Goal: Task Accomplishment & Management: Use online tool/utility

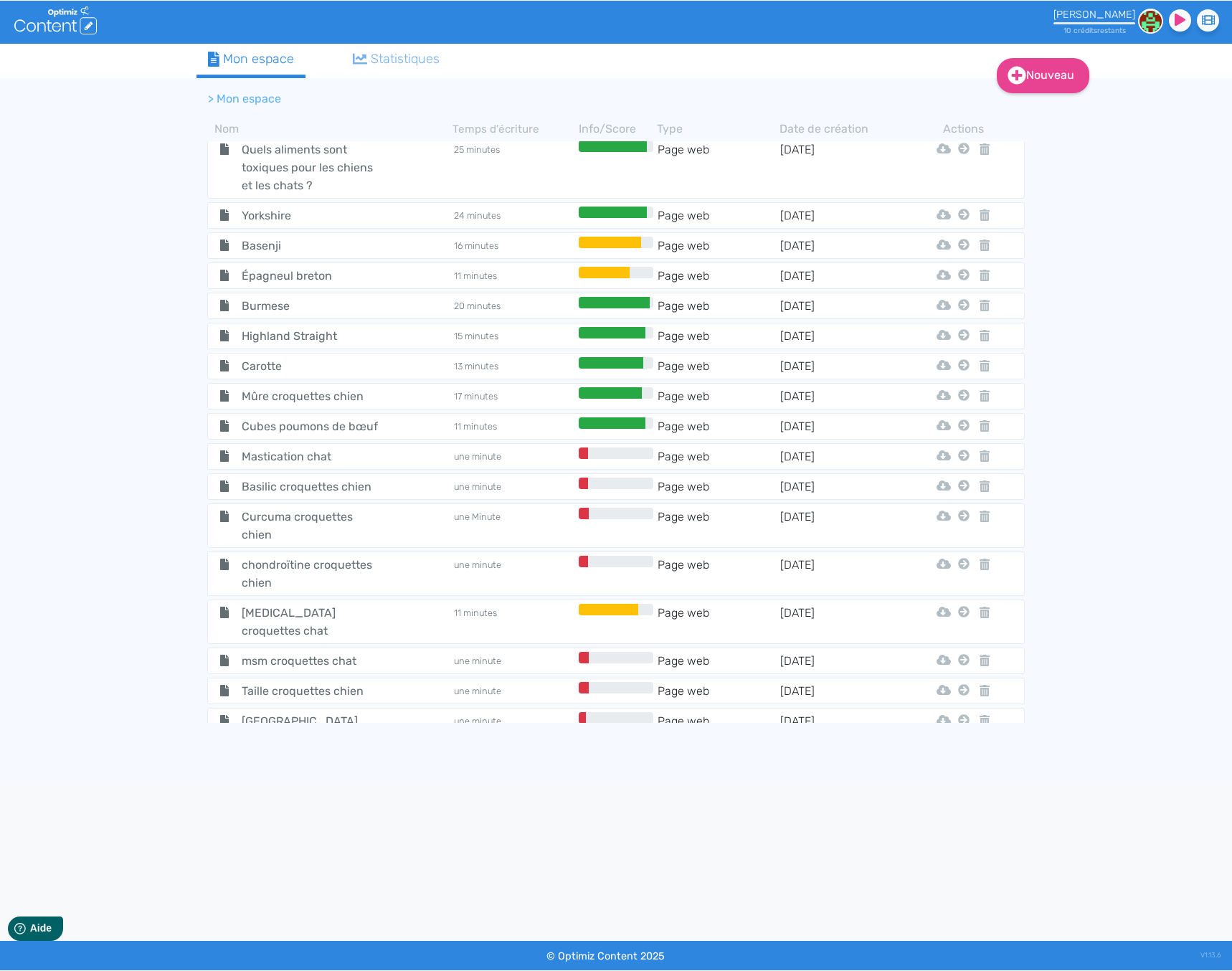
scroll to position [5255, 0]
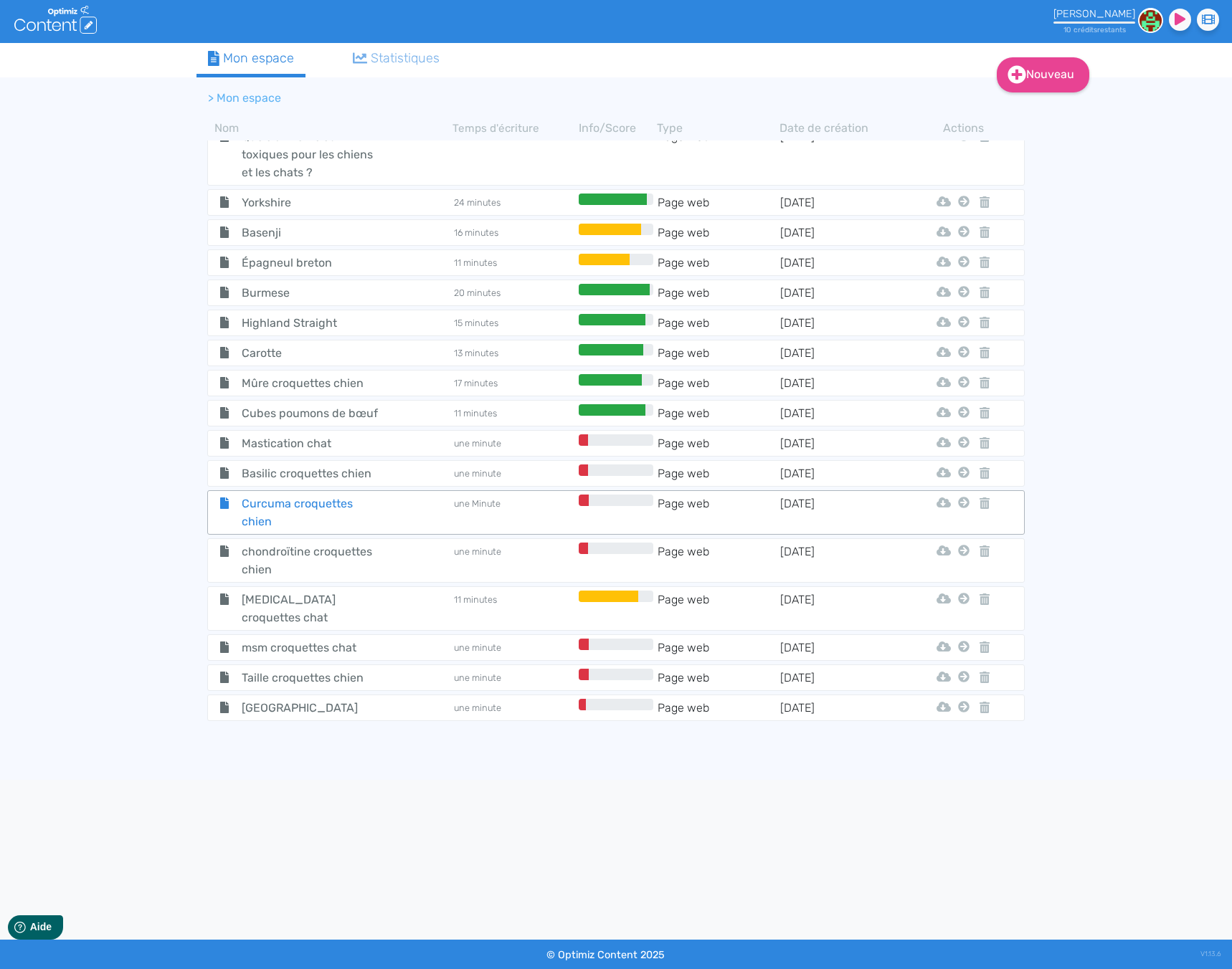
click at [392, 495] on div "Curcuma croquettes chien" at bounding box center [330, 513] width 242 height 36
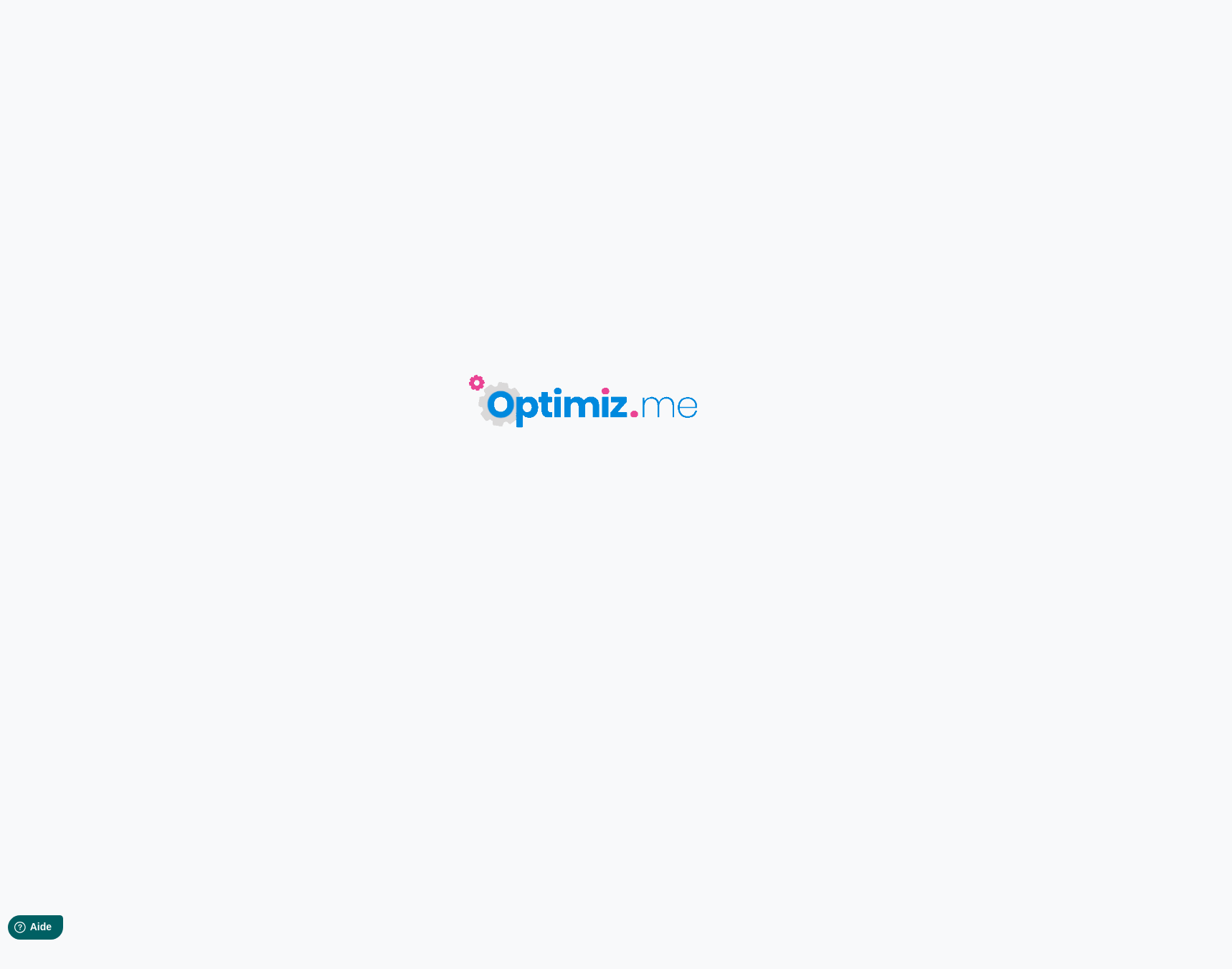
type input "Curcuma croquettes chien"
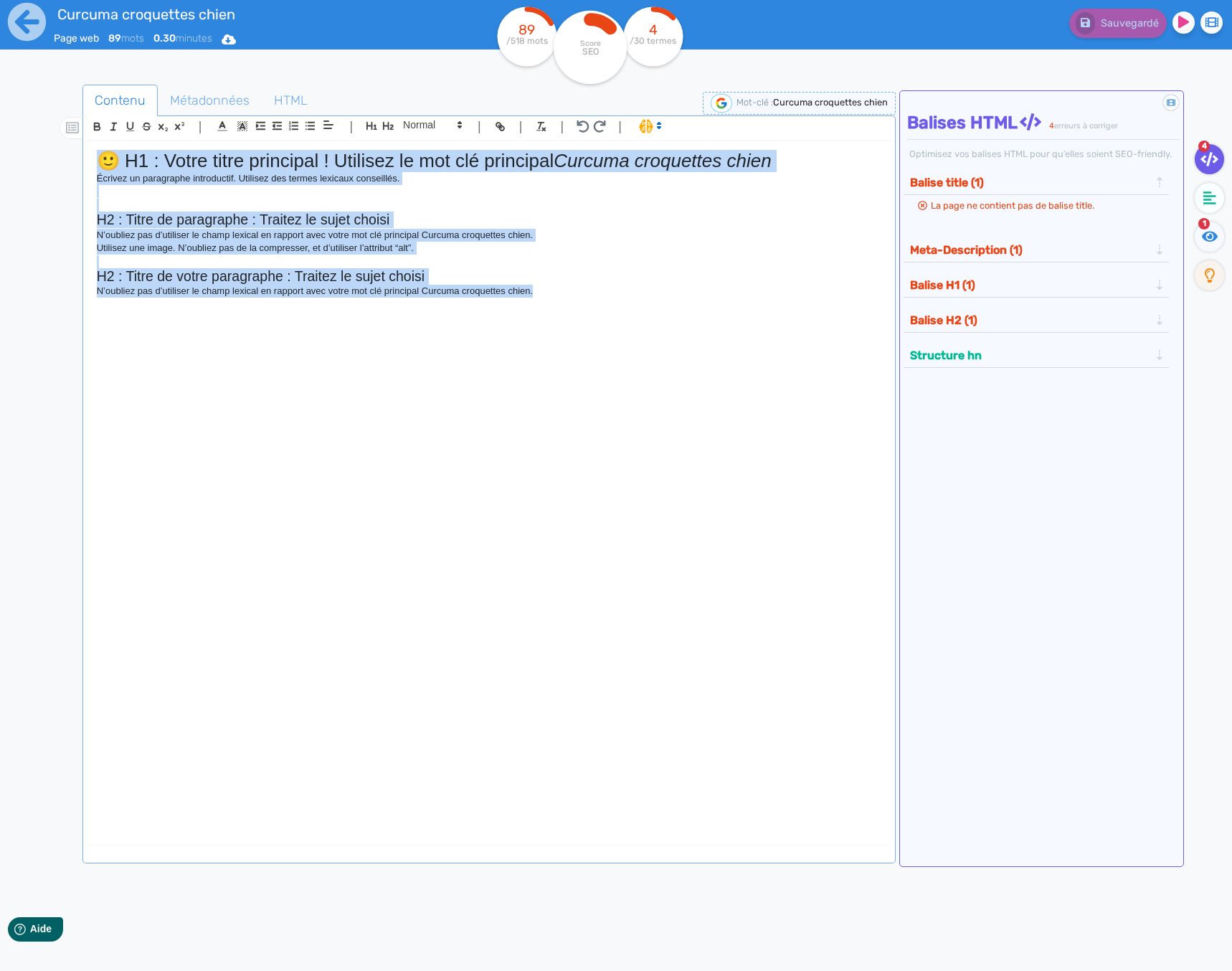
drag, startPoint x: 510, startPoint y: 439, endPoint x: -36, endPoint y: 133, distance: 625.9
click at [0, 133] on html "Curcuma croquettes chien Page web 89 mots 0.30 minutes Html Pdf Word 89 /518 mo…" at bounding box center [616, 485] width 1232 height 971
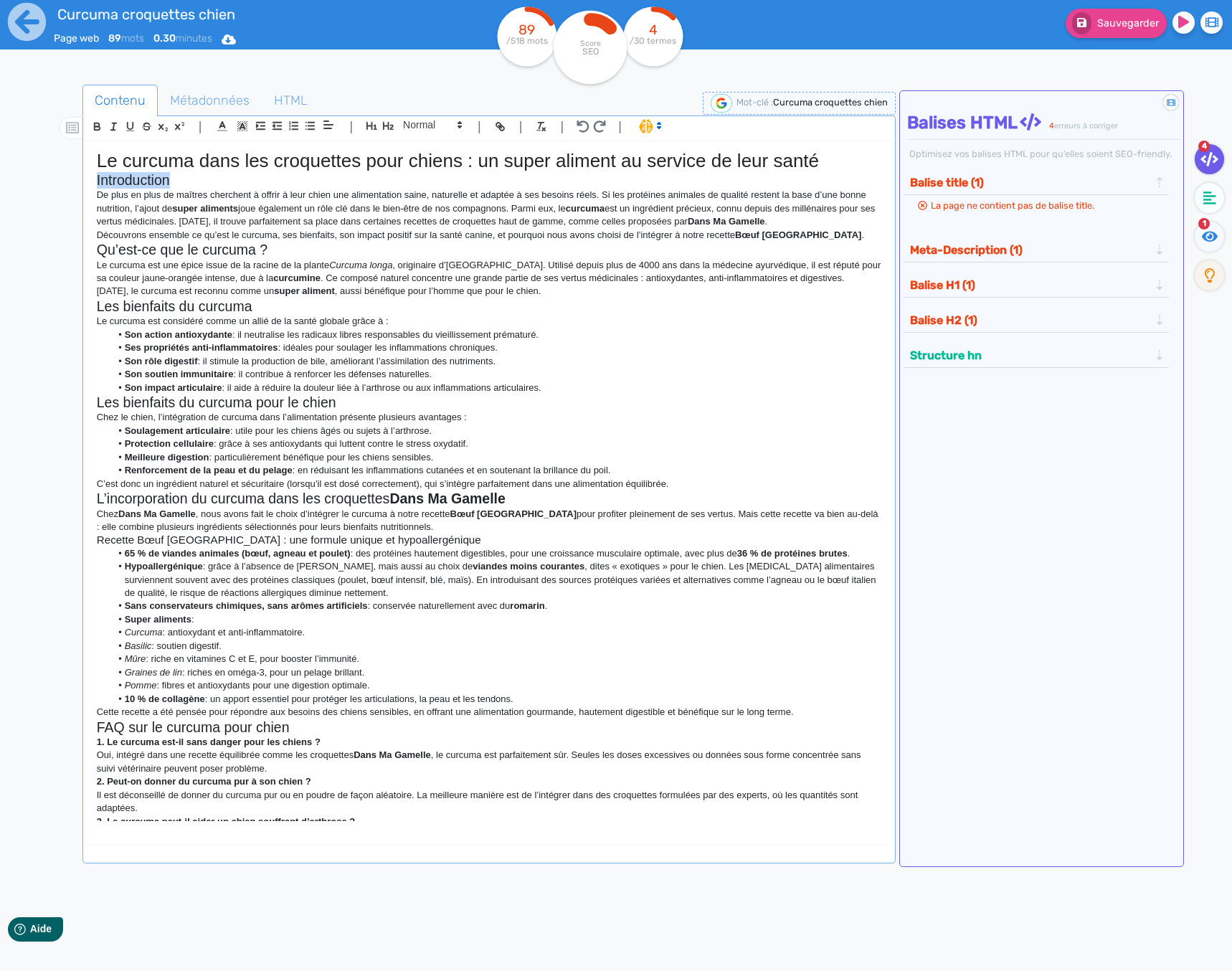
drag, startPoint x: 181, startPoint y: 179, endPoint x: 33, endPoint y: 173, distance: 148.1
click at [33, 173] on div "Curcuma croquettes chien Page web 89 mots 0.30 minutes Html Pdf Word 89 /518 mo…" at bounding box center [616, 530] width 1232 height 1061
drag, startPoint x: 187, startPoint y: 177, endPoint x: 89, endPoint y: 175, distance: 98.0
click at [89, 175] on div "Le curcuma dans les croquettes pour chiens : un super aliment au service de leu…" at bounding box center [490, 481] width 806 height 679
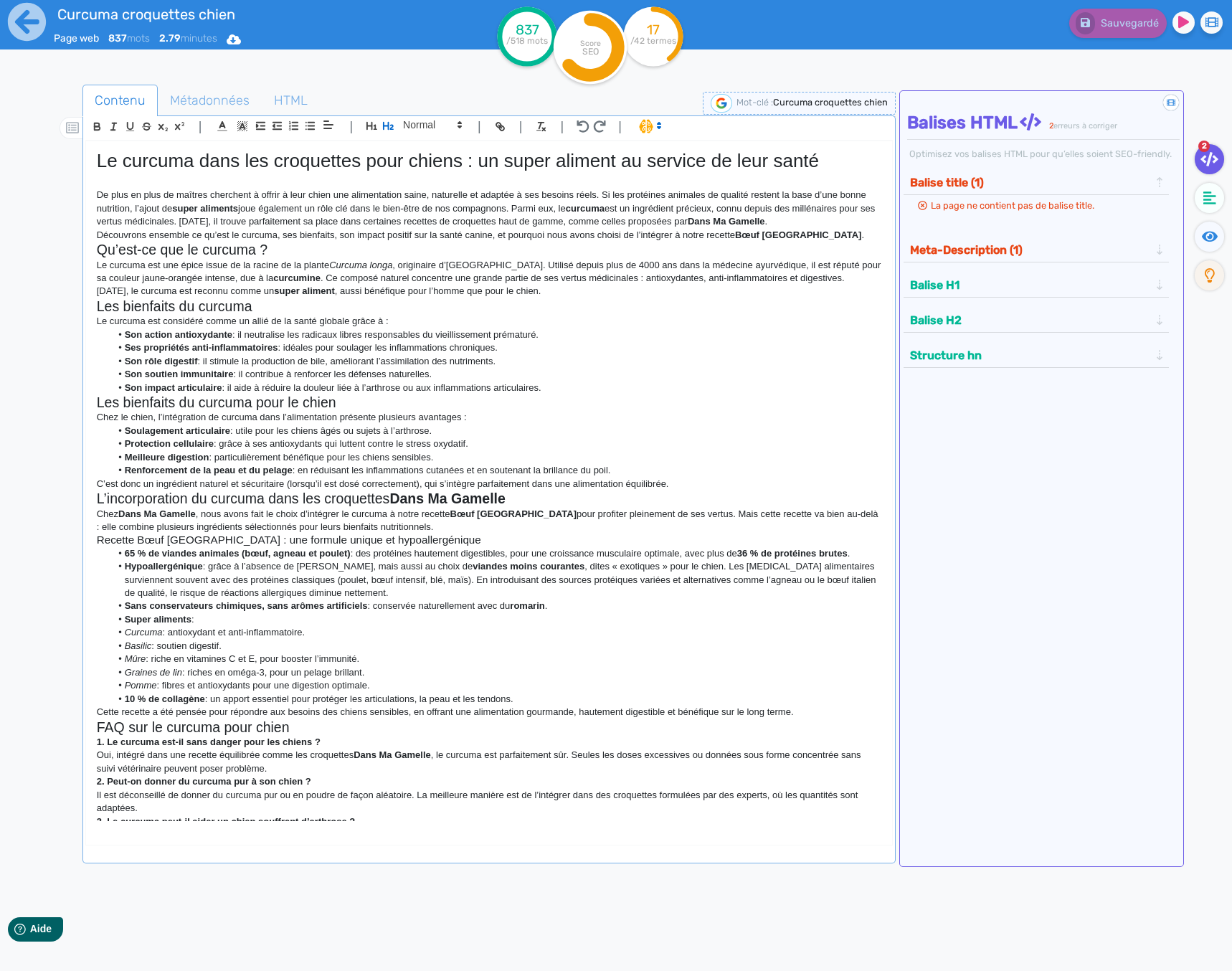
click at [804, 232] on p "Découvrons ensemble ce qu’est le curcuma, ses bienfaits, son impact positif sur…" at bounding box center [490, 235] width 785 height 13
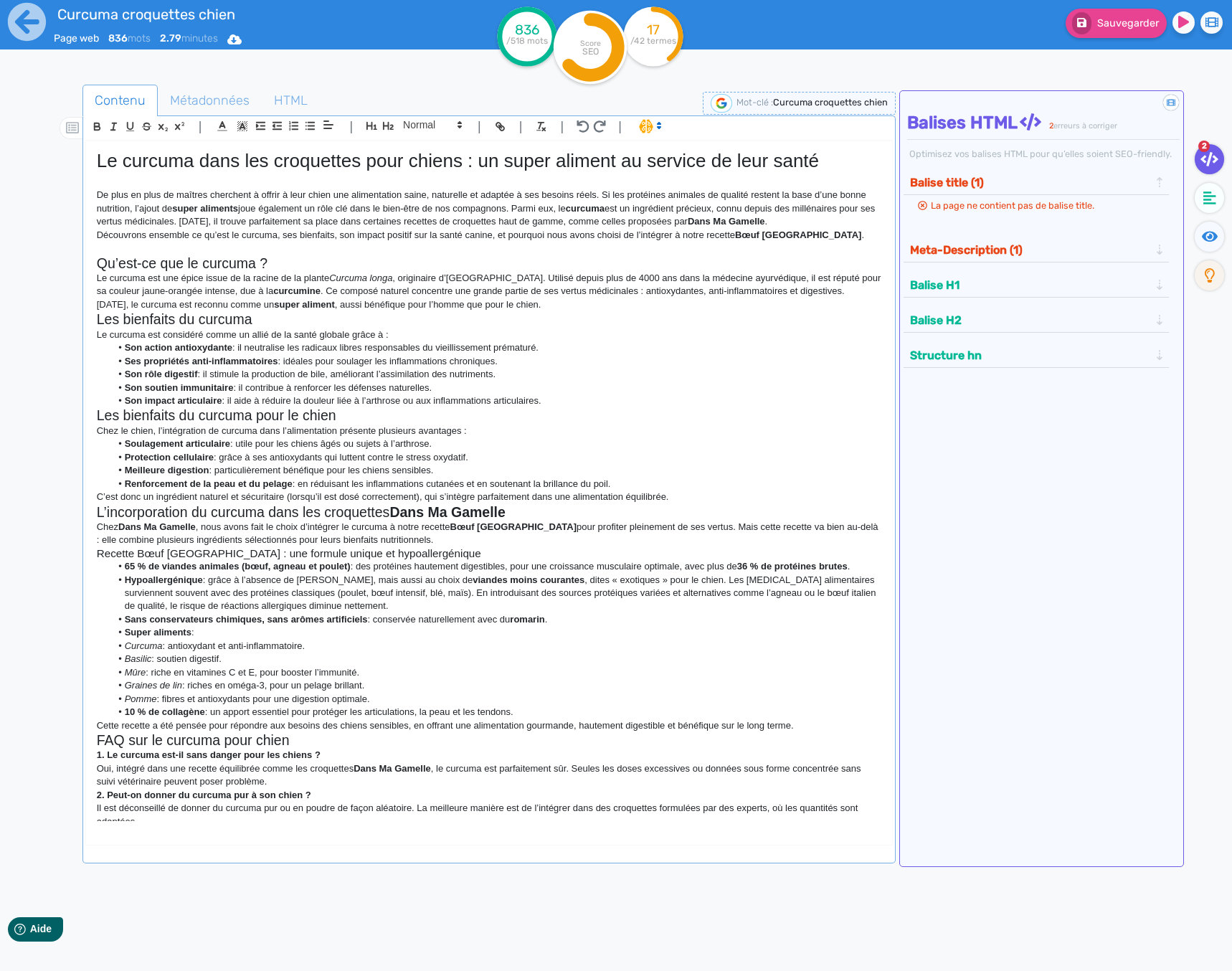
click at [573, 309] on p "[DATE], le curcuma est reconnu comme un super aliment , aussi bénéfique pour l’…" at bounding box center [490, 304] width 785 height 13
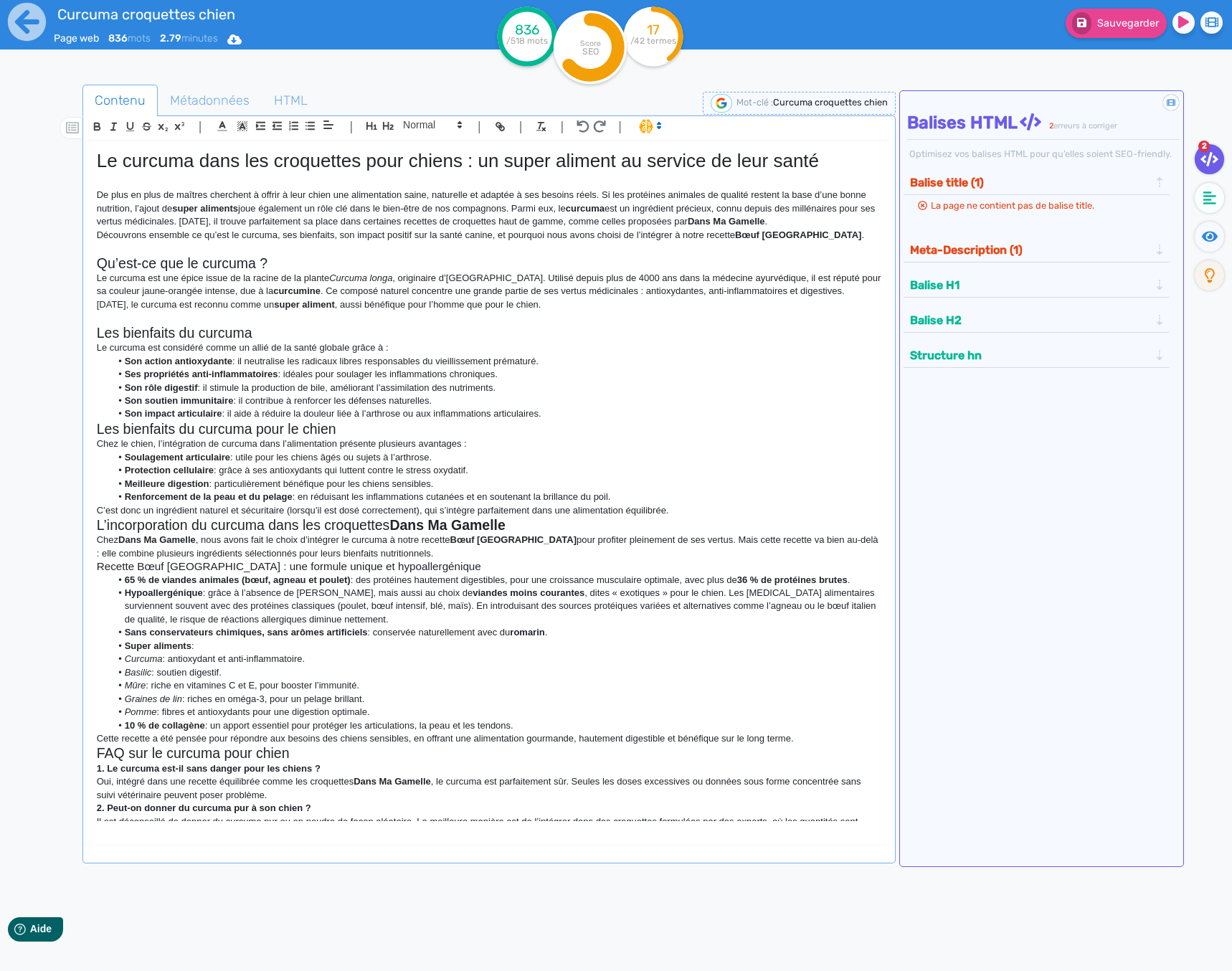
click at [562, 411] on li "Son impact articulaire : il aide à réduire la douleur liée à l’arthrose ou aux …" at bounding box center [496, 414] width 771 height 13
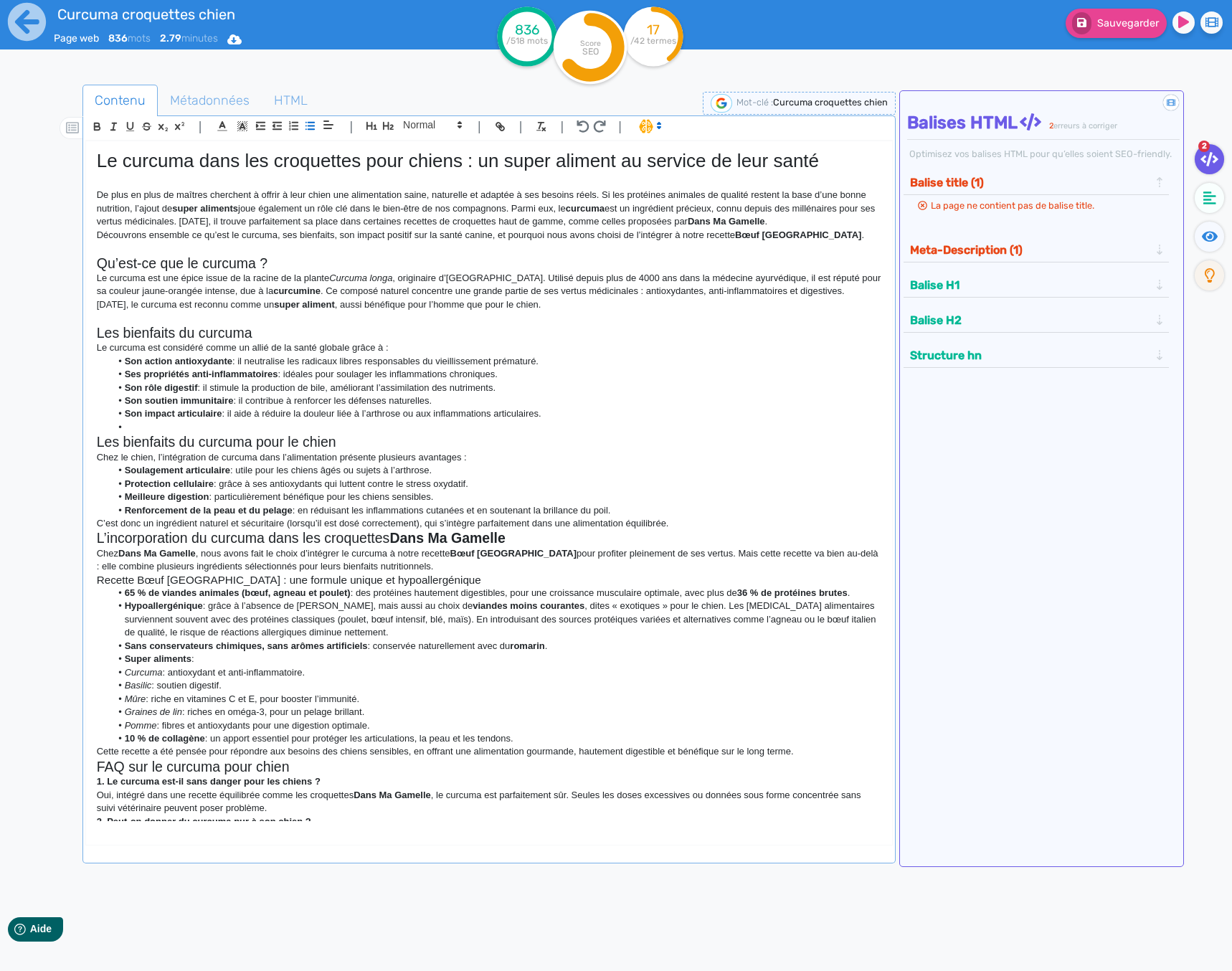
click at [685, 524] on p "C’est donc un ingrédient naturel et sécuritaire (lorsqu’il est dosé correctemen…" at bounding box center [490, 523] width 785 height 13
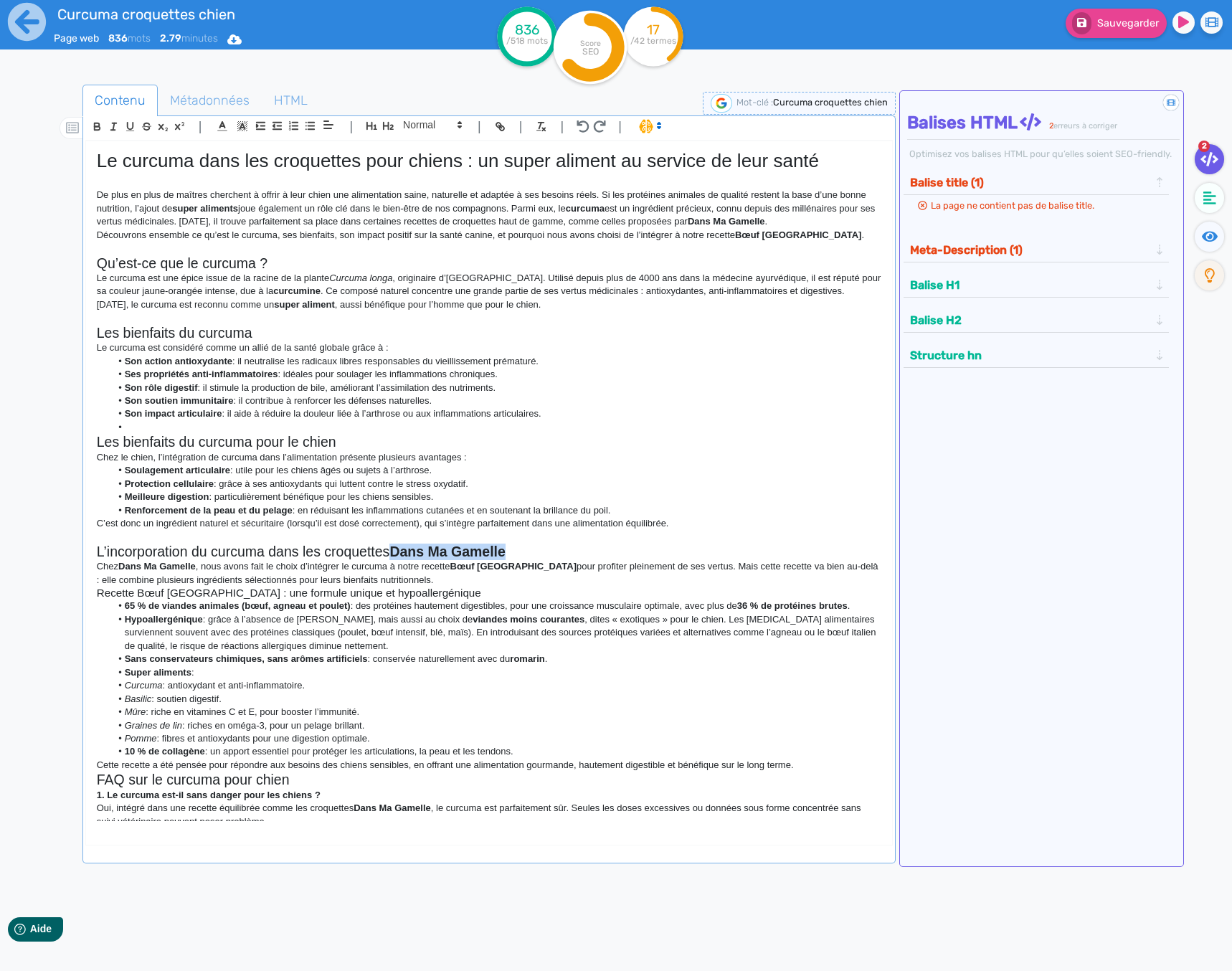
drag, startPoint x: 481, startPoint y: 553, endPoint x: 391, endPoint y: 549, distance: 90.1
click at [391, 549] on h2 "L’incorporation du curcuma dans les croquettes Dans Ma Gamelle" at bounding box center [490, 552] width 785 height 16
click at [100, 125] on icon "button" at bounding box center [97, 127] width 13 height 13
click at [96, 125] on icon "button" at bounding box center [97, 127] width 13 height 13
click at [337, 400] on li "Son soutien immunitaire : il contribue à renforcer les défenses naturelles." at bounding box center [496, 400] width 771 height 13
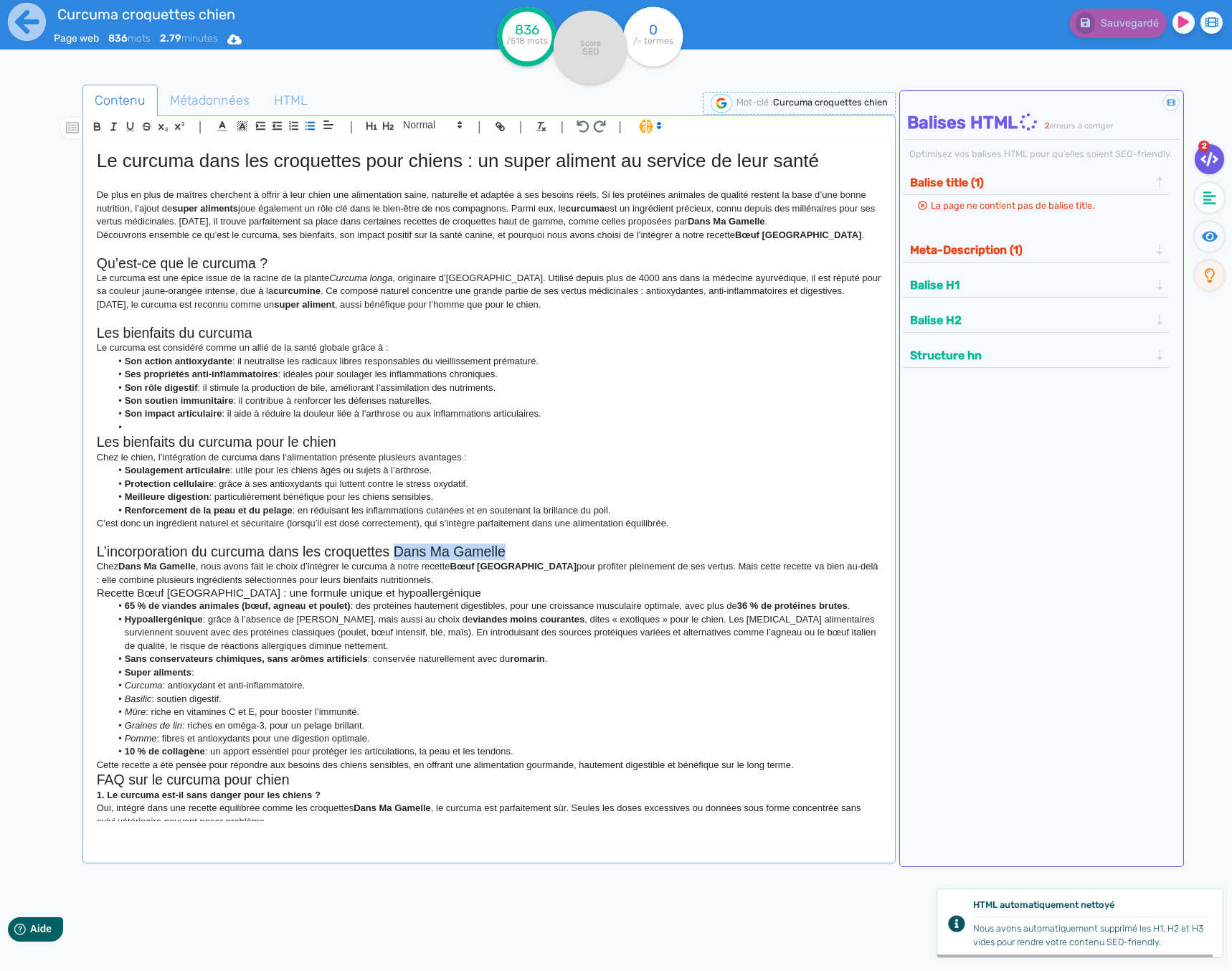
drag, startPoint x: 542, startPoint y: 553, endPoint x: 393, endPoint y: 549, distance: 149.1
click at [393, 549] on h2 "L’incorporation du curcuma dans les croquettes Dans Ma Gamelle" at bounding box center [490, 552] width 785 height 16
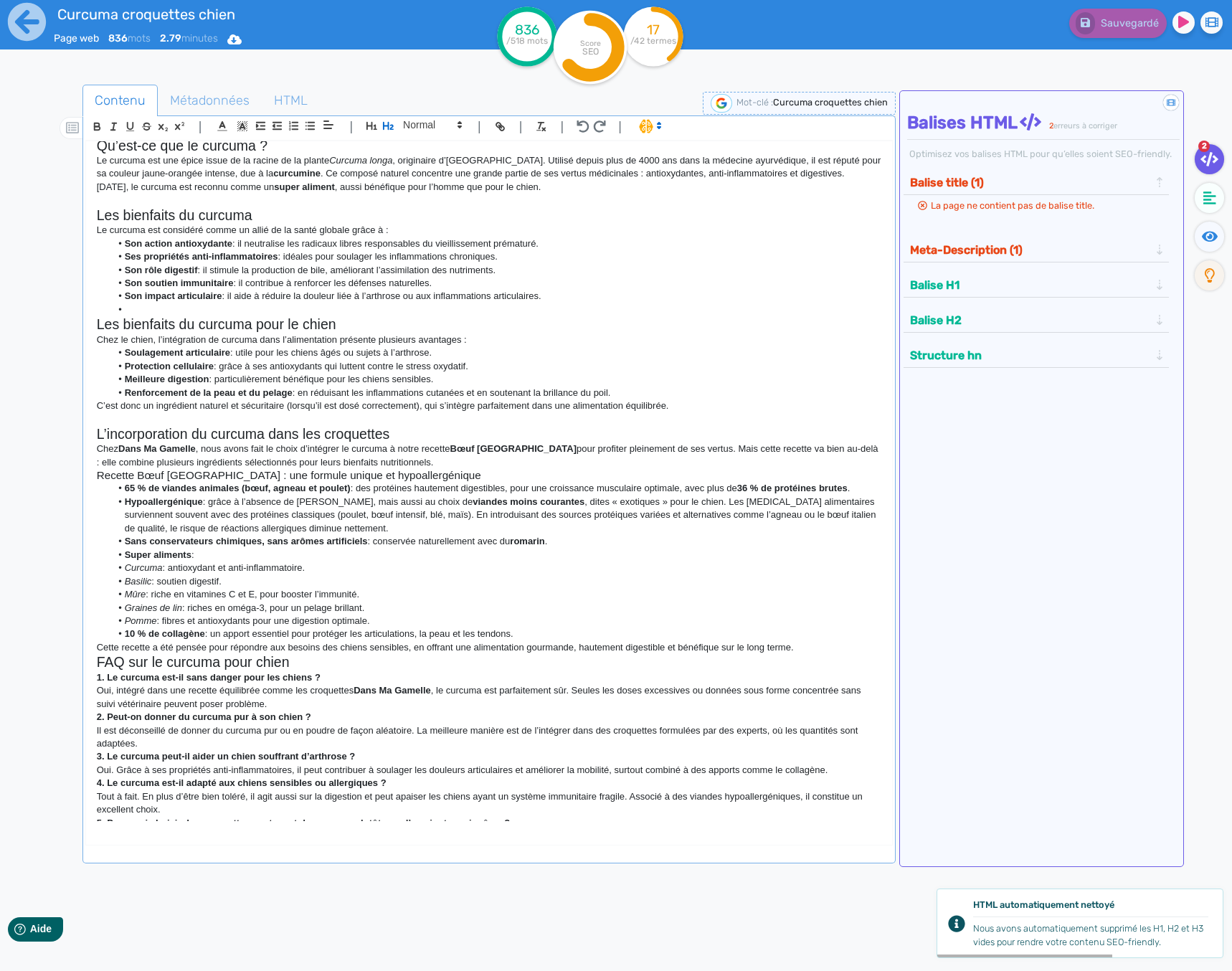
scroll to position [148, 0]
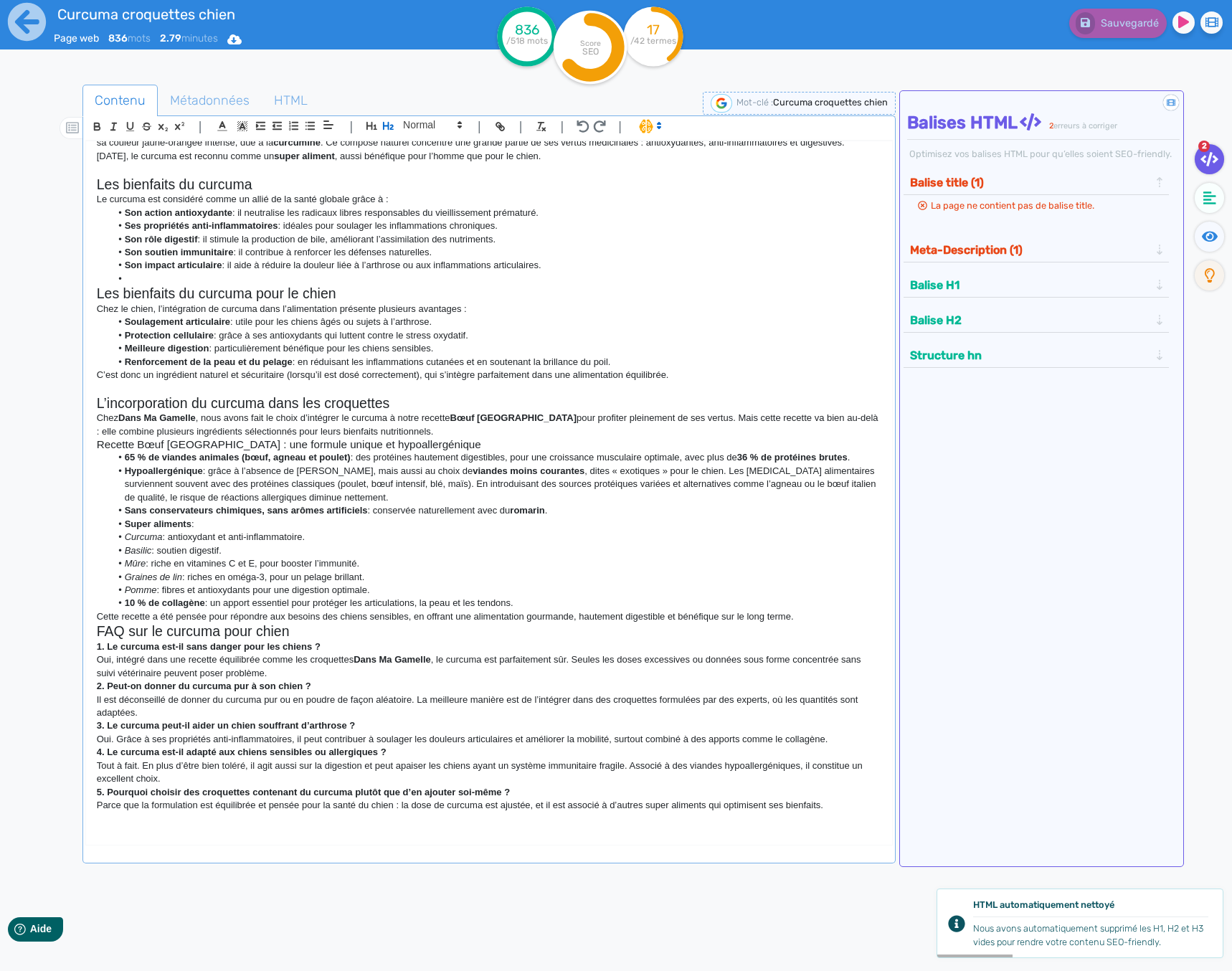
click at [807, 616] on p "Cette recette a été pensée pour répondre aux besoins des chiens sensibles, en o…" at bounding box center [490, 616] width 785 height 13
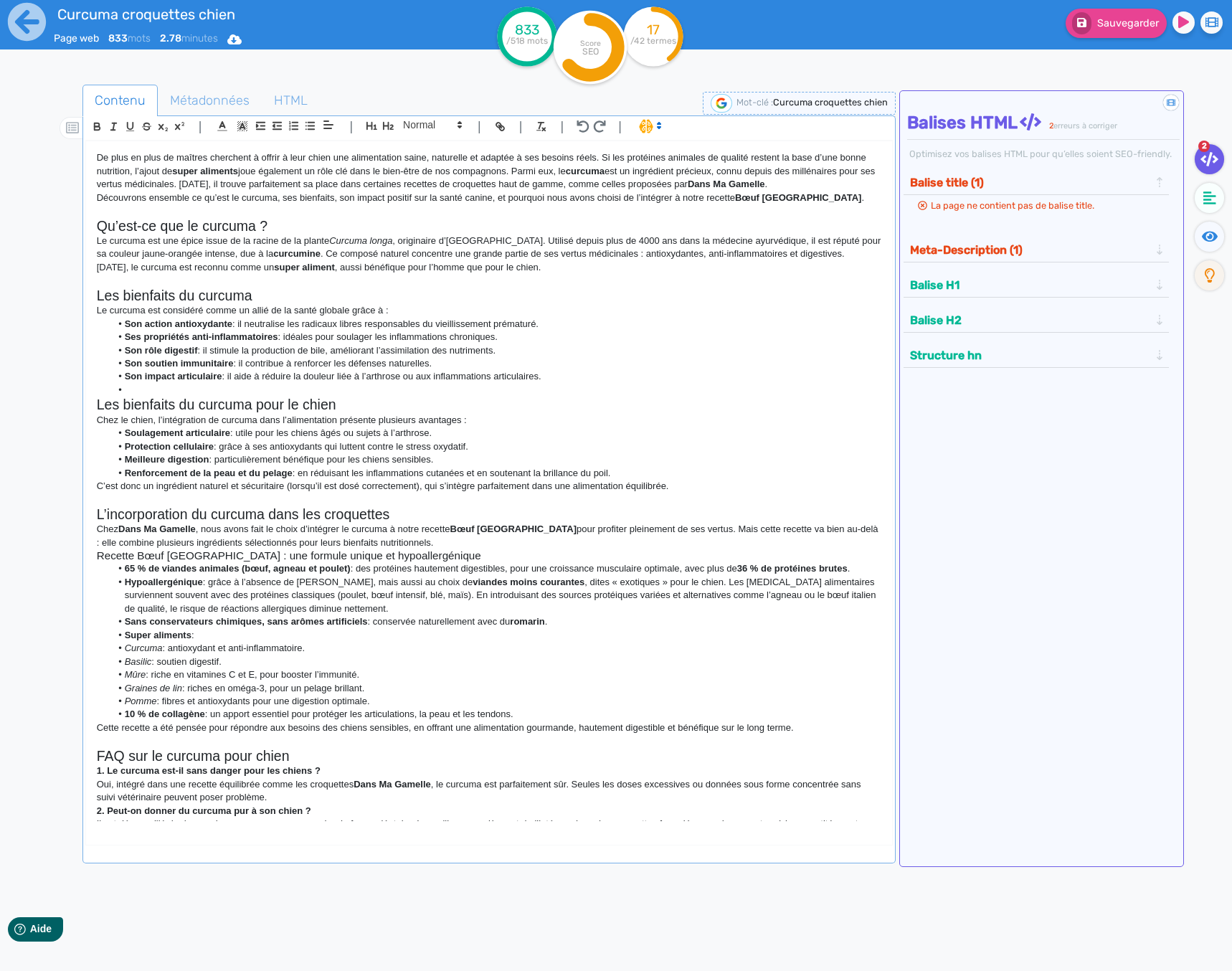
scroll to position [0, 0]
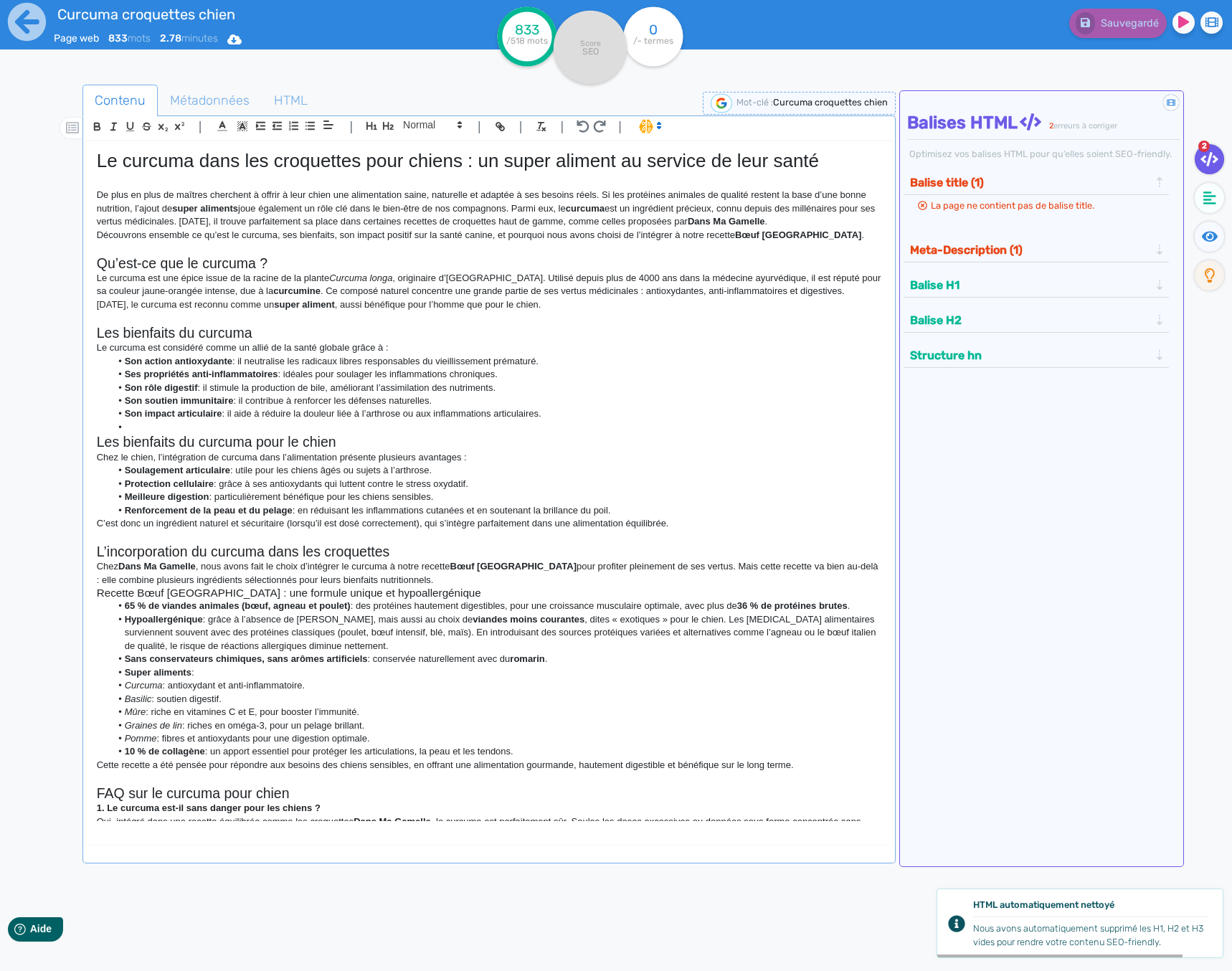
drag, startPoint x: 832, startPoint y: 807, endPoint x: 85, endPoint y: 149, distance: 995.5
click at [85, 149] on div "Le curcuma dans les croquettes pour chiens : un super aliment au service de leu…" at bounding box center [489, 493] width 807 height 706
copy div "Lo ipsumdo sita con adipiscing elit seddoe : te incid utlabor et dolorem al eni…"
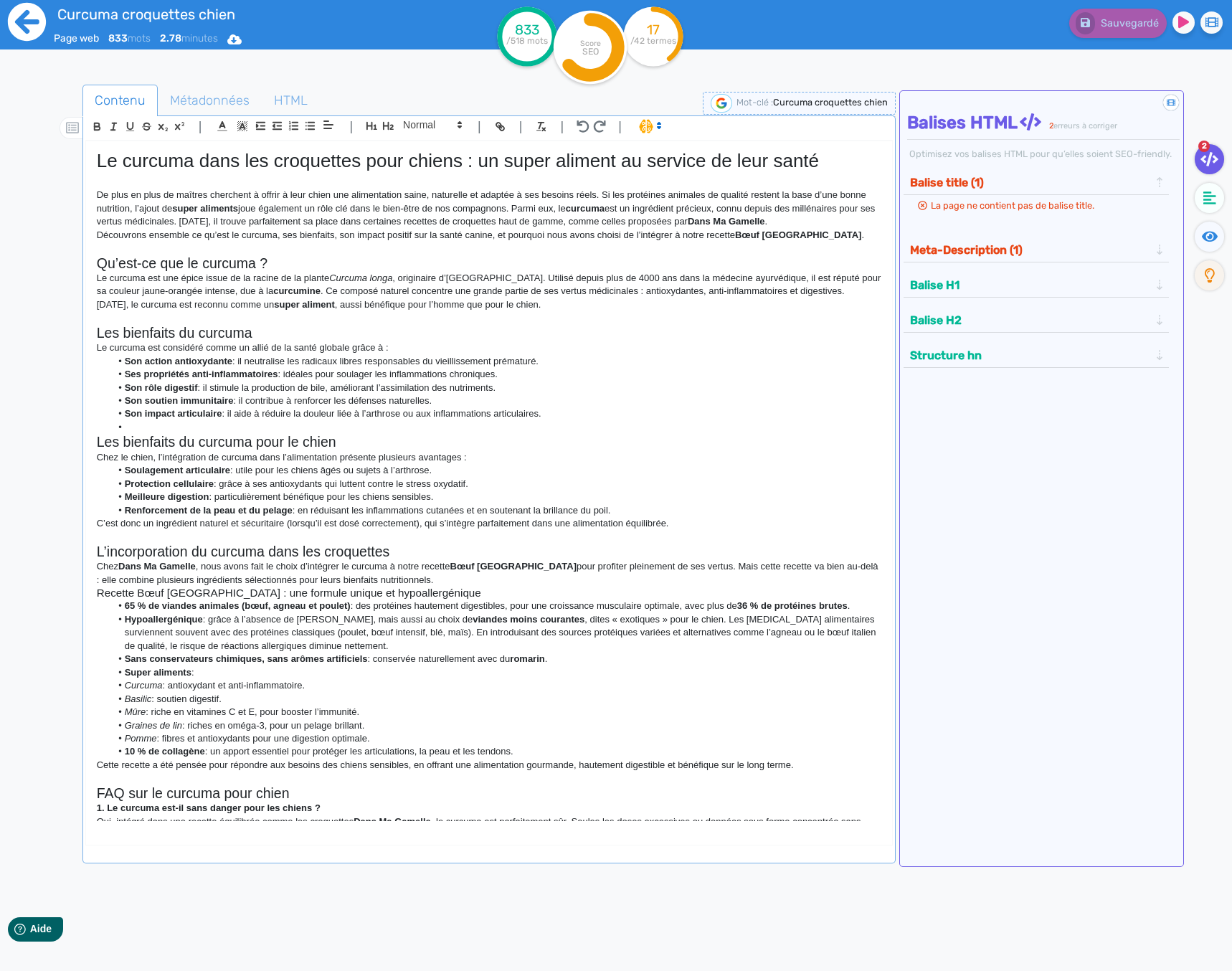
click at [29, 20] on icon at bounding box center [27, 22] width 40 height 40
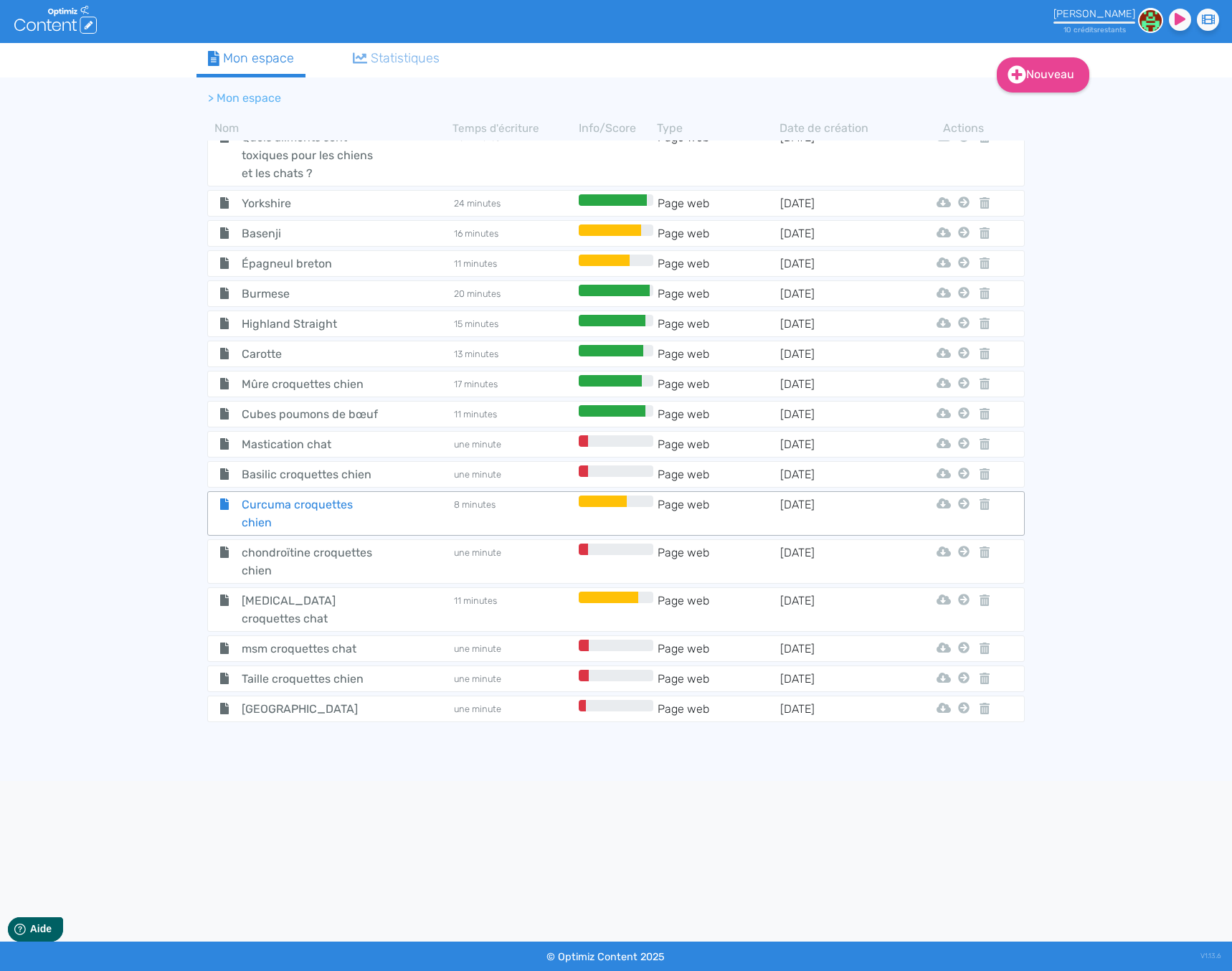
scroll to position [5183, 0]
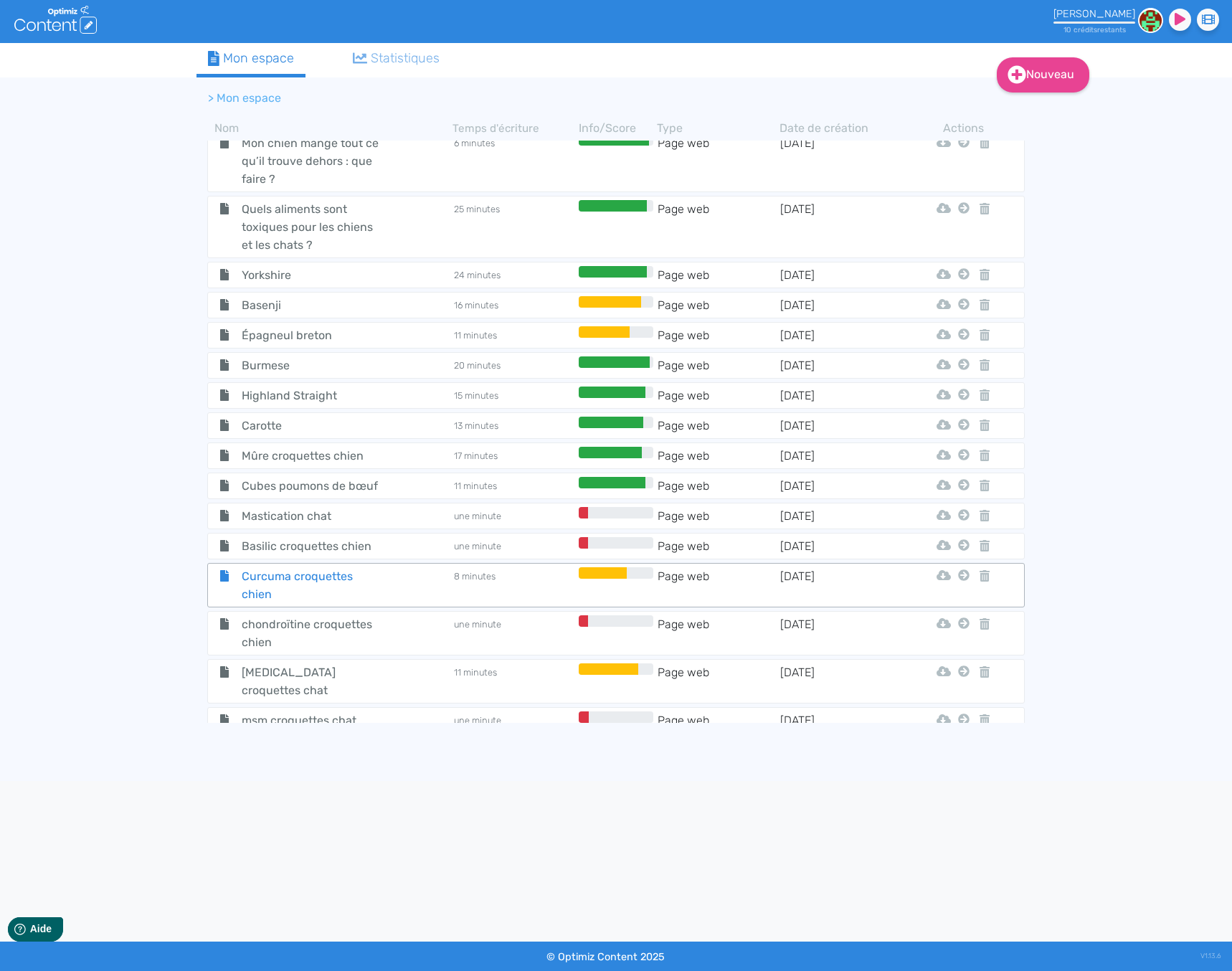
click at [336, 567] on span "Curcuma croquettes chien" at bounding box center [311, 585] width 161 height 36
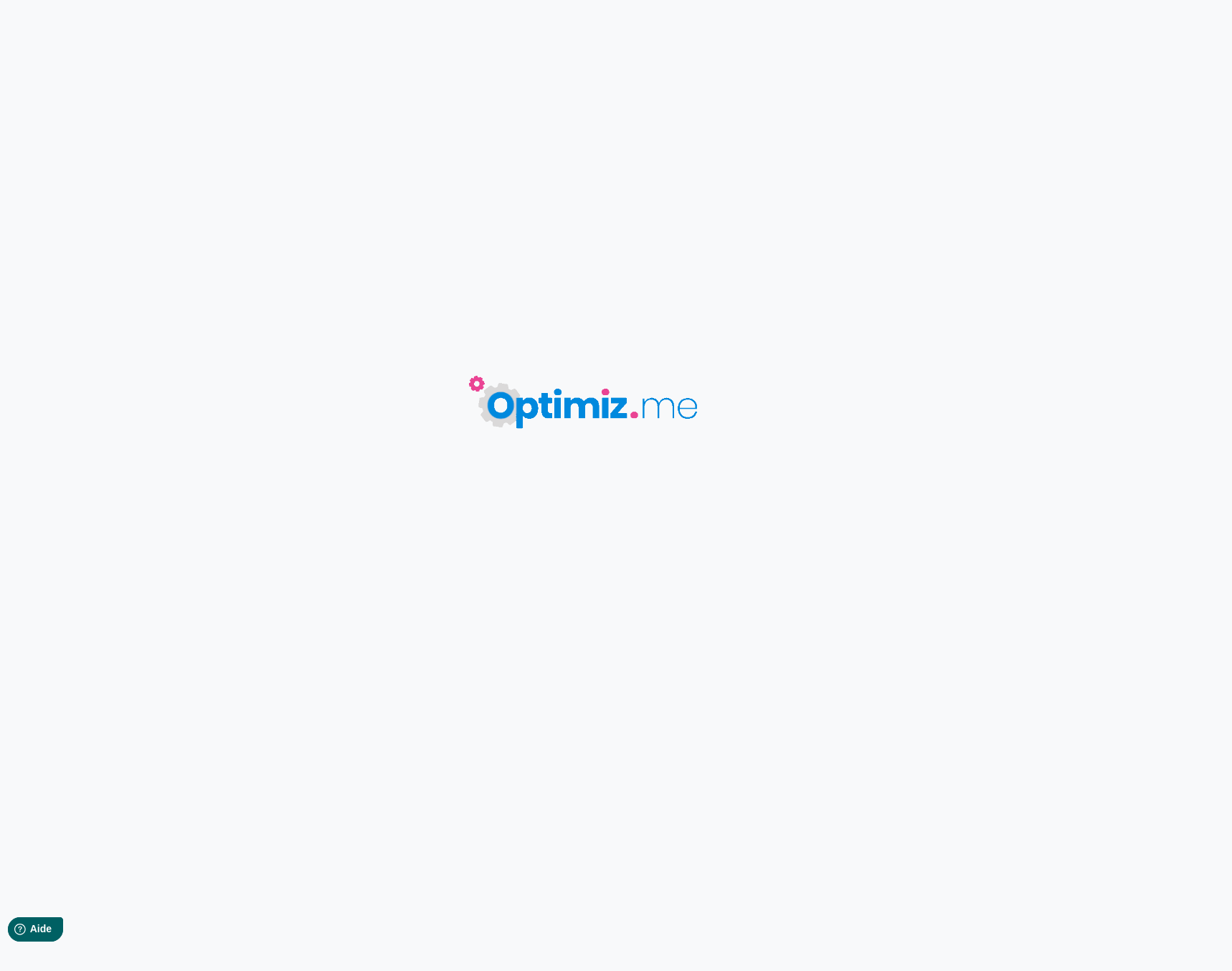
type input "Curcuma croquettes chien"
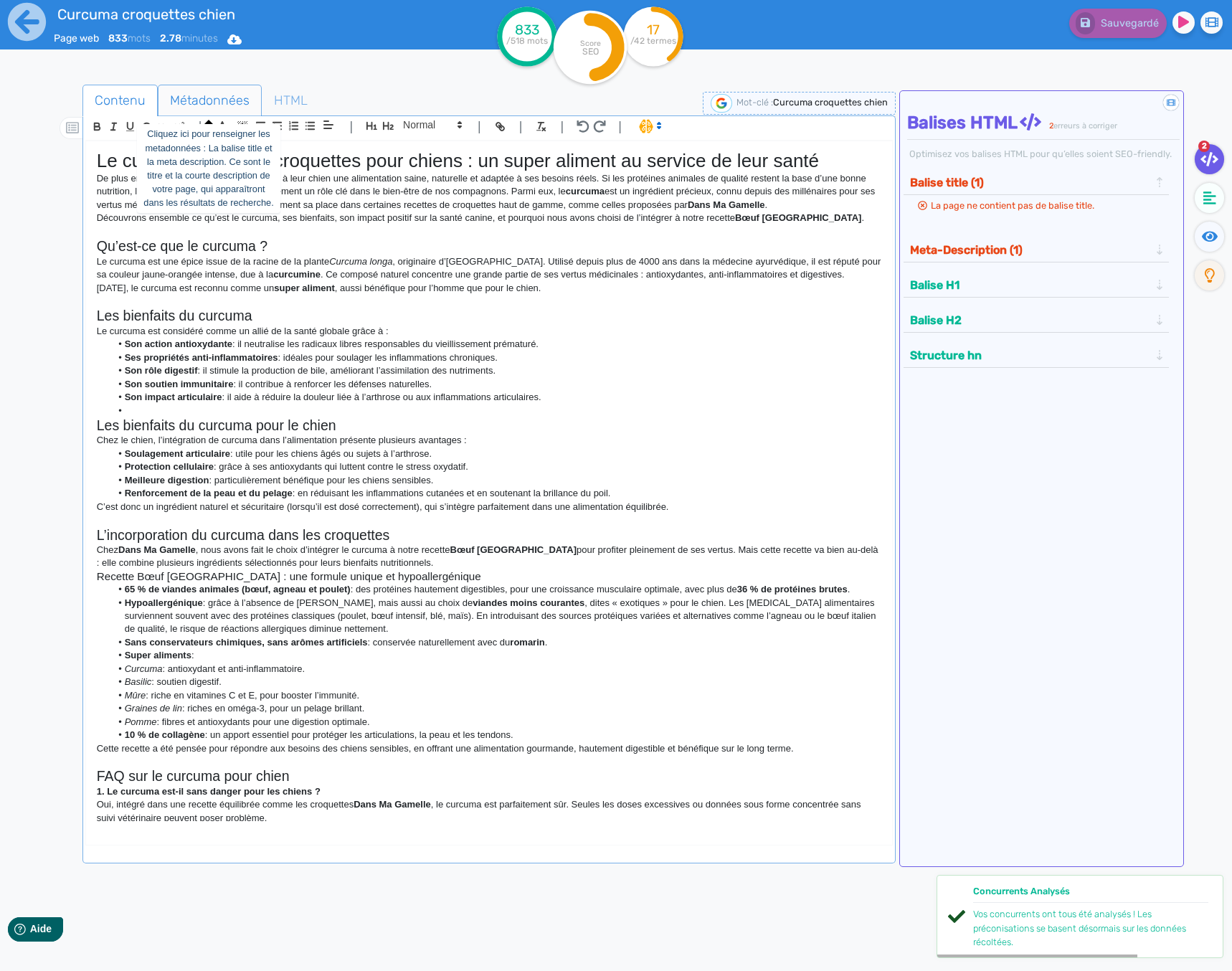
click at [205, 95] on span "Métadonnées" at bounding box center [210, 100] width 103 height 39
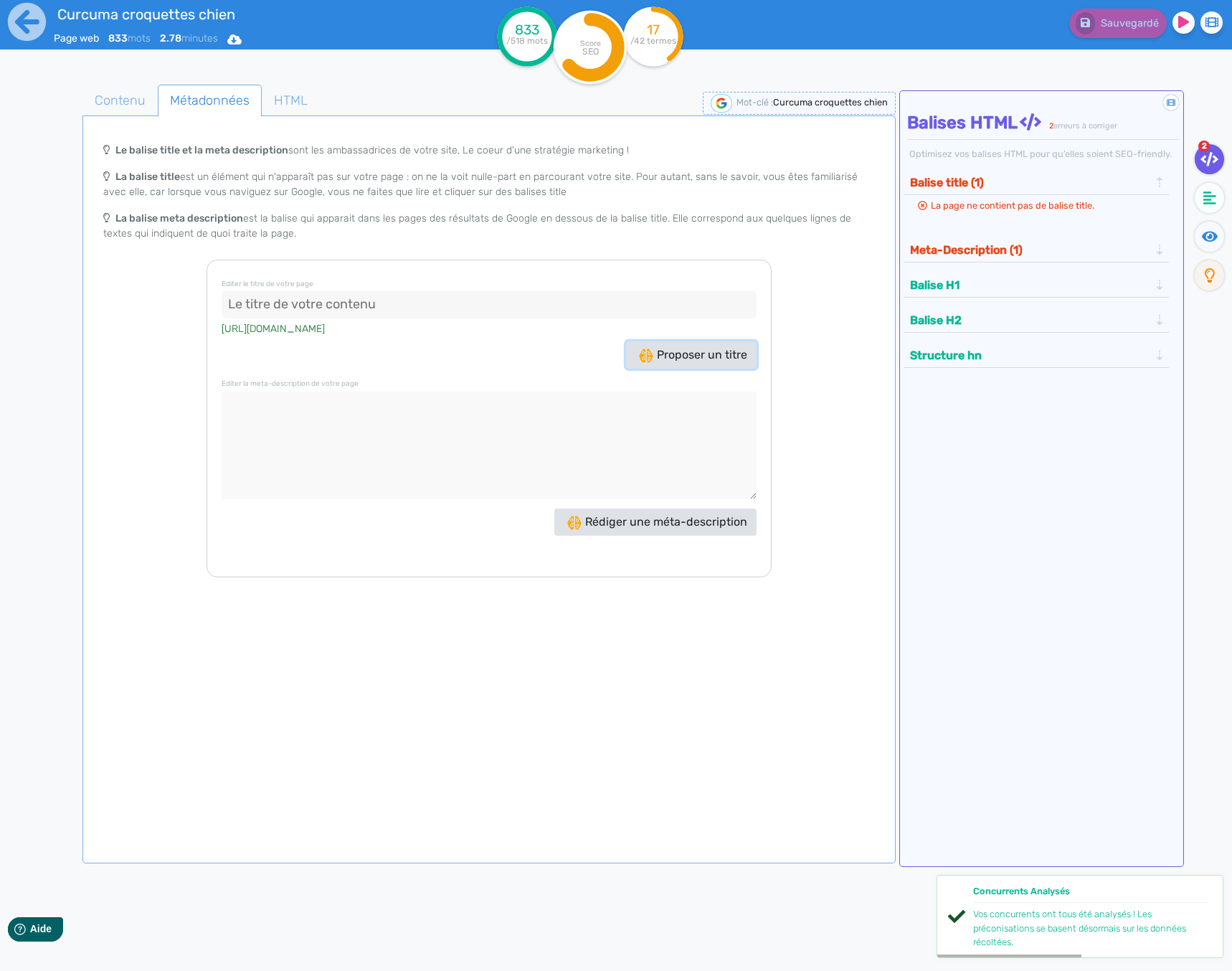
click at [706, 365] on button "Proposer un titre" at bounding box center [691, 355] width 130 height 27
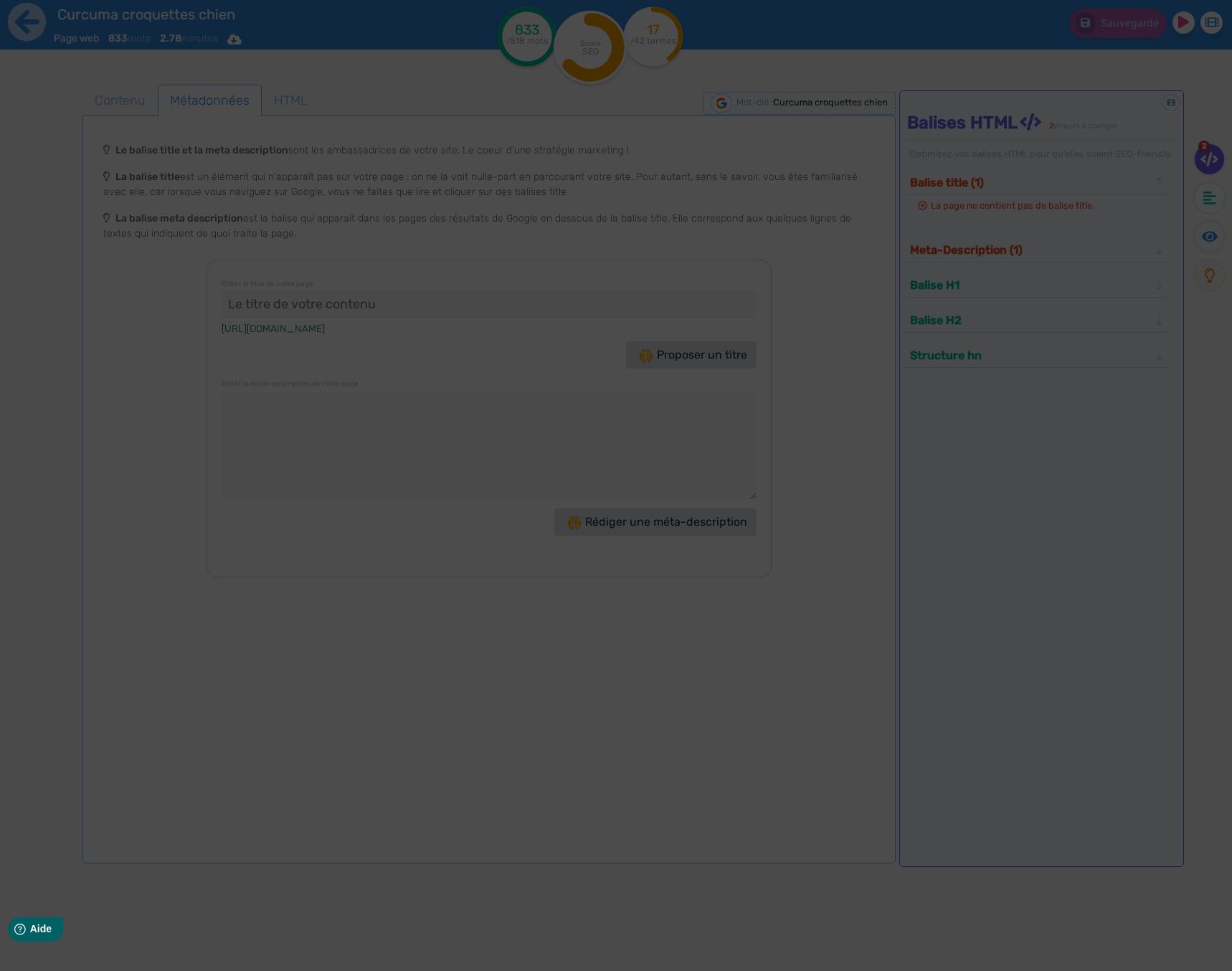
type input "Curcuma croquettes chien : le bien-être au naturel !"
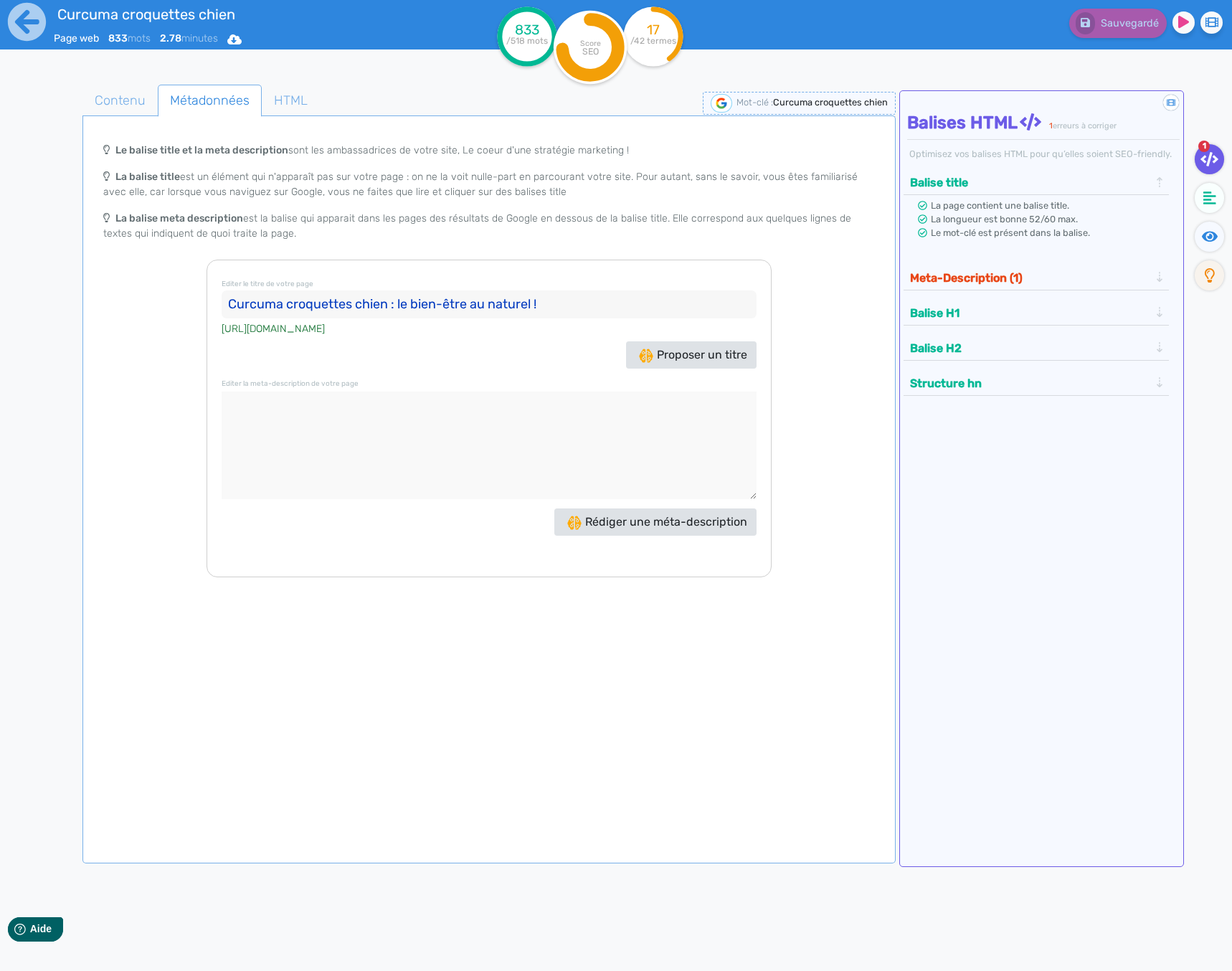
click at [386, 298] on input "Curcuma croquettes chien : le bien-être au naturel !" at bounding box center [489, 305] width 535 height 29
click at [636, 521] on span "Rédiger une méta-description" at bounding box center [657, 521] width 180 height 13
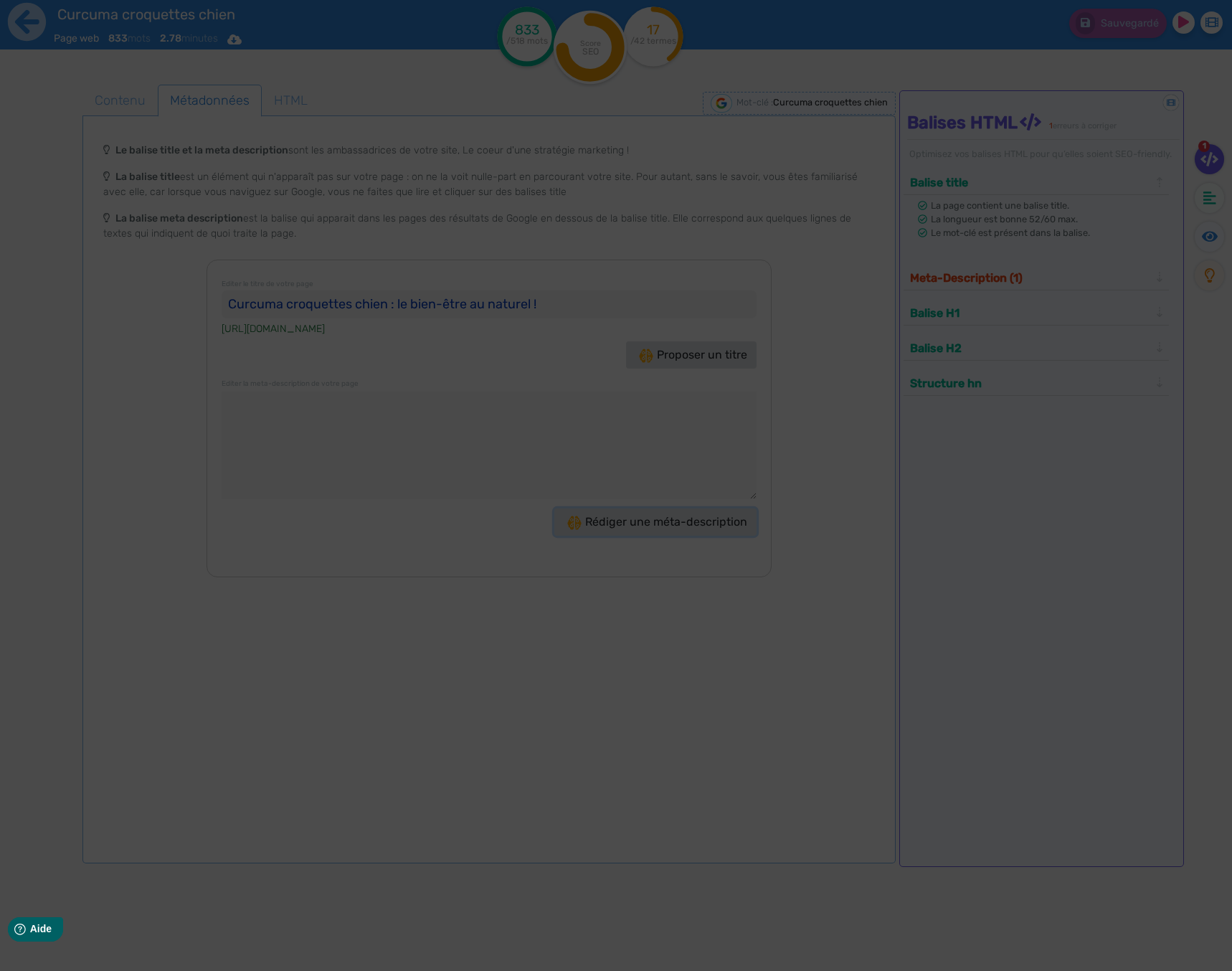
type textarea "Découvrez les bienfaits du curcuma dans nos croquettes pour chiens ! Offrez à v…"
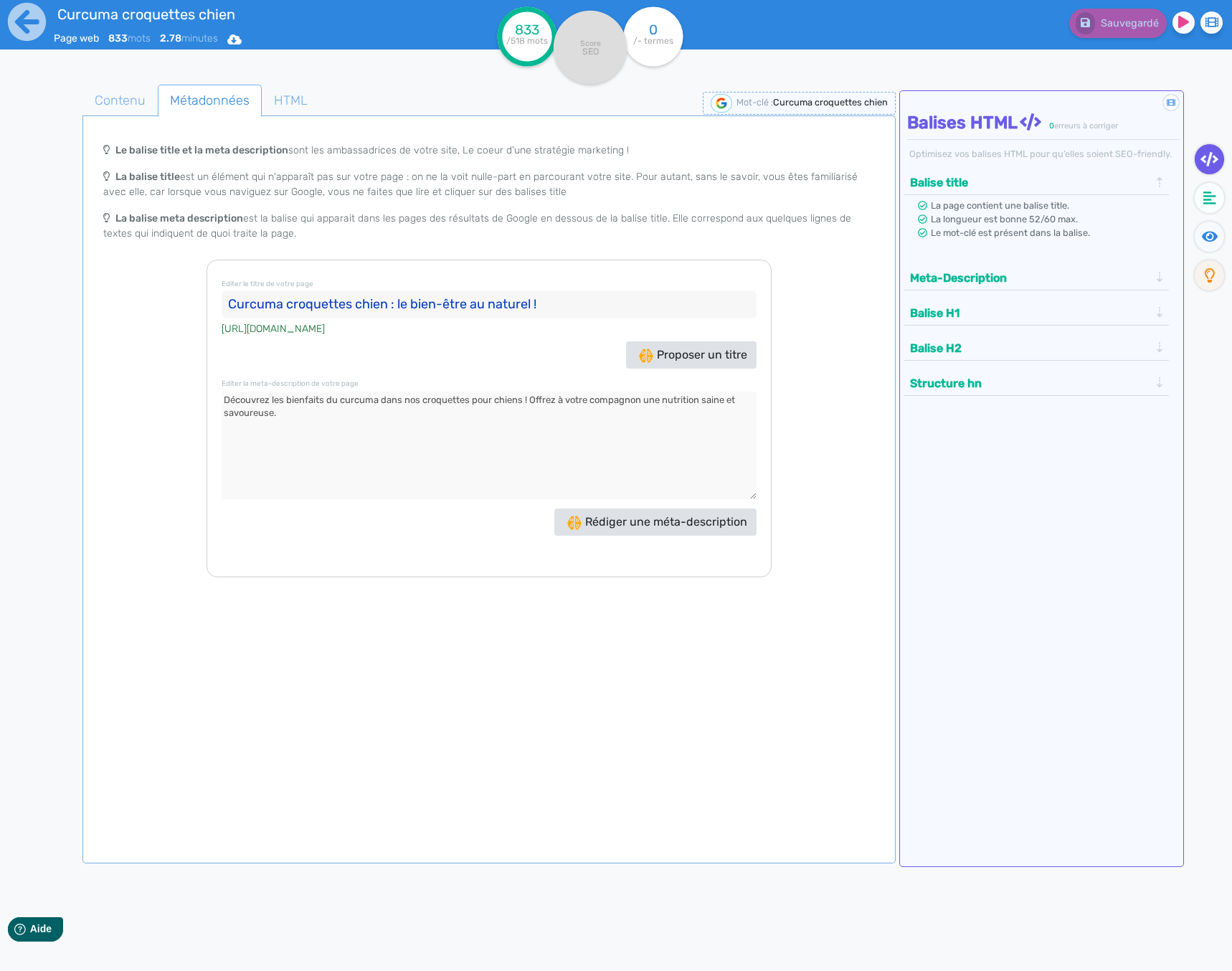
drag, startPoint x: 305, startPoint y: 420, endPoint x: 129, endPoint y: 397, distance: 177.5
click at [129, 397] on div "Le balise title et la meta description sont les ambassadrices de votre site, Le…" at bounding box center [489, 356] width 807 height 442
click at [104, 333] on div "Le balise title et la meta description sont les ambassadrices de votre site, Le…" at bounding box center [489, 356] width 807 height 442
click at [123, 104] on span "Contenu" at bounding box center [120, 100] width 74 height 39
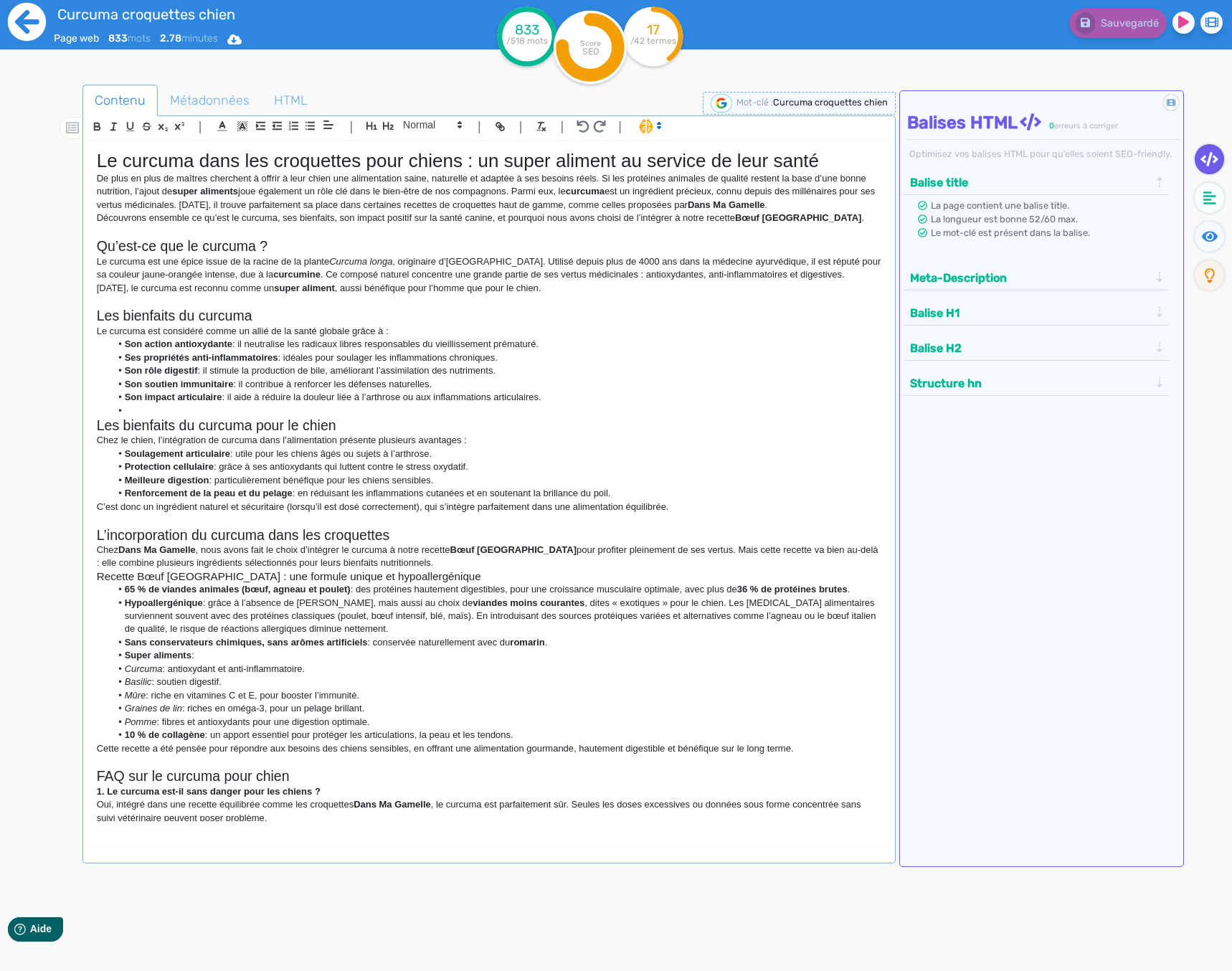
click at [32, 20] on icon at bounding box center [27, 22] width 40 height 40
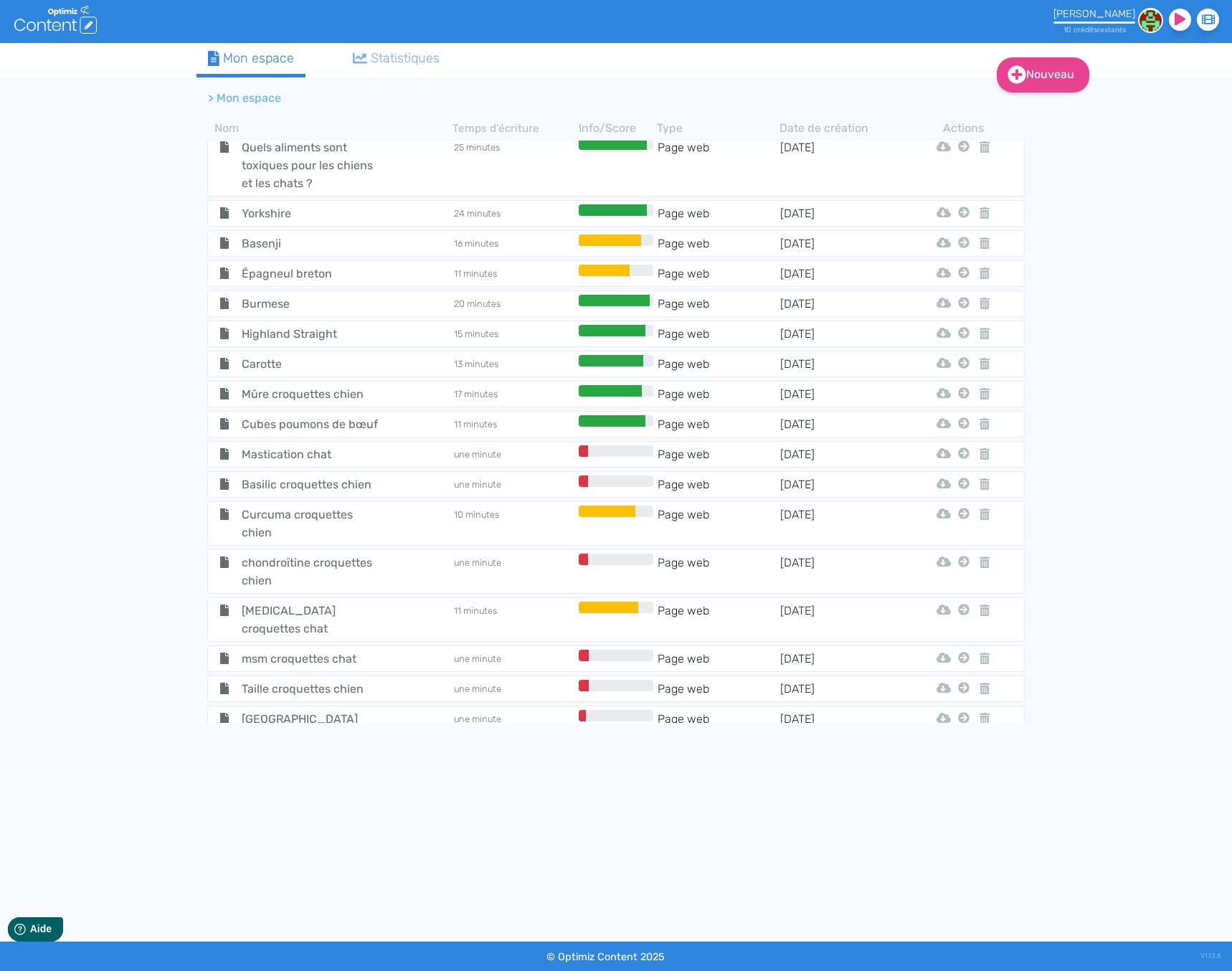
scroll to position [5255, 0]
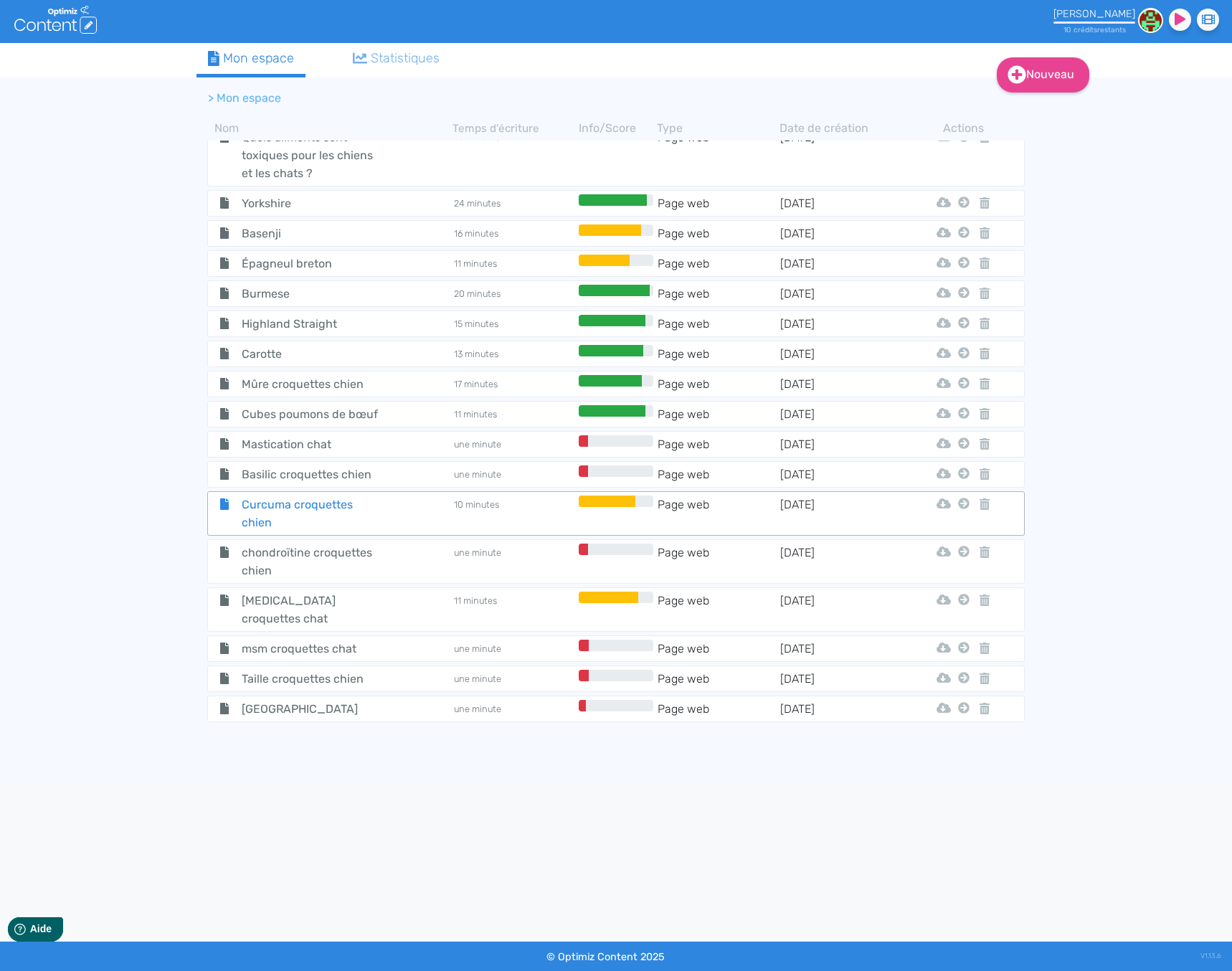
click at [401, 496] on div "Curcuma croquettes chien" at bounding box center [330, 514] width 242 height 36
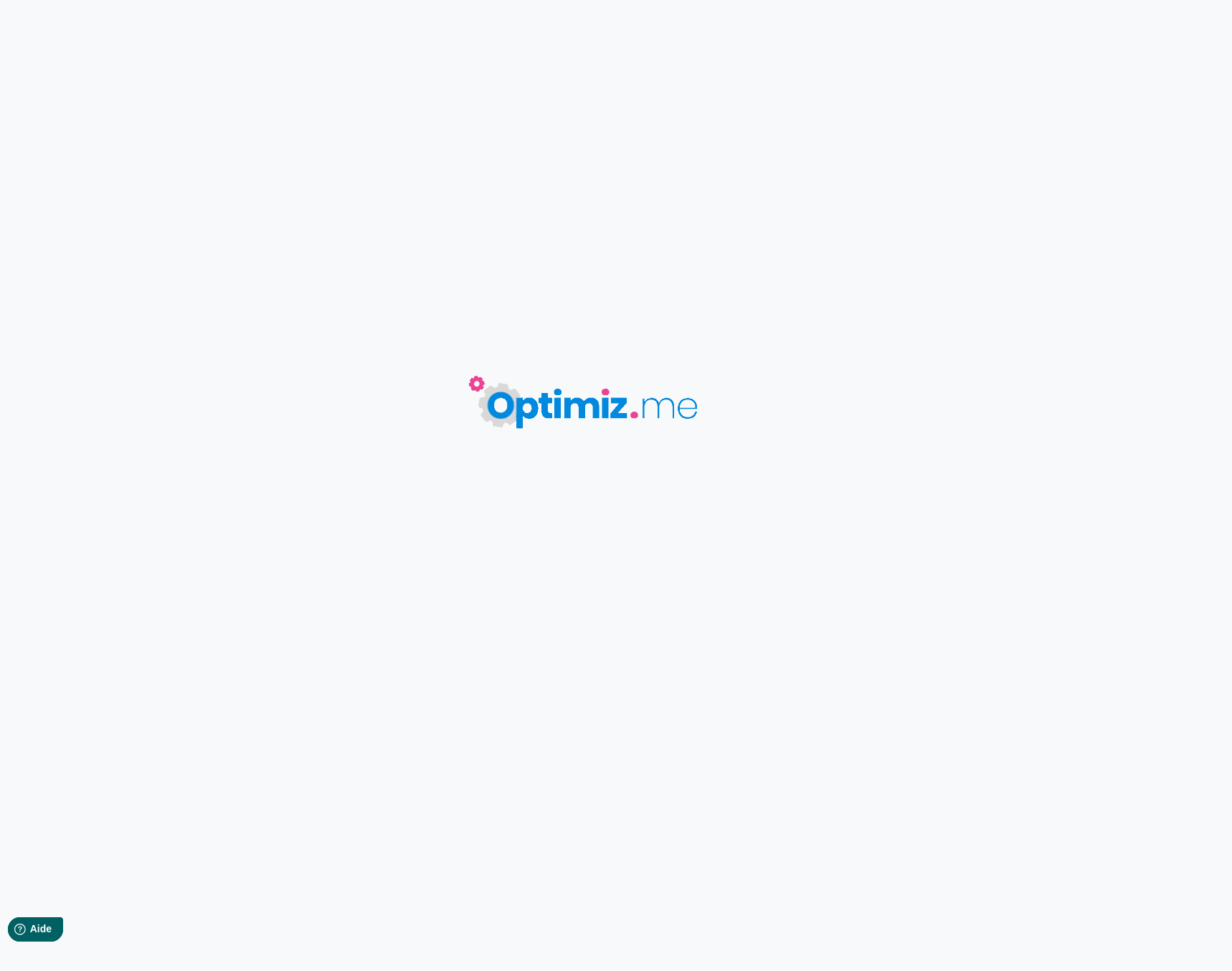
type input "Curcuma croquettes chien"
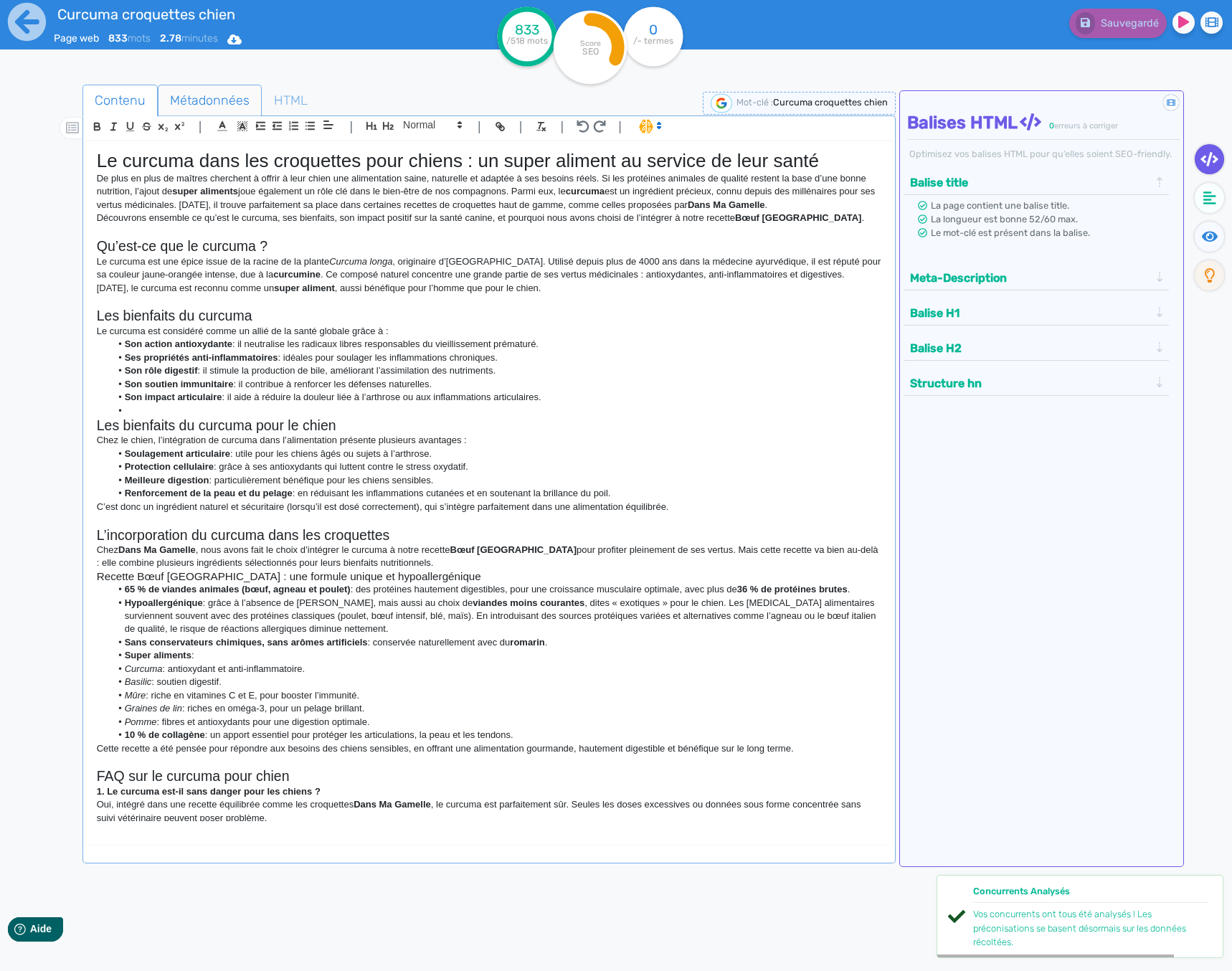
click at [206, 97] on span "Métadonnées" at bounding box center [210, 100] width 103 height 39
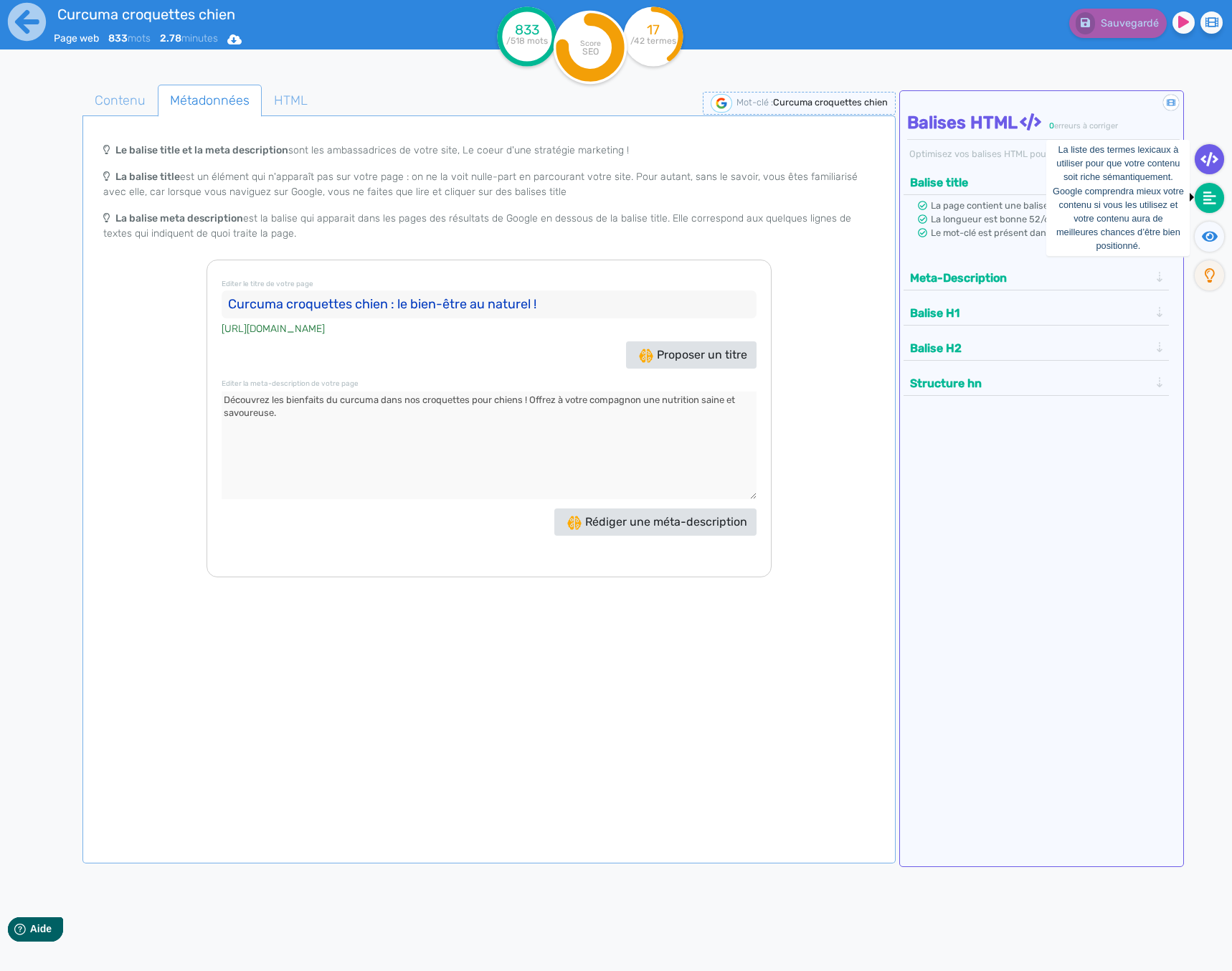
click at [1215, 193] on icon at bounding box center [1210, 198] width 13 height 14
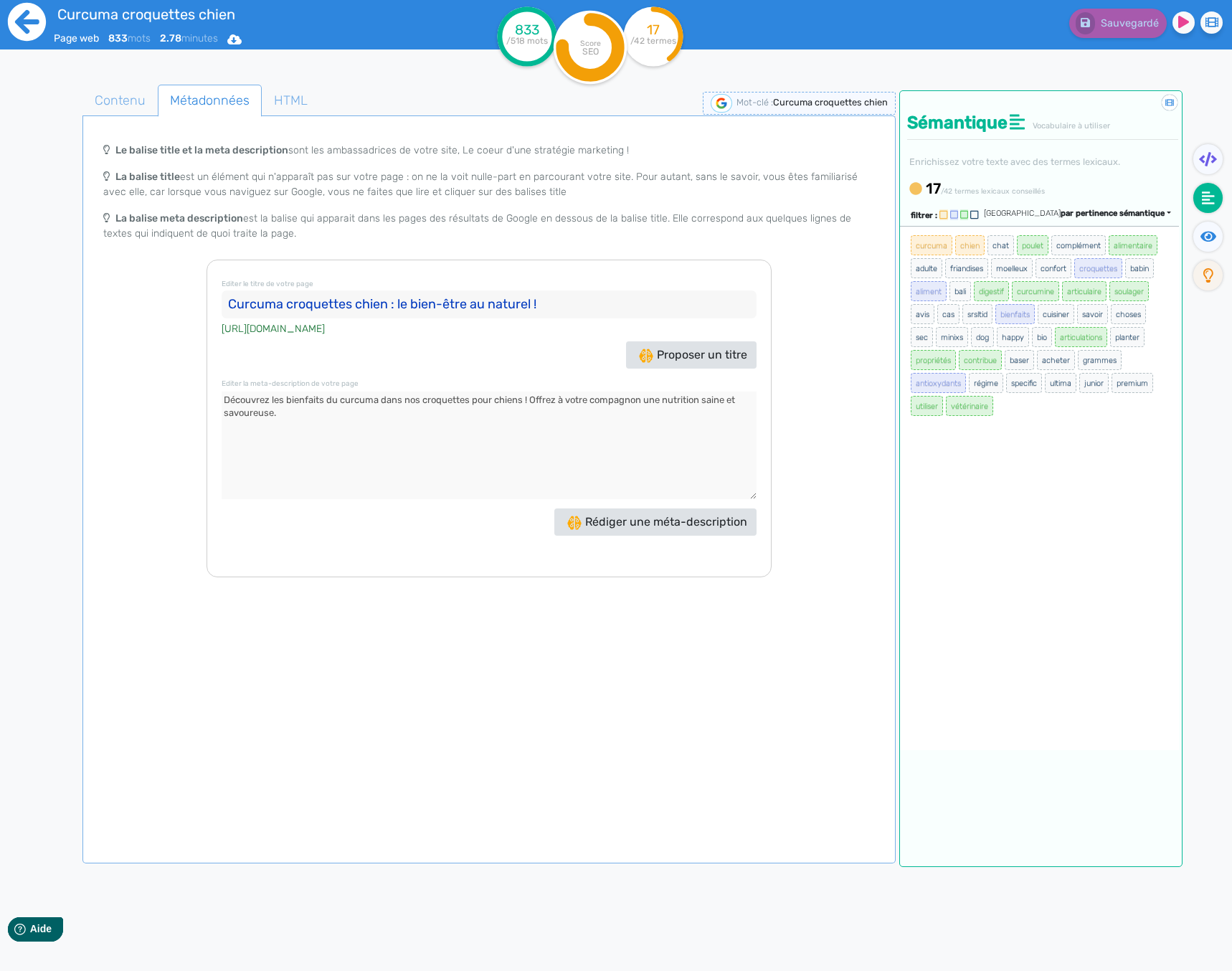
click at [20, 26] on icon at bounding box center [27, 22] width 40 height 40
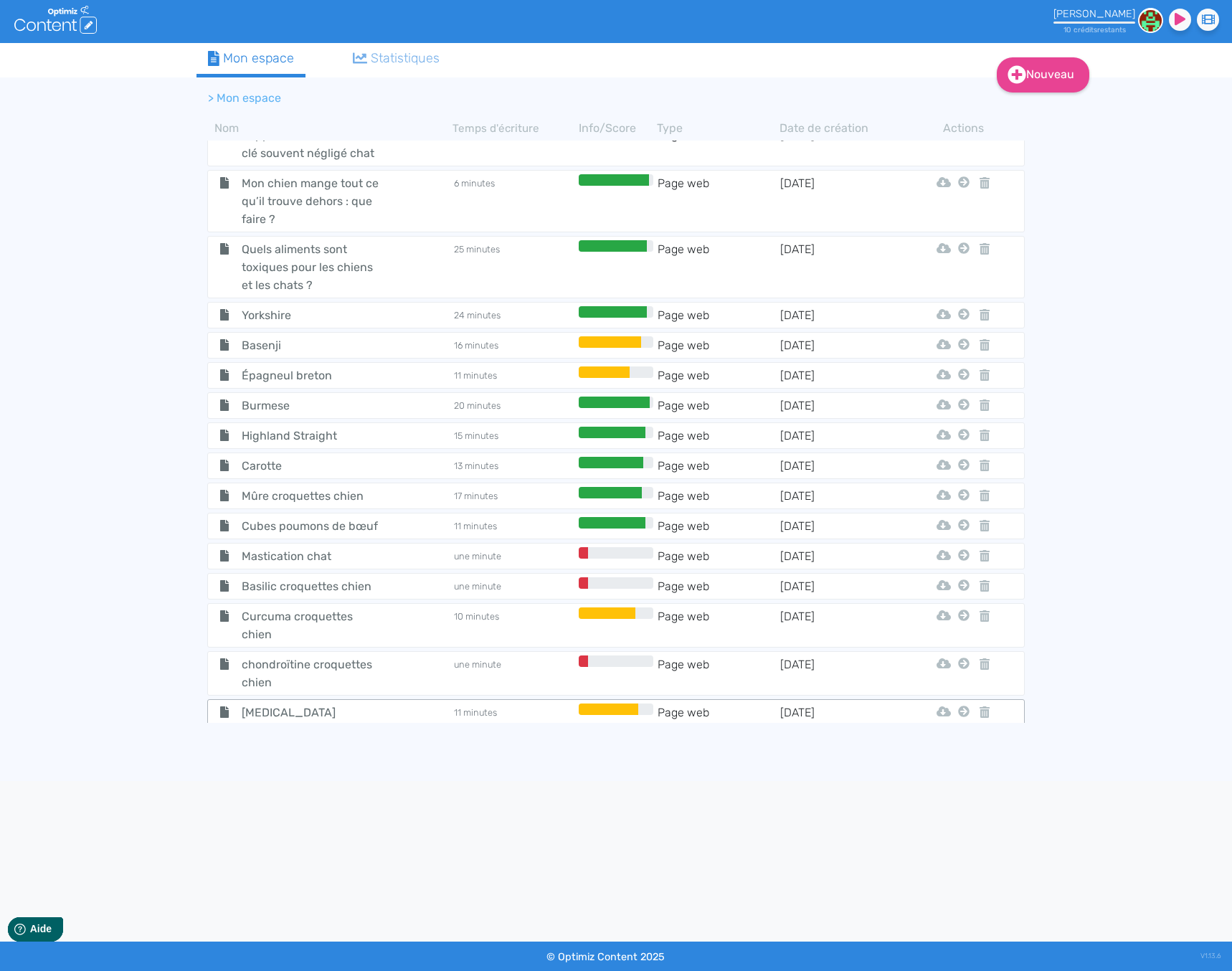
scroll to position [5183, 0]
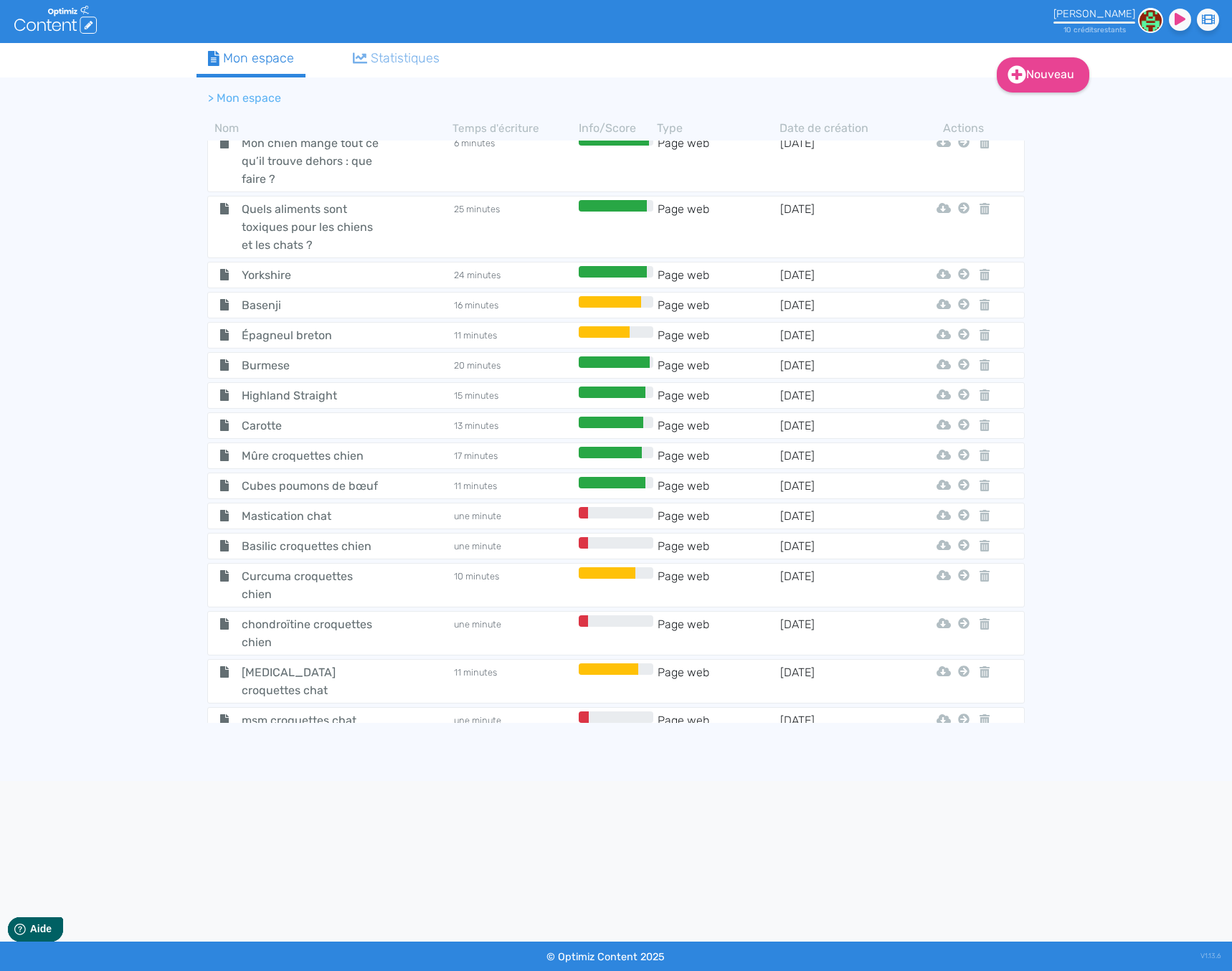
click at [337, 742] on span "Taille croquettes chien" at bounding box center [311, 751] width 161 height 18
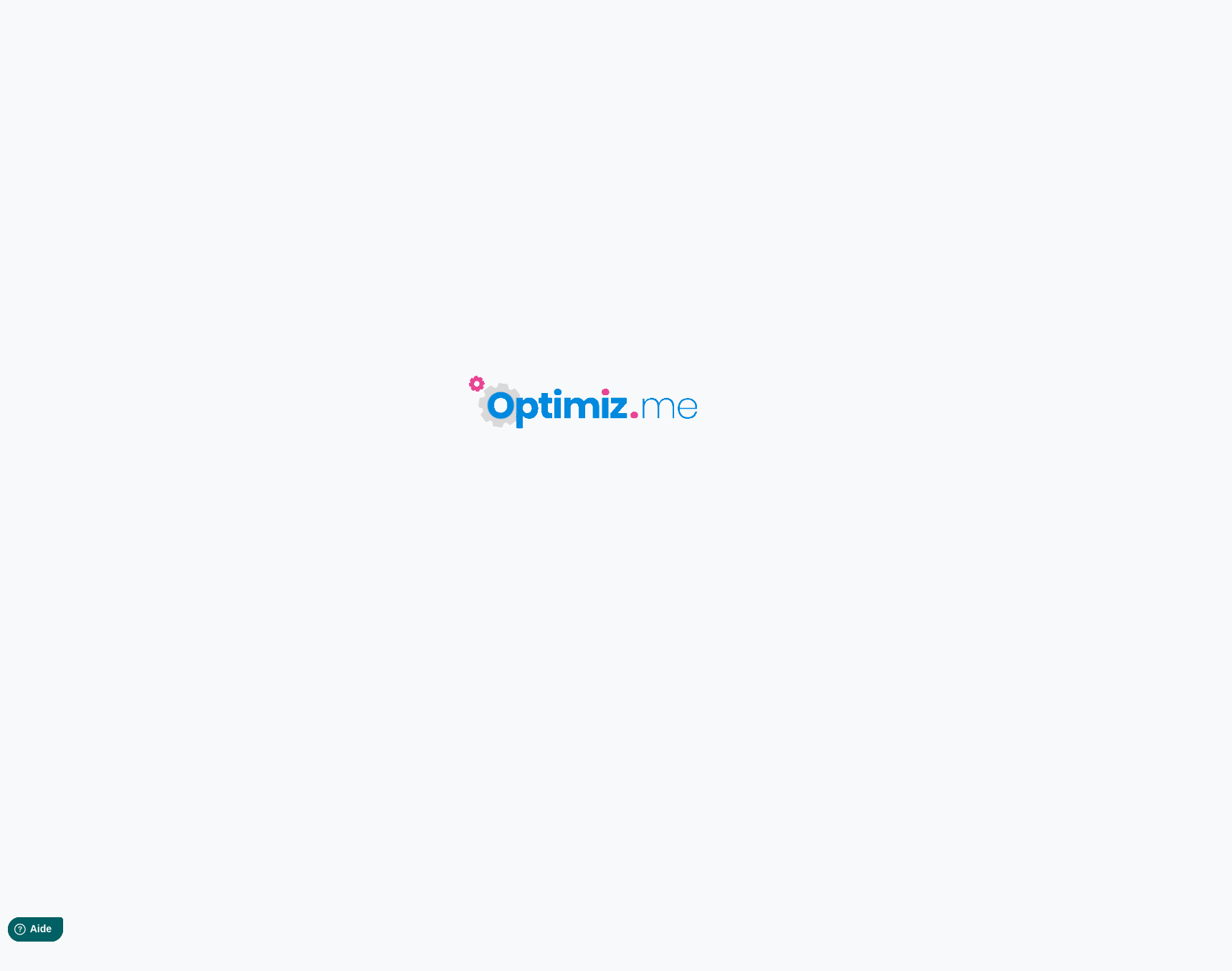
type input "Taille croquettes chien"
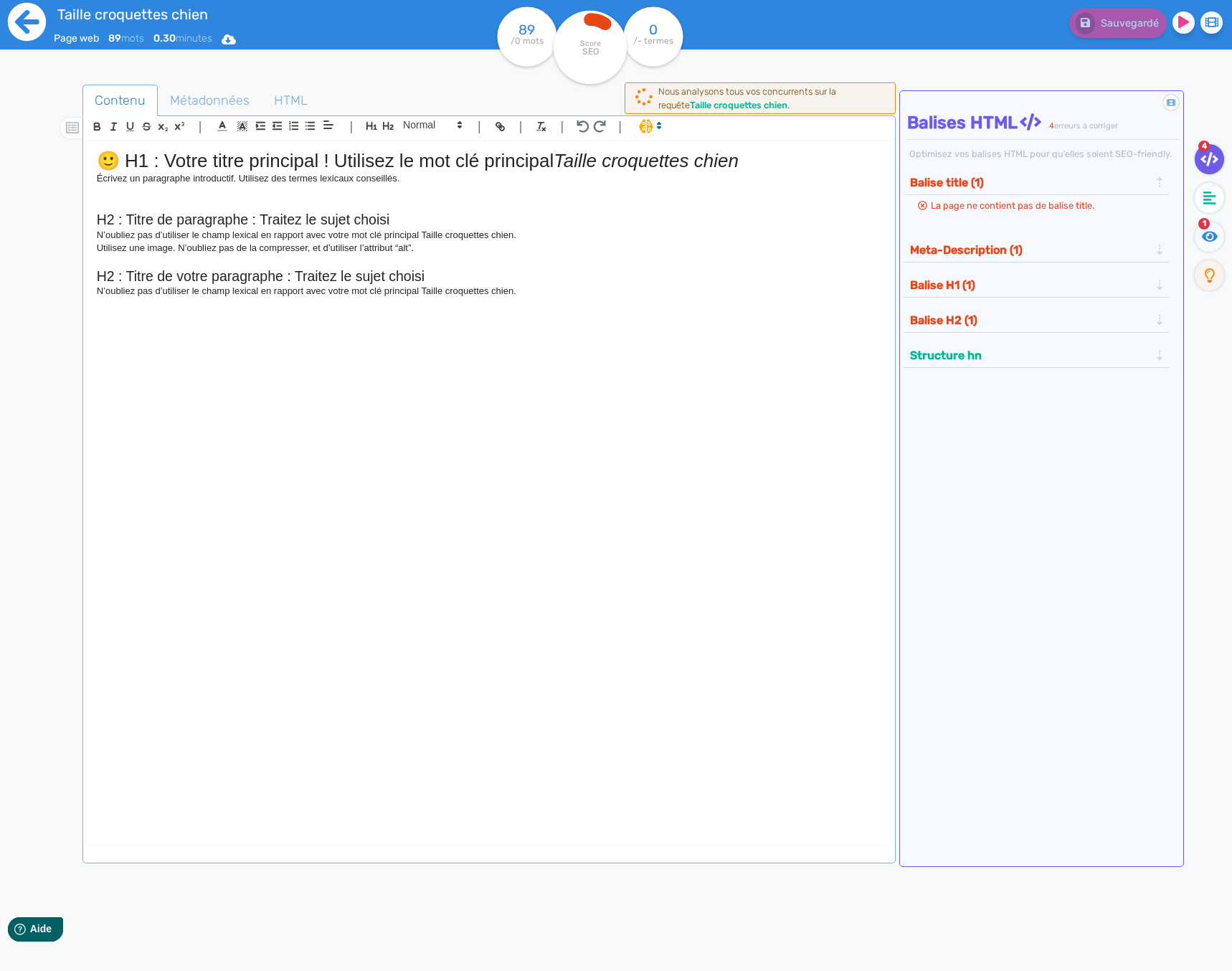
click at [21, 39] on icon at bounding box center [27, 22] width 38 height 38
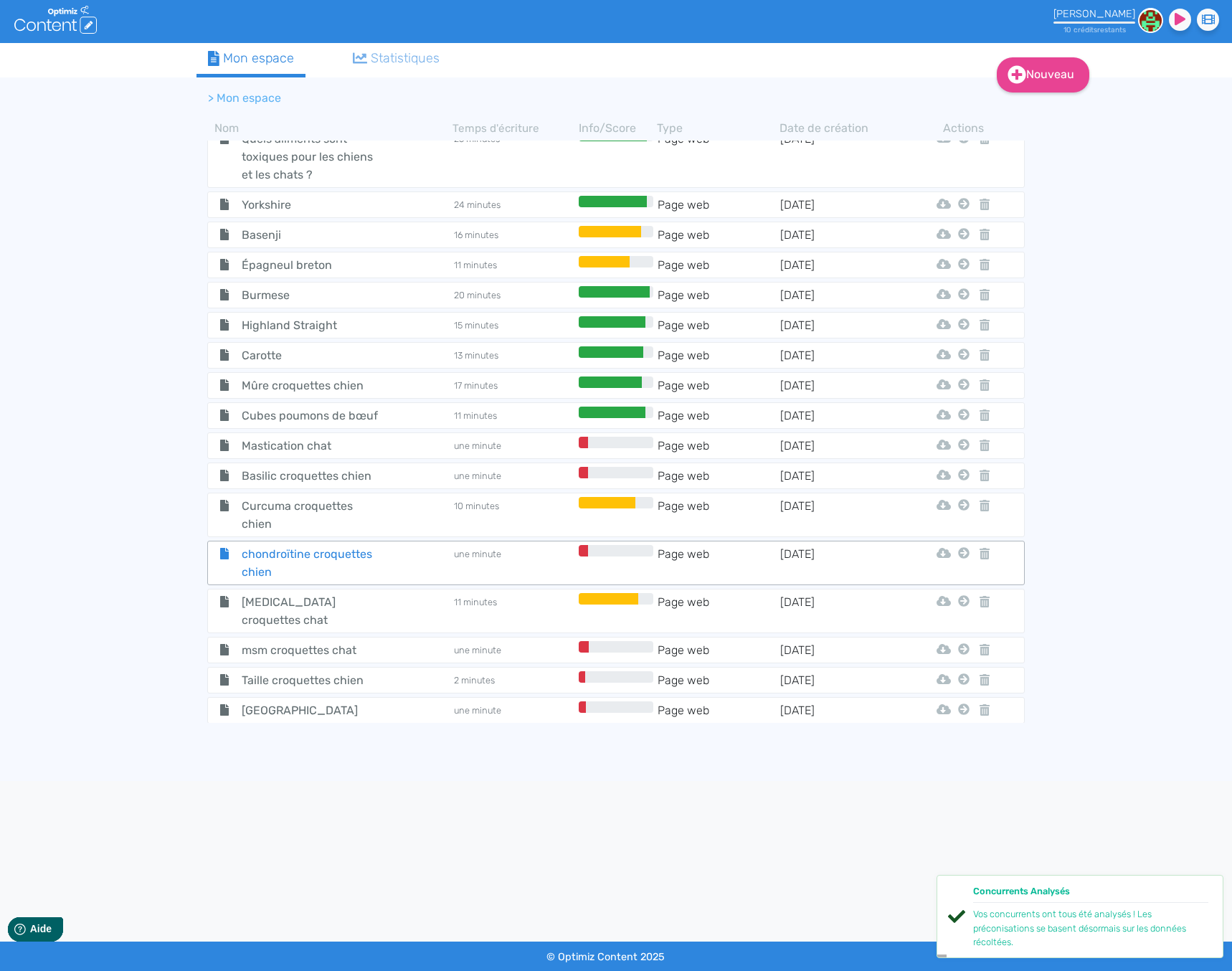
scroll to position [5255, 0]
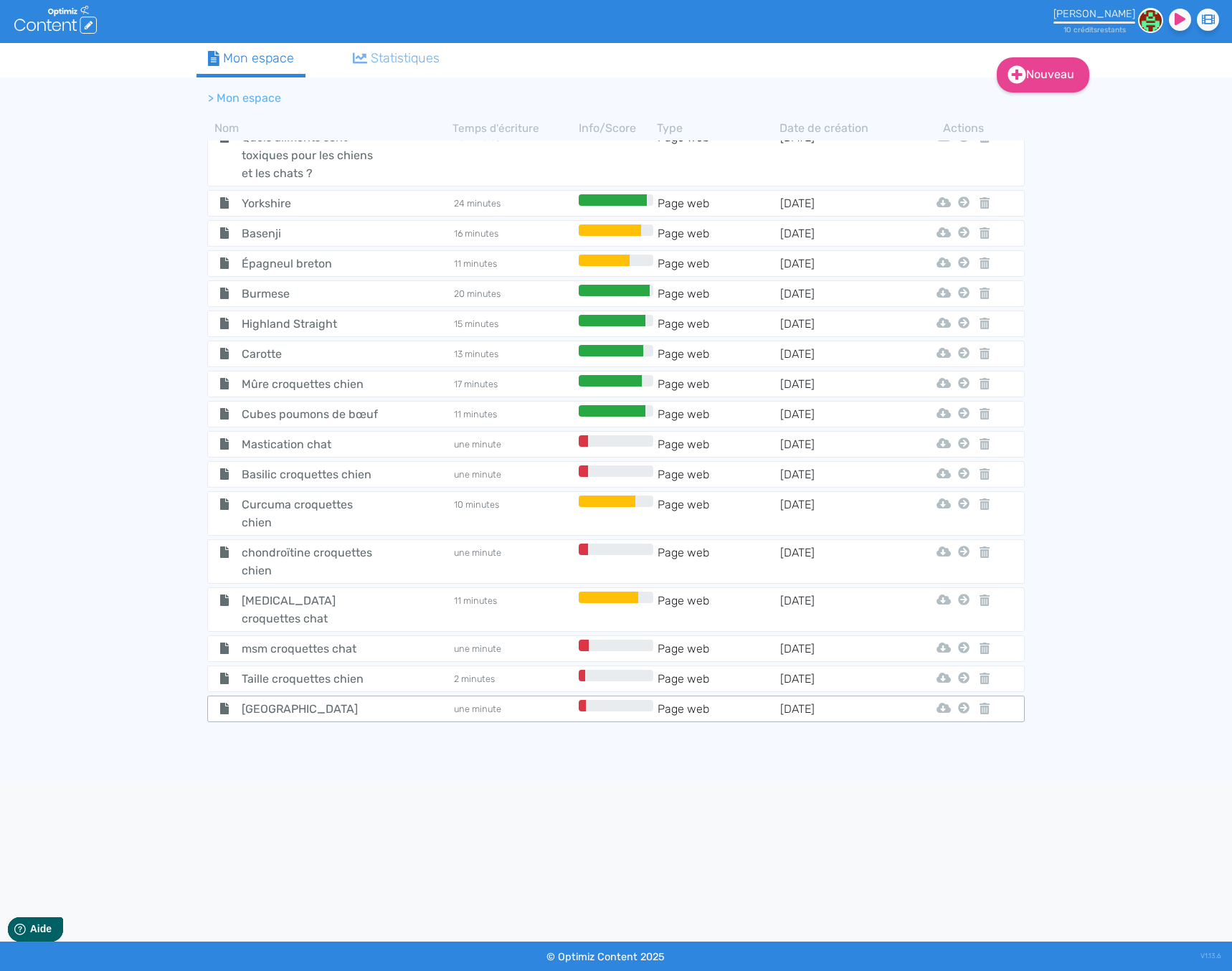
click at [414, 696] on tr "Chihuahua une minute Page web [DATE] Html Pdf Word Mon Premier Dossier" at bounding box center [616, 708] width 817 height 26
click at [299, 700] on span "[GEOGRAPHIC_DATA]" at bounding box center [311, 709] width 161 height 18
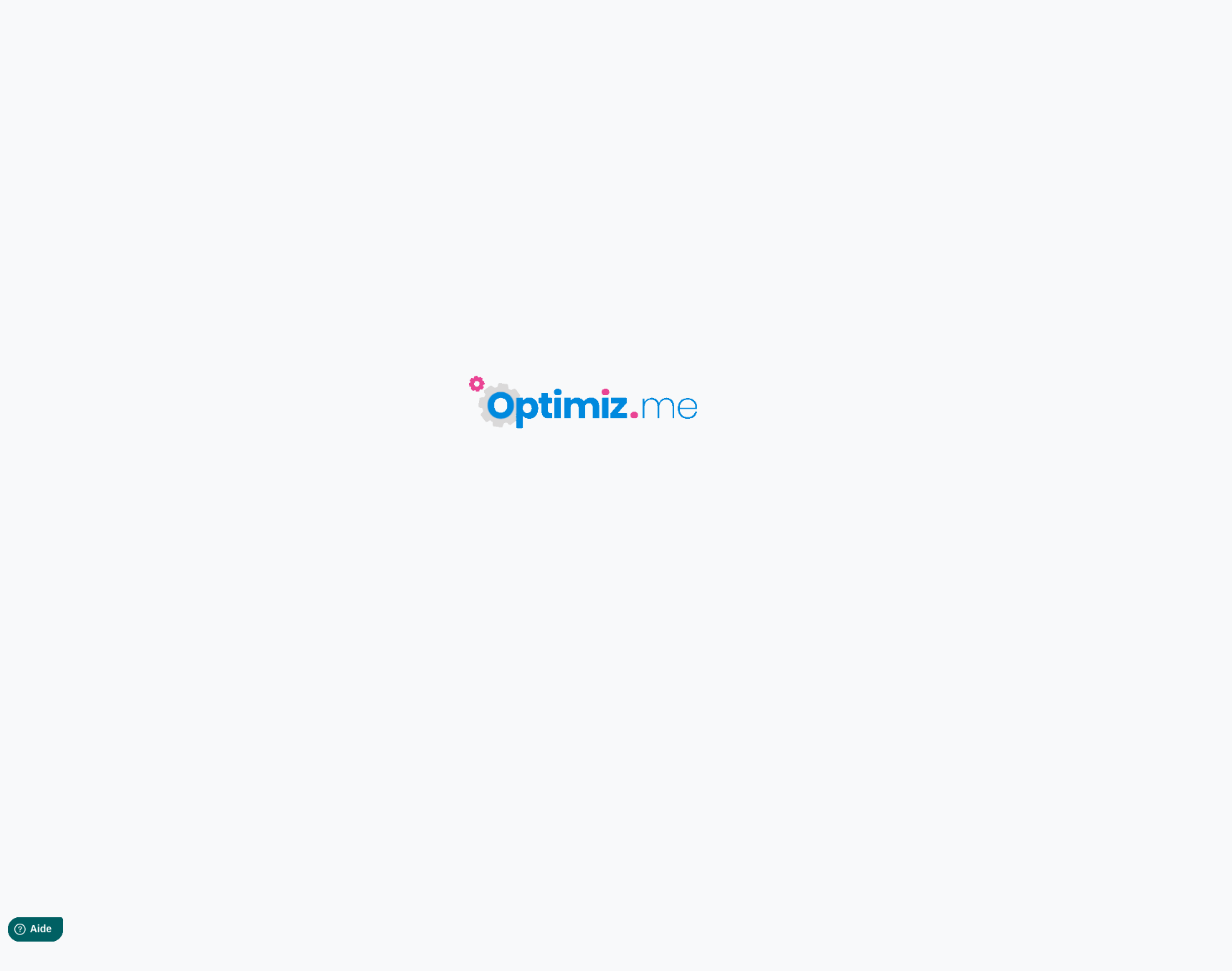
type input "[GEOGRAPHIC_DATA]"
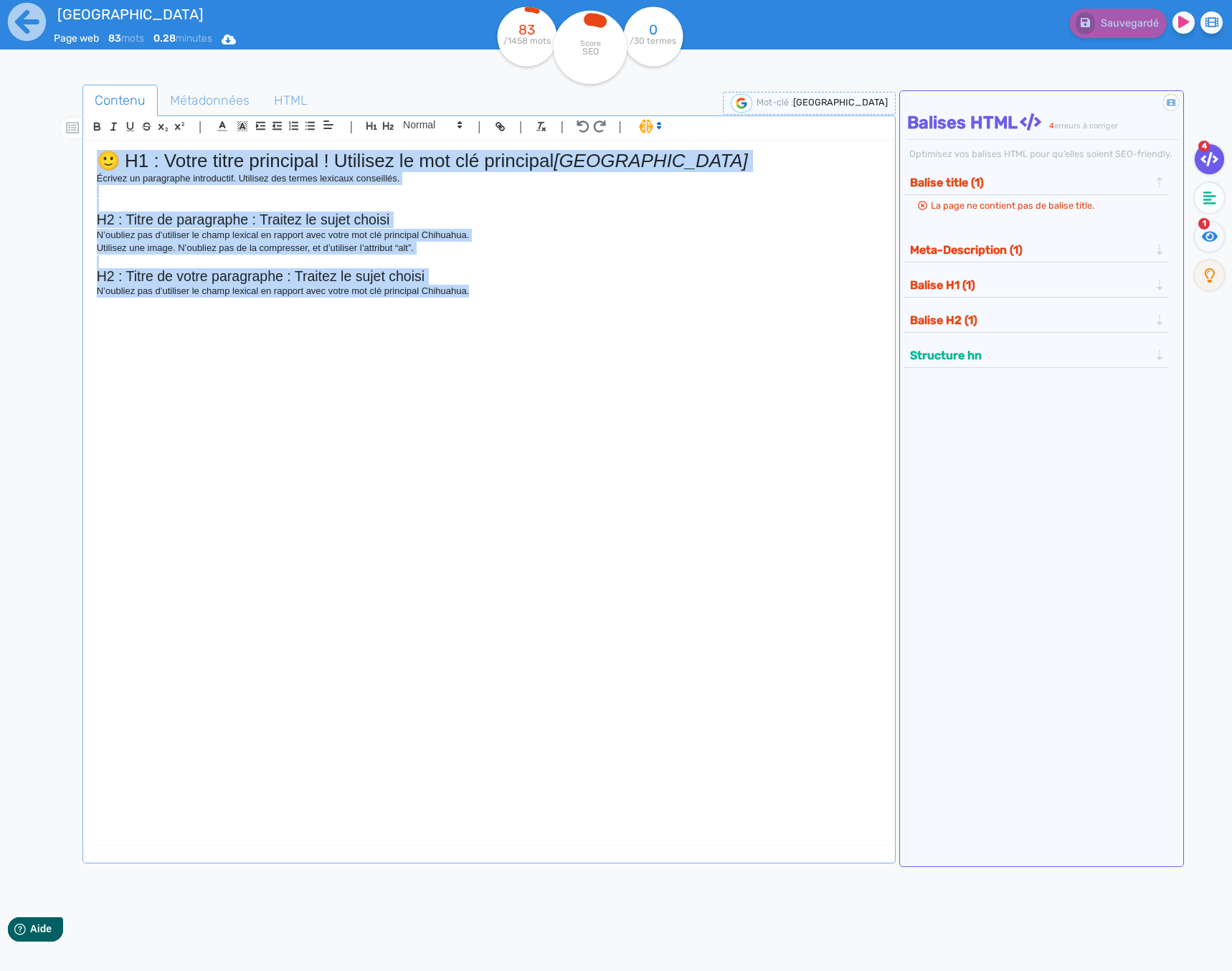
drag, startPoint x: 671, startPoint y: 456, endPoint x: -36, endPoint y: 60, distance: 810.3
click at [0, 60] on html "Chihuahua Page web 83 mots 0.28 minutes Html Pdf Word 83 /1458 mots Score SEO 0…" at bounding box center [616, 485] width 1232 height 971
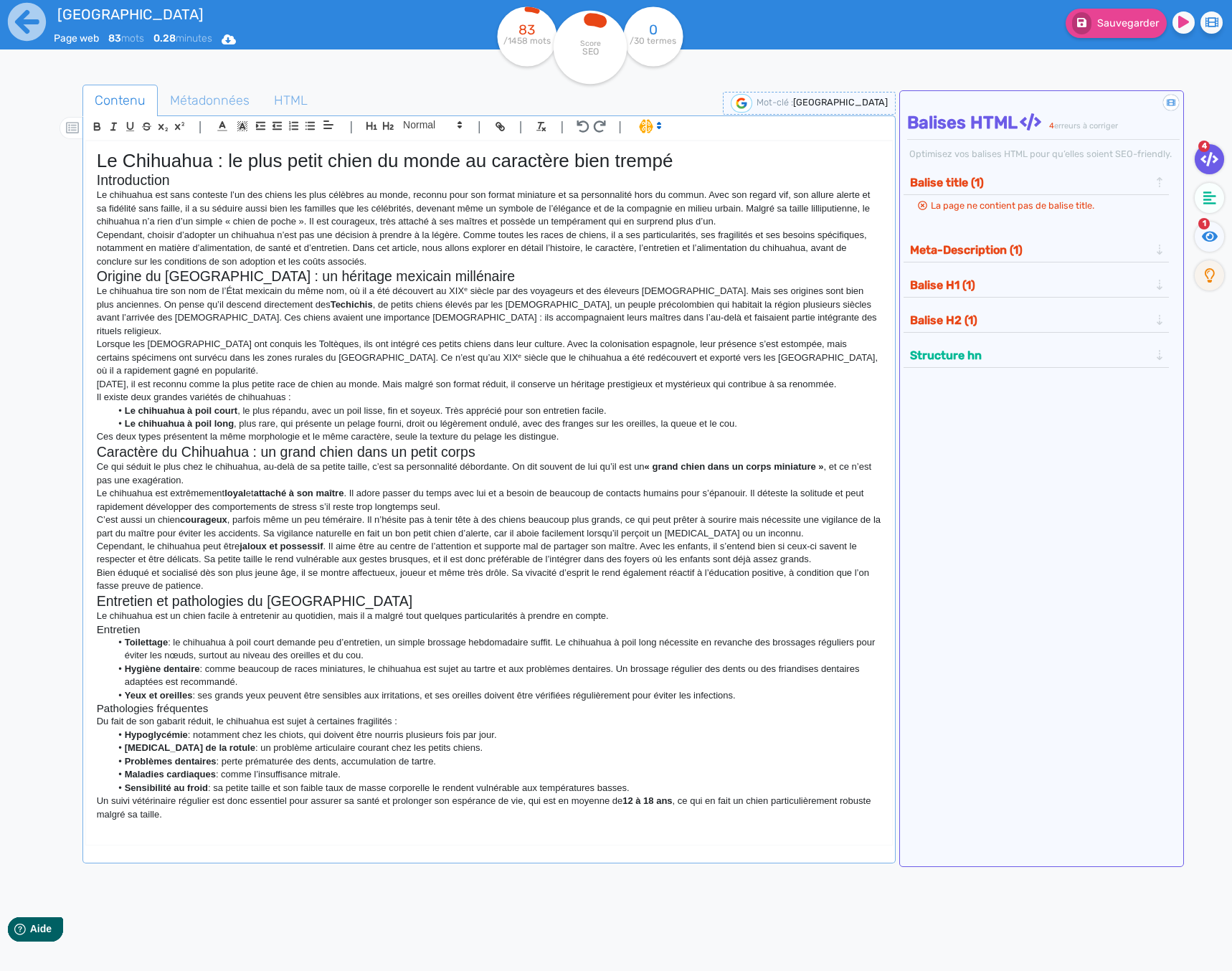
click at [400, 258] on p "Cependant, choisir d’adopter un chihuahua n’est pas une décision à prendre à la…" at bounding box center [490, 248] width 785 height 40
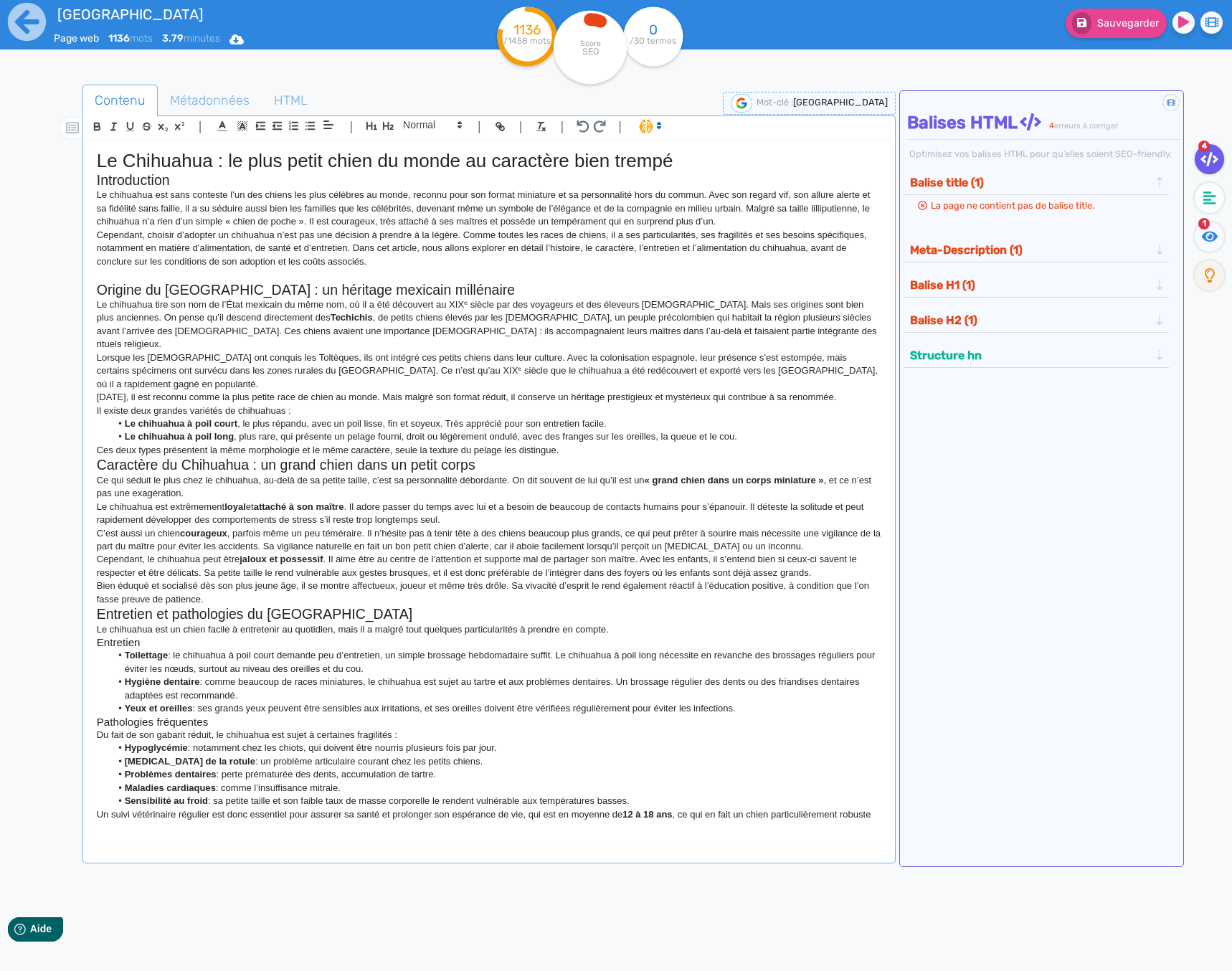
click at [571, 444] on p "Ces deux types présentent la même morphologie et le même caractère, seule la te…" at bounding box center [490, 450] width 785 height 13
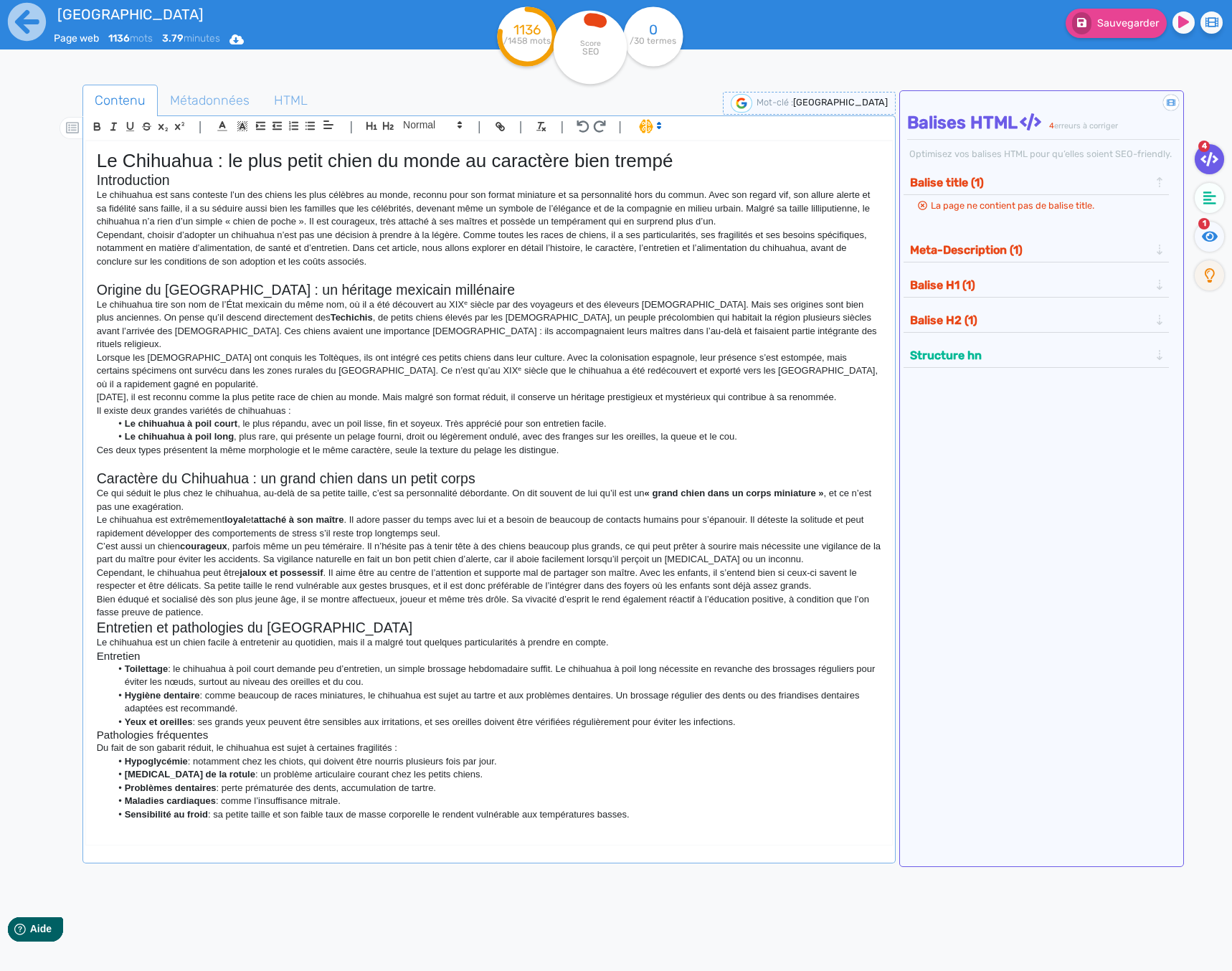
click at [222, 593] on p "Bien éduqué et socialisé dès son plus jeune âge, il se montre affectueux, joueu…" at bounding box center [490, 606] width 785 height 26
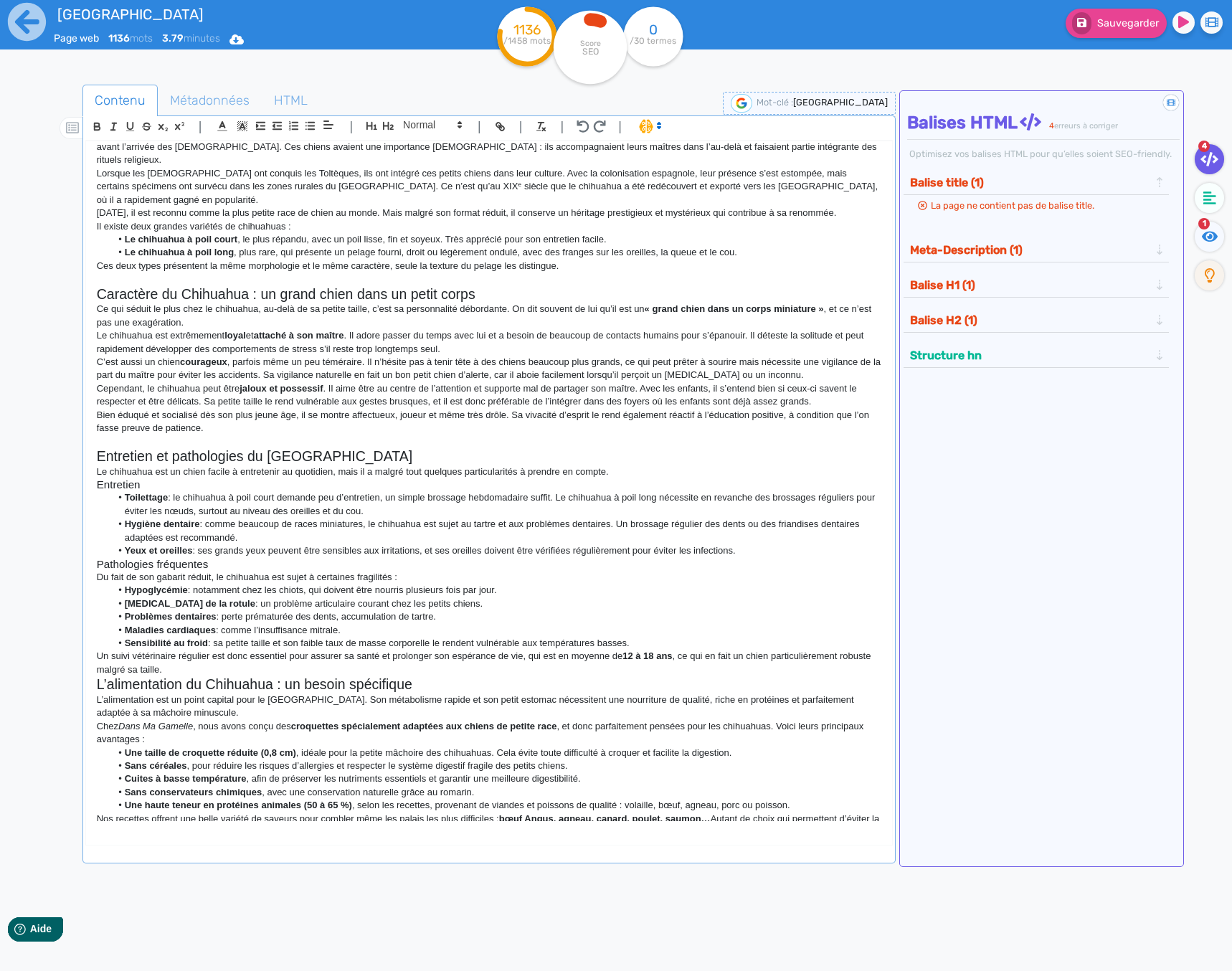
scroll to position [197, 0]
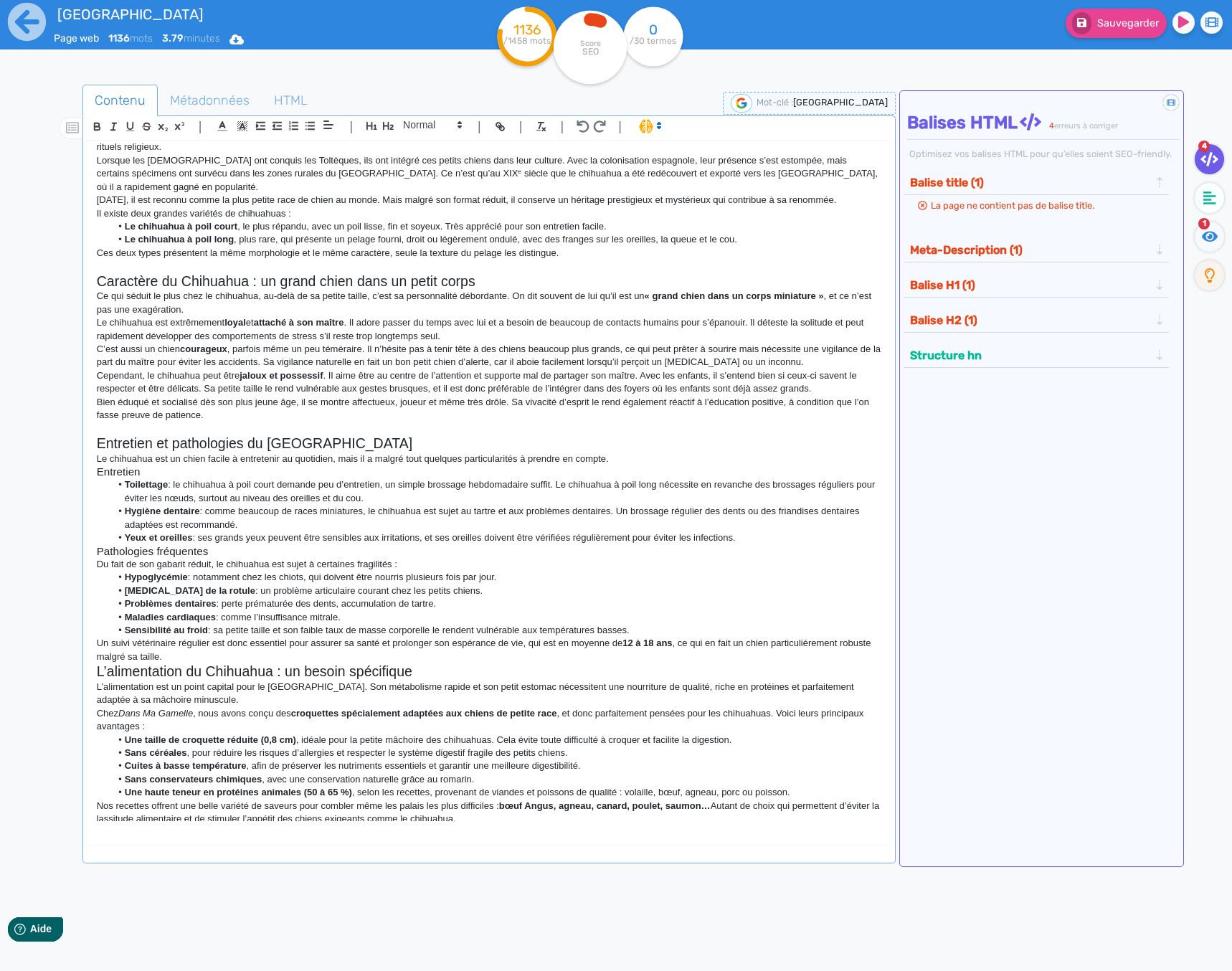
click at [213, 637] on p "Un suivi vétérinaire régulier est donc essentiel pour assurer sa santé et prolo…" at bounding box center [490, 650] width 785 height 26
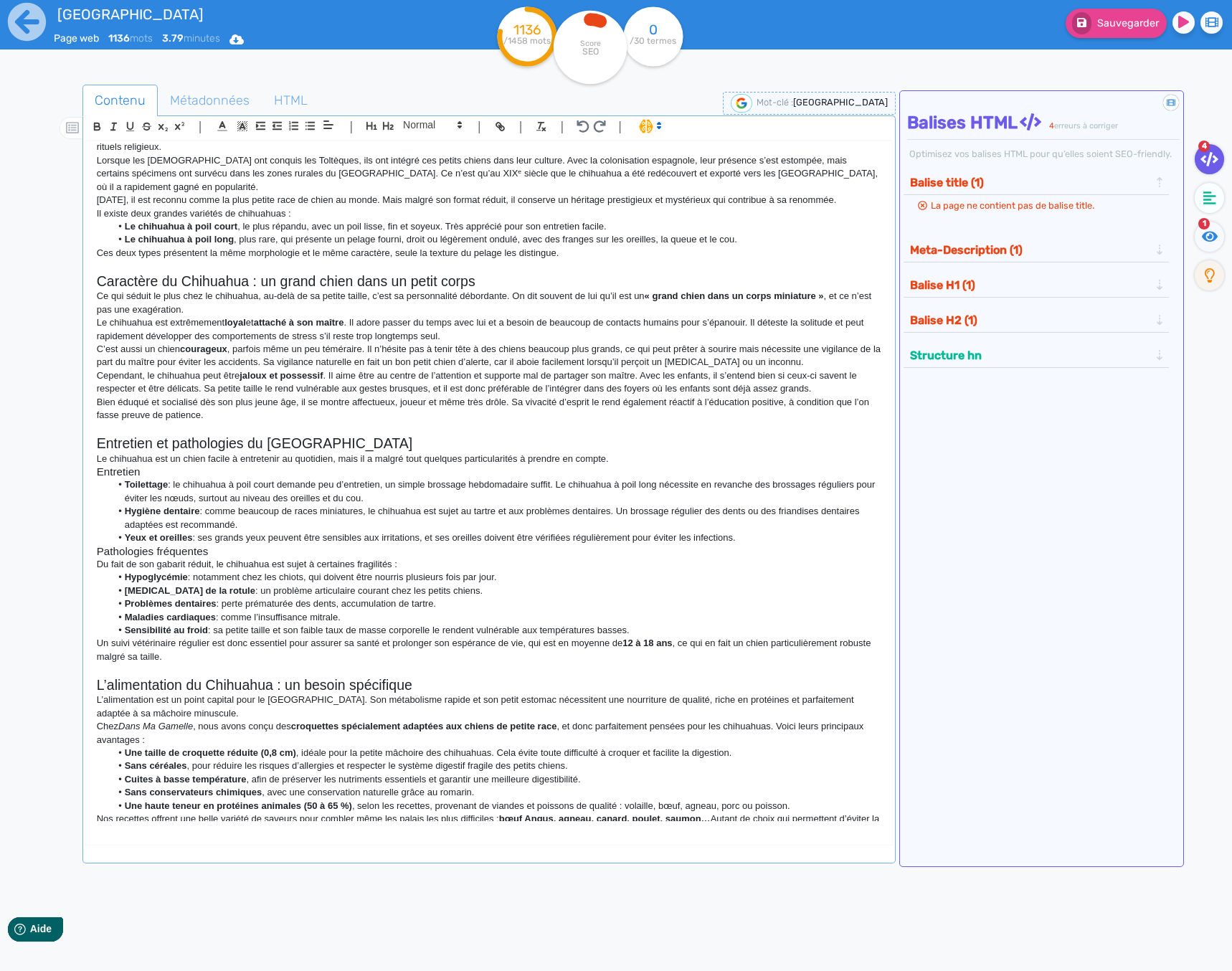
scroll to position [211, 0]
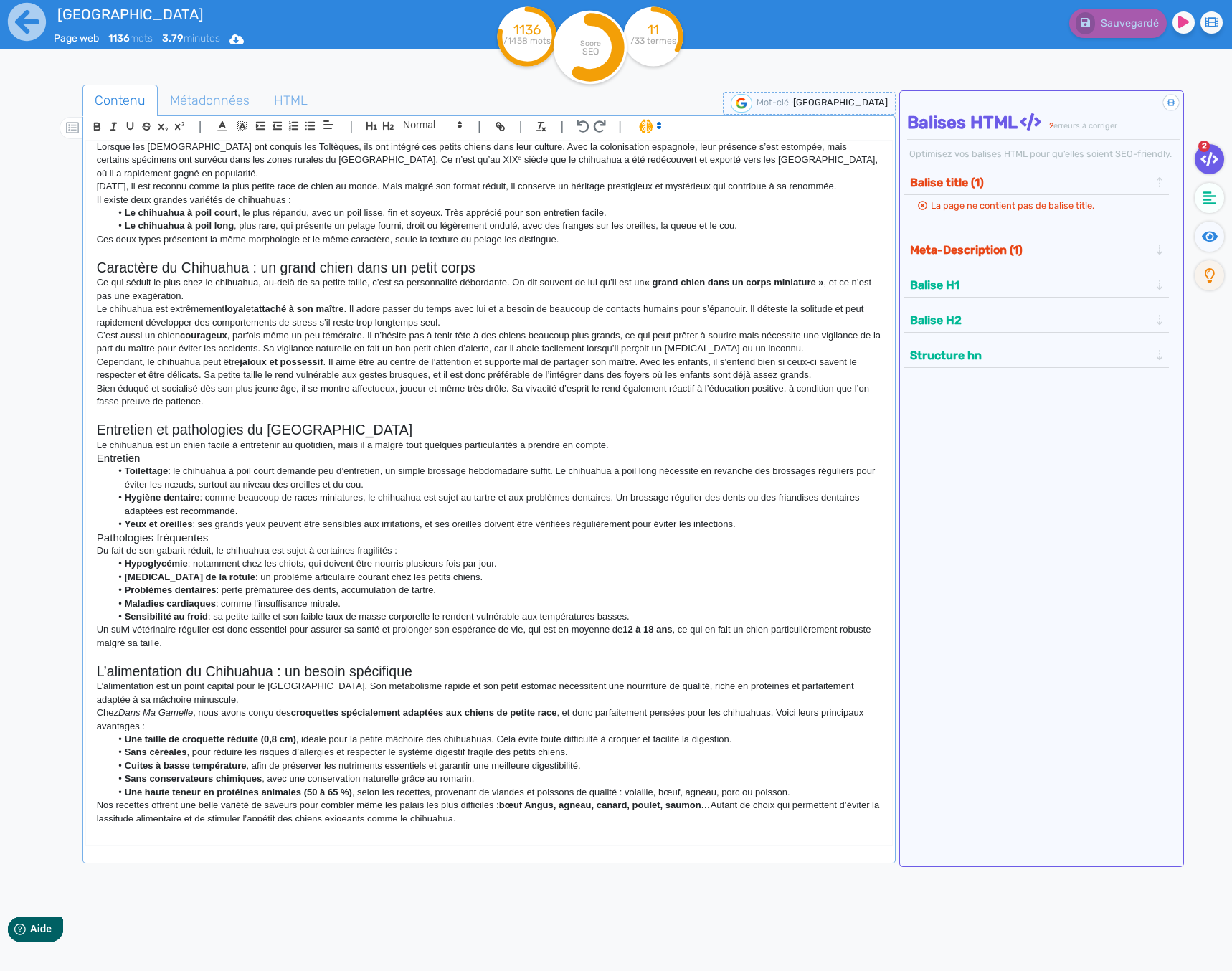
click at [857, 825] on p "En plus de leur appétence, nos croquettes apportent les nutriments nécessaires …" at bounding box center [490, 832] width 785 height 13
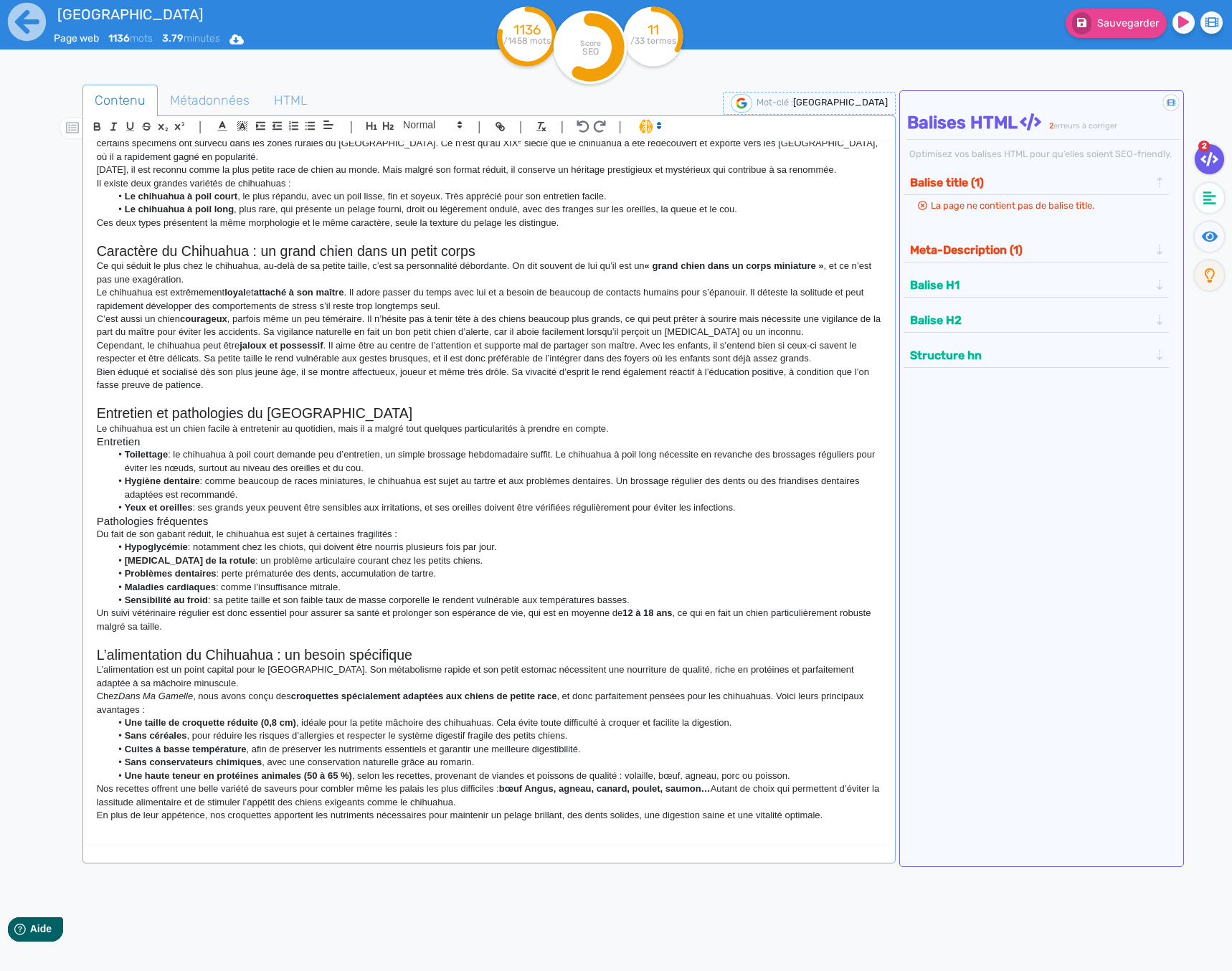
scroll to position [390, 0]
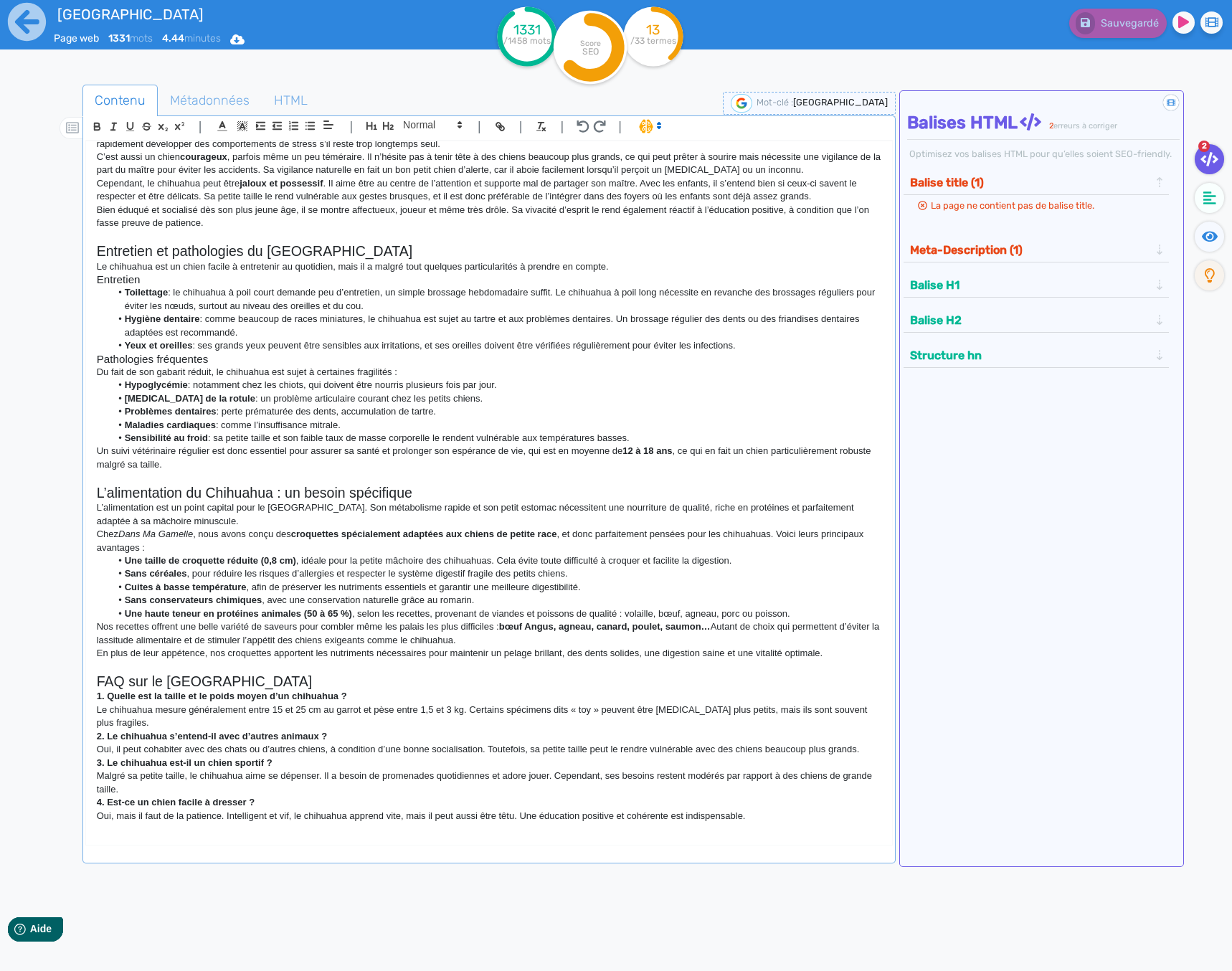
click at [834, 647] on p "En plus de leur appétence, nos croquettes apportent les nutriments nécessaires …" at bounding box center [490, 653] width 785 height 13
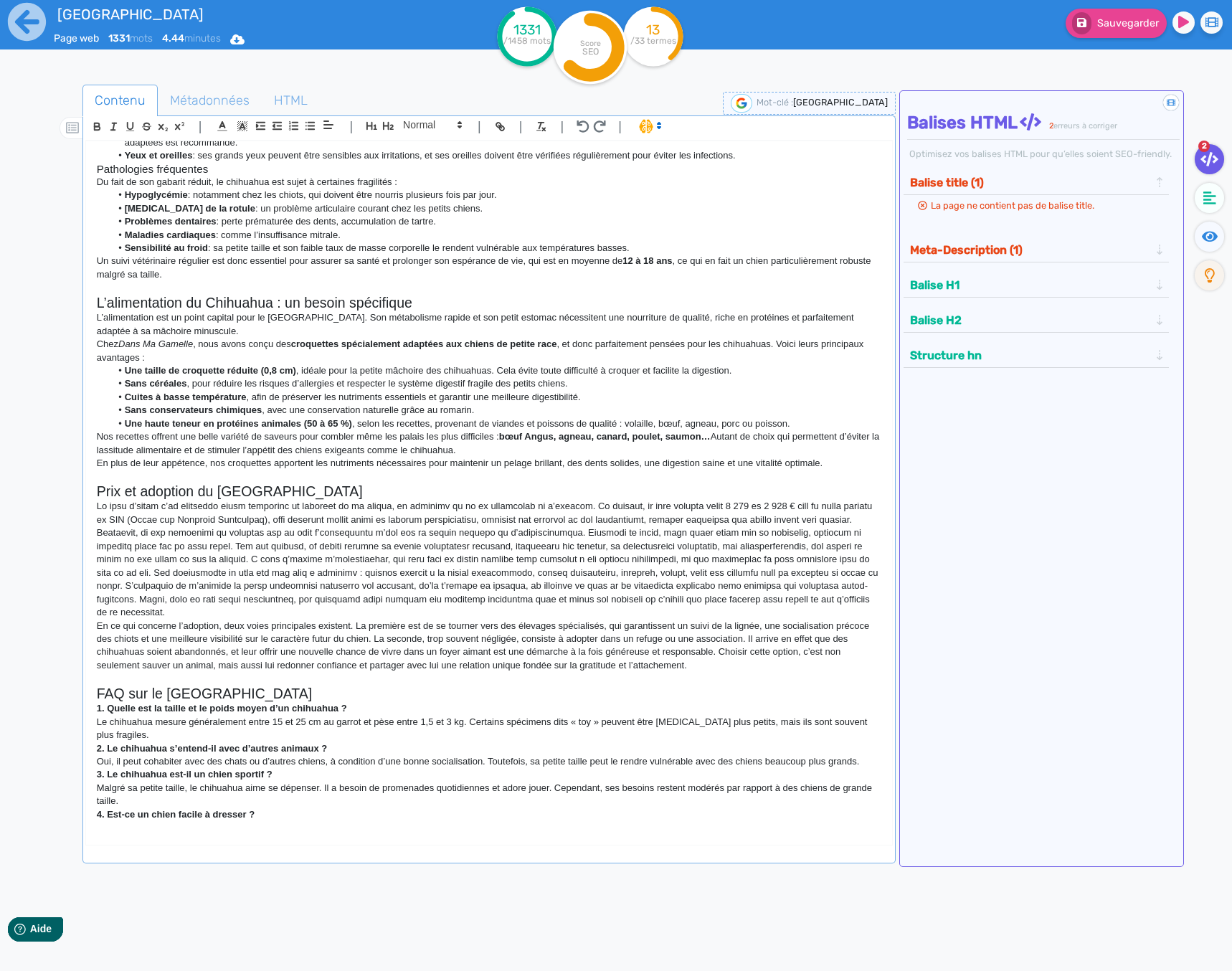
scroll to position [601, 0]
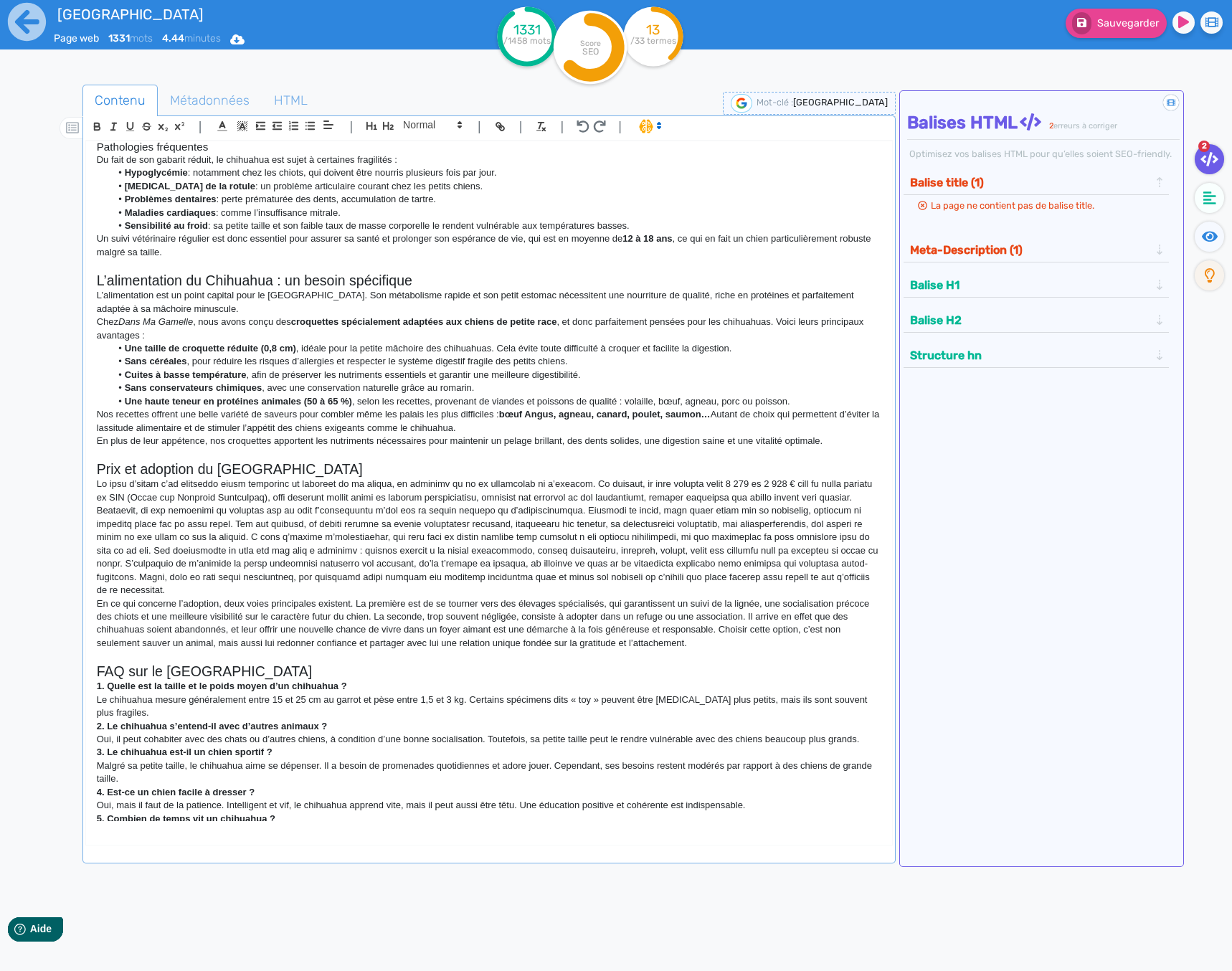
click at [175, 560] on p at bounding box center [490, 537] width 785 height 119
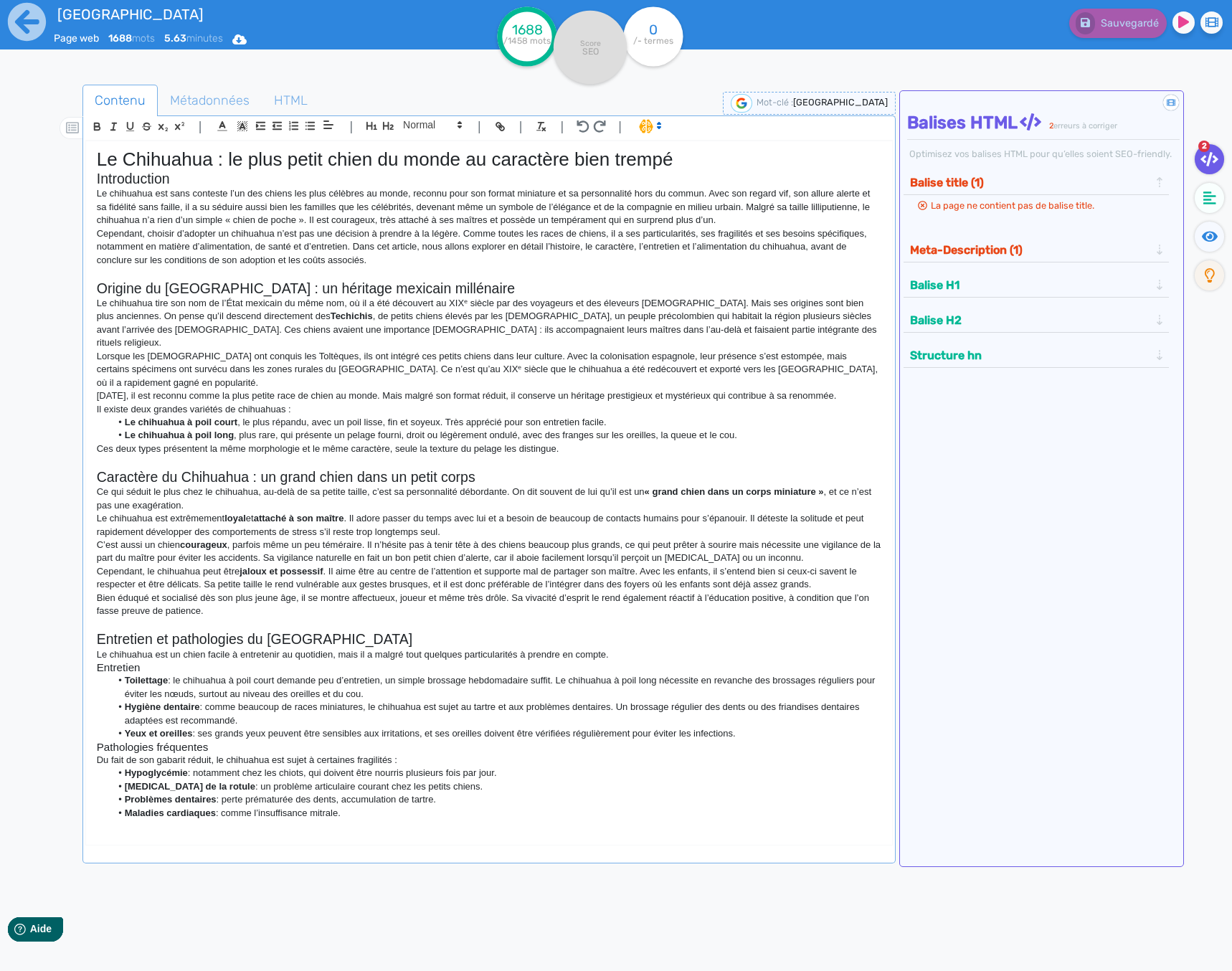
scroll to position [0, 0]
drag, startPoint x: 160, startPoint y: 178, endPoint x: 102, endPoint y: 178, distance: 58.0
click at [102, 178] on h2 "Introduction" at bounding box center [490, 180] width 785 height 16
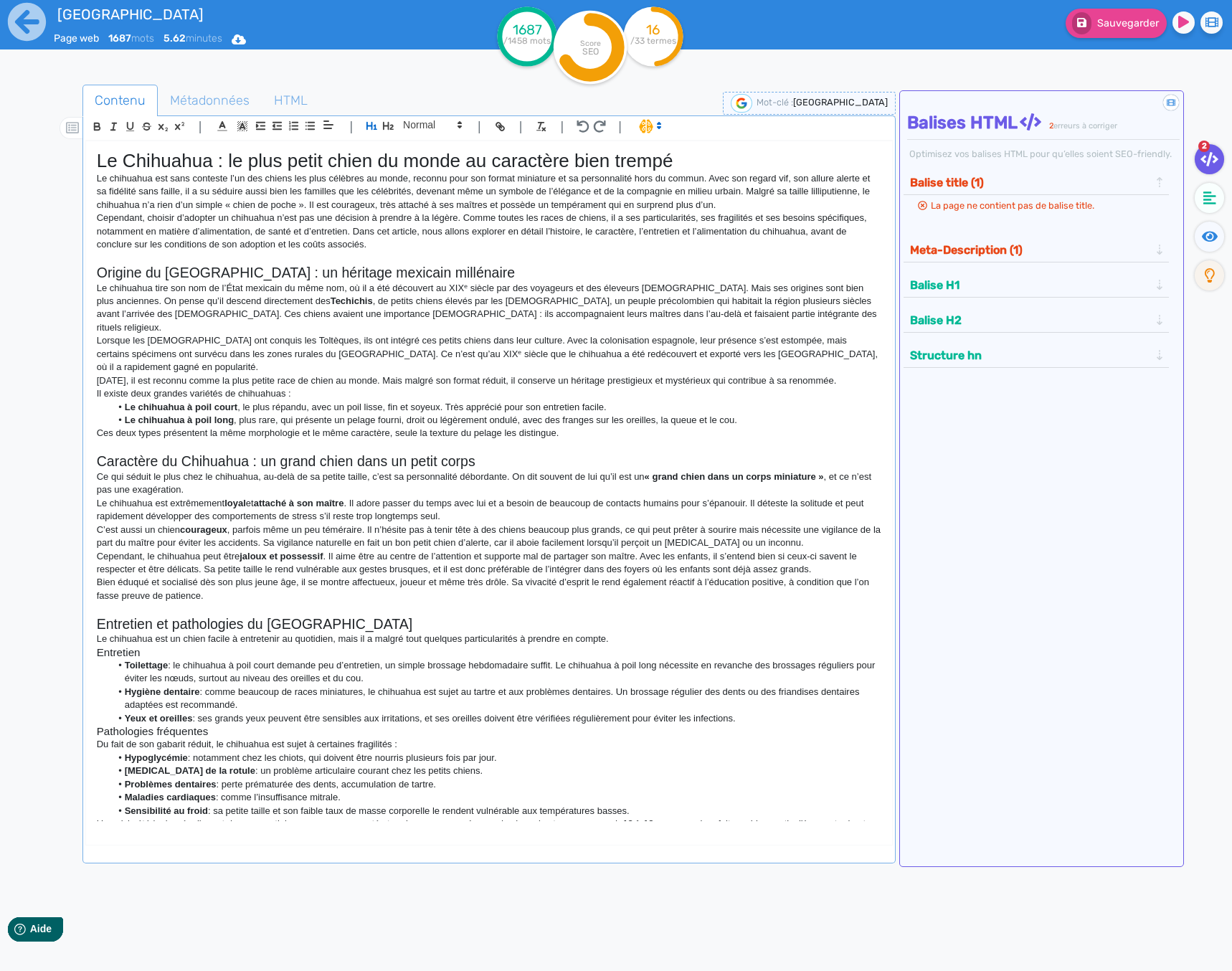
click at [612, 252] on p at bounding box center [490, 258] width 785 height 13
drag, startPoint x: 688, startPoint y: 154, endPoint x: 463, endPoint y: 166, distance: 225.3
click at [463, 166] on h1 "Le Chihuahua : le plus petit chien du monde au caractère bien trempé" at bounding box center [490, 161] width 785 height 22
click at [625, 228] on p "Cependant, choisir d’adopter un chihuahua n’est pas une décision à prendre à la…" at bounding box center [490, 231] width 785 height 40
click at [209, 85] on span "Métadonnées" at bounding box center [210, 100] width 103 height 39
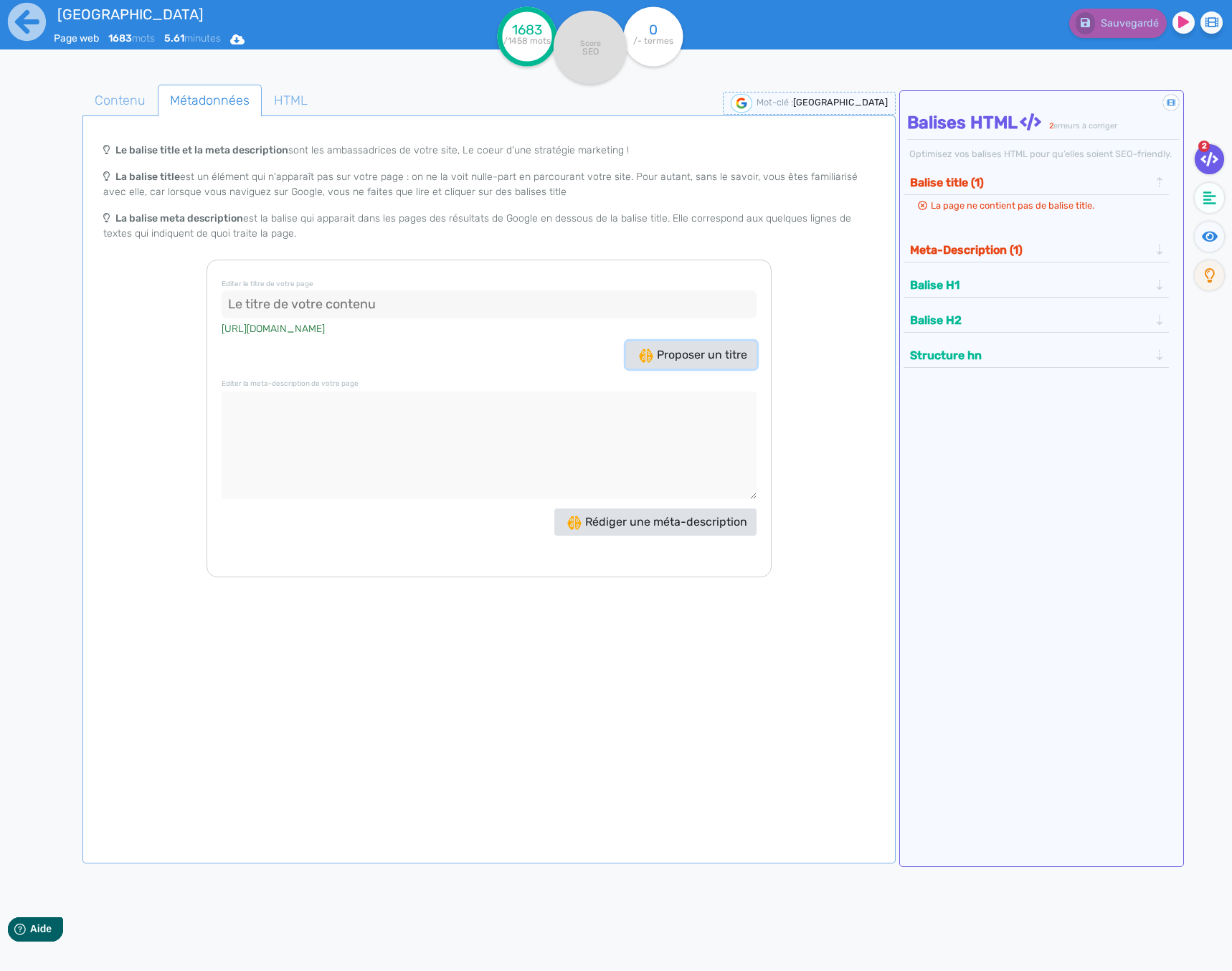
click at [679, 351] on span "Proposer un titre" at bounding box center [693, 354] width 108 height 13
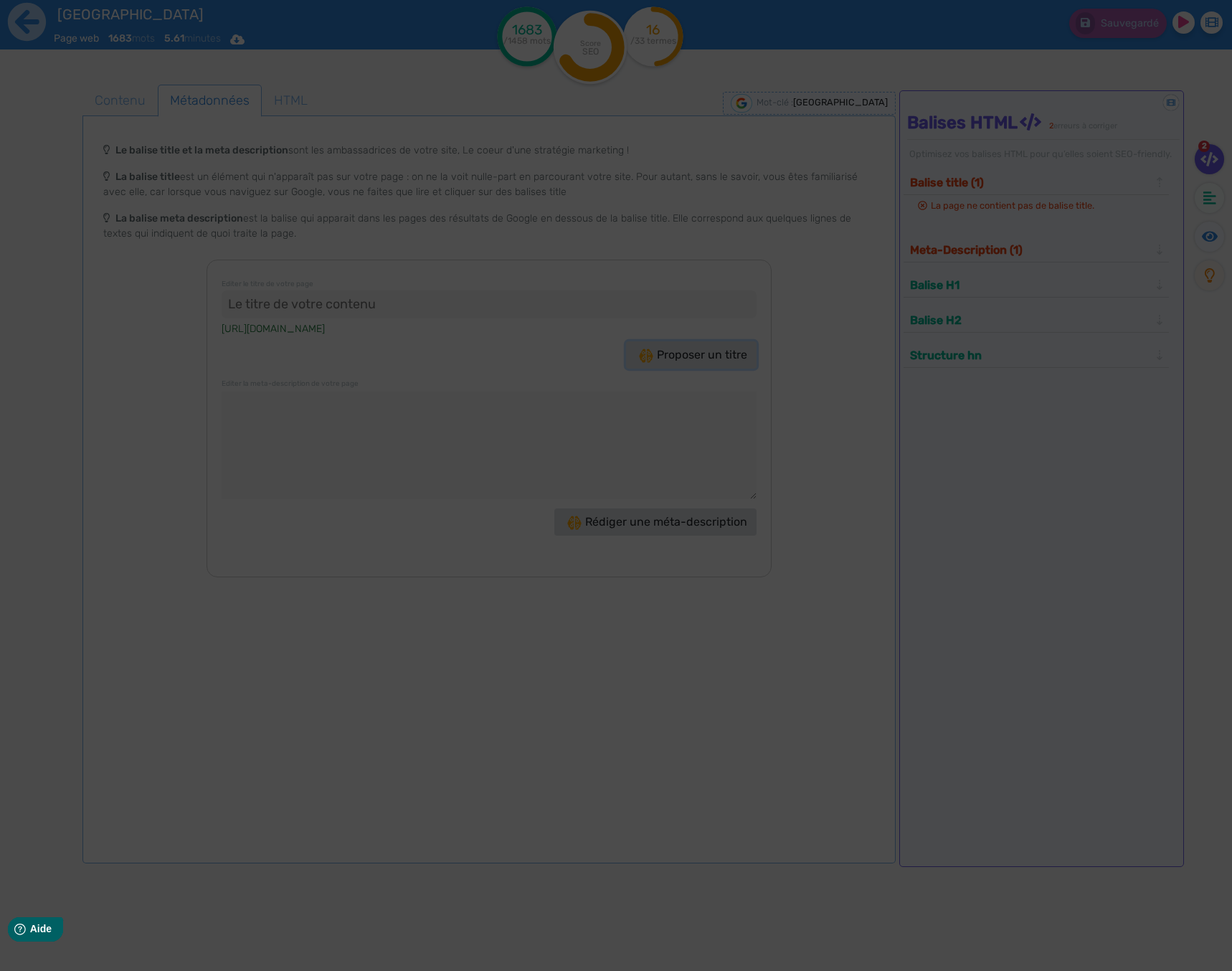
type input ""[GEOGRAPHIC_DATA] : Découvrez le compagnon idéal à vos côtés !""
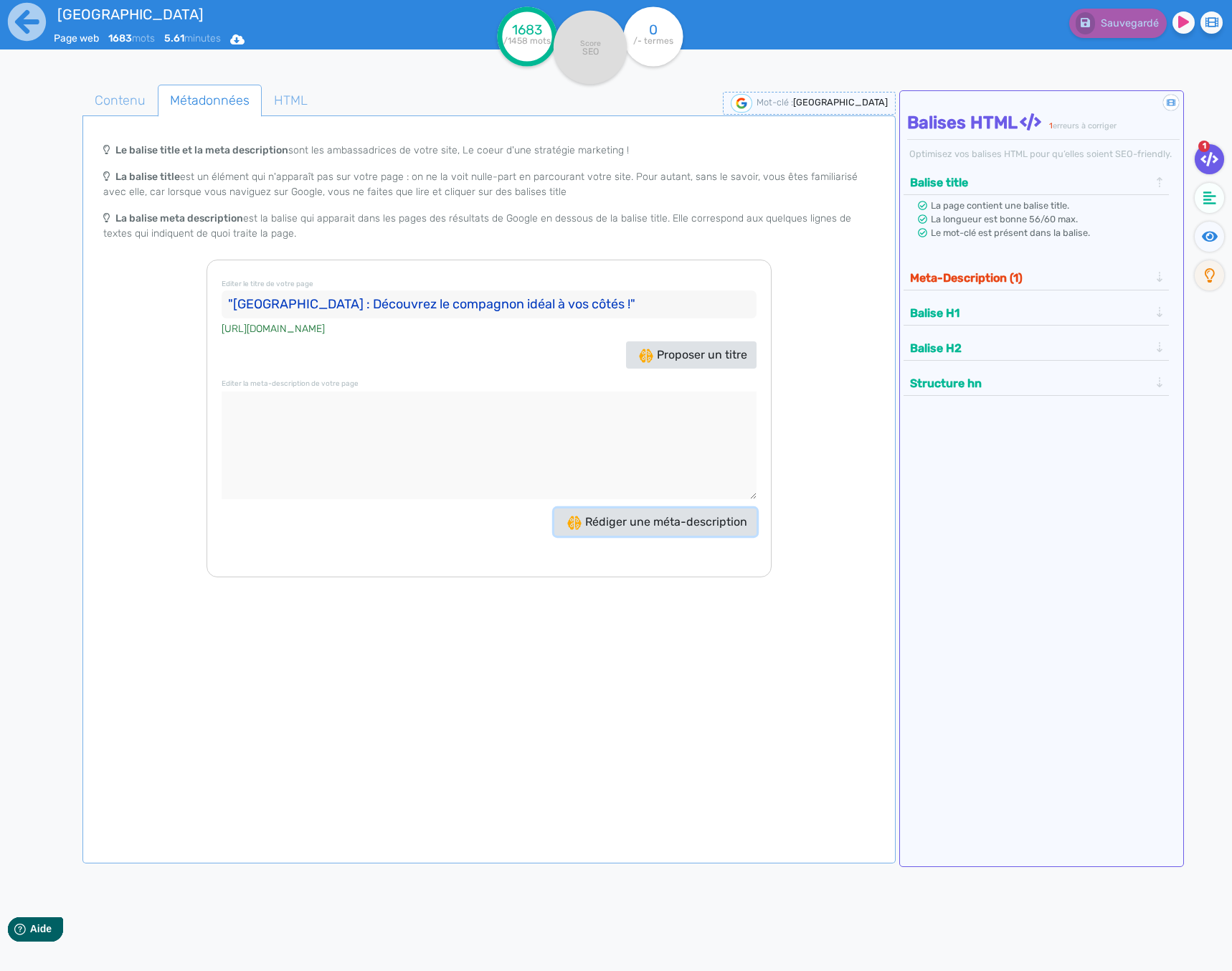
click at [642, 513] on button "Rédiger une méta-description" at bounding box center [655, 522] width 202 height 27
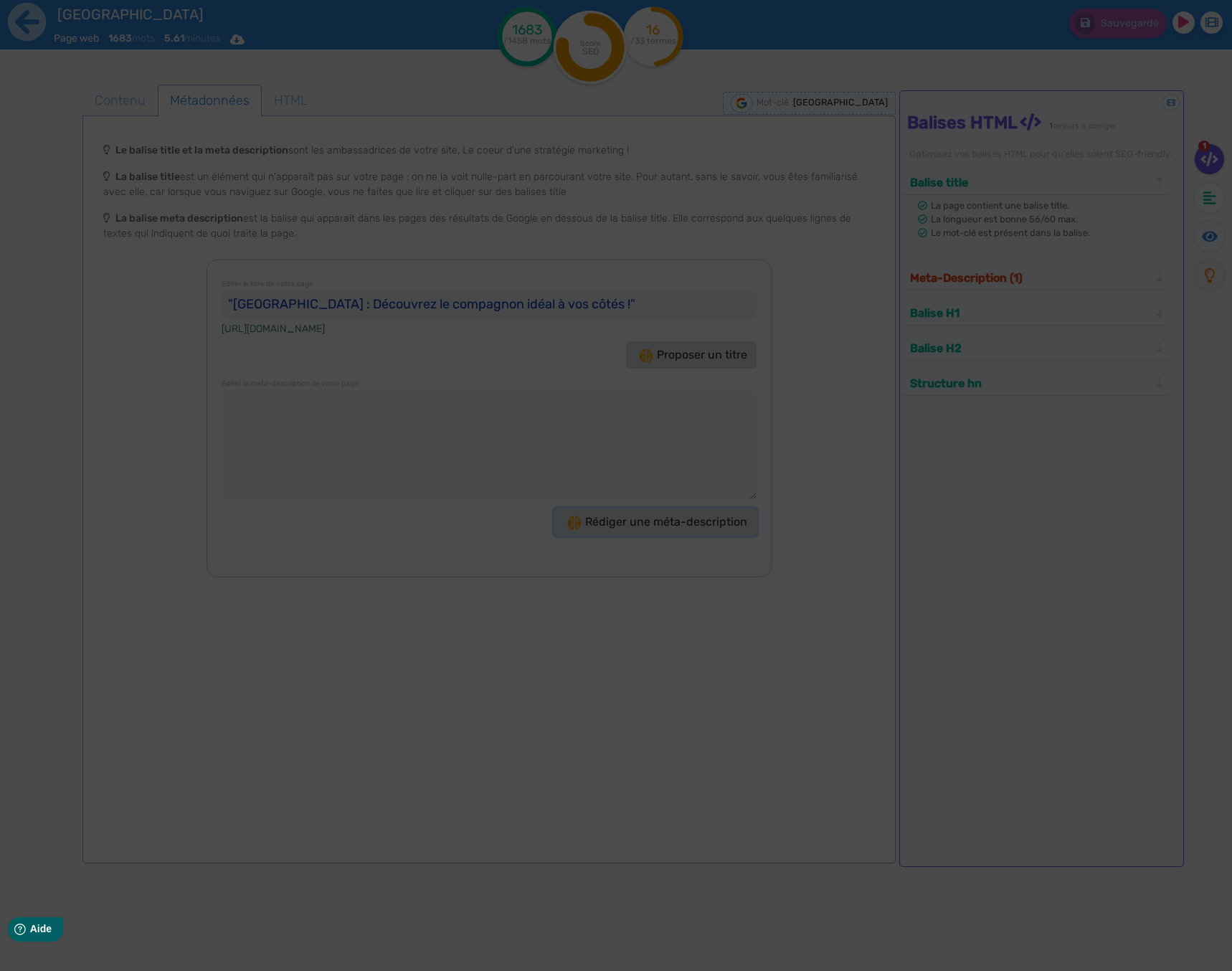
type textarea "Découvrez le Chihuahua, le plus petit chien du monde ! Adoptez ce compagnon fid…"
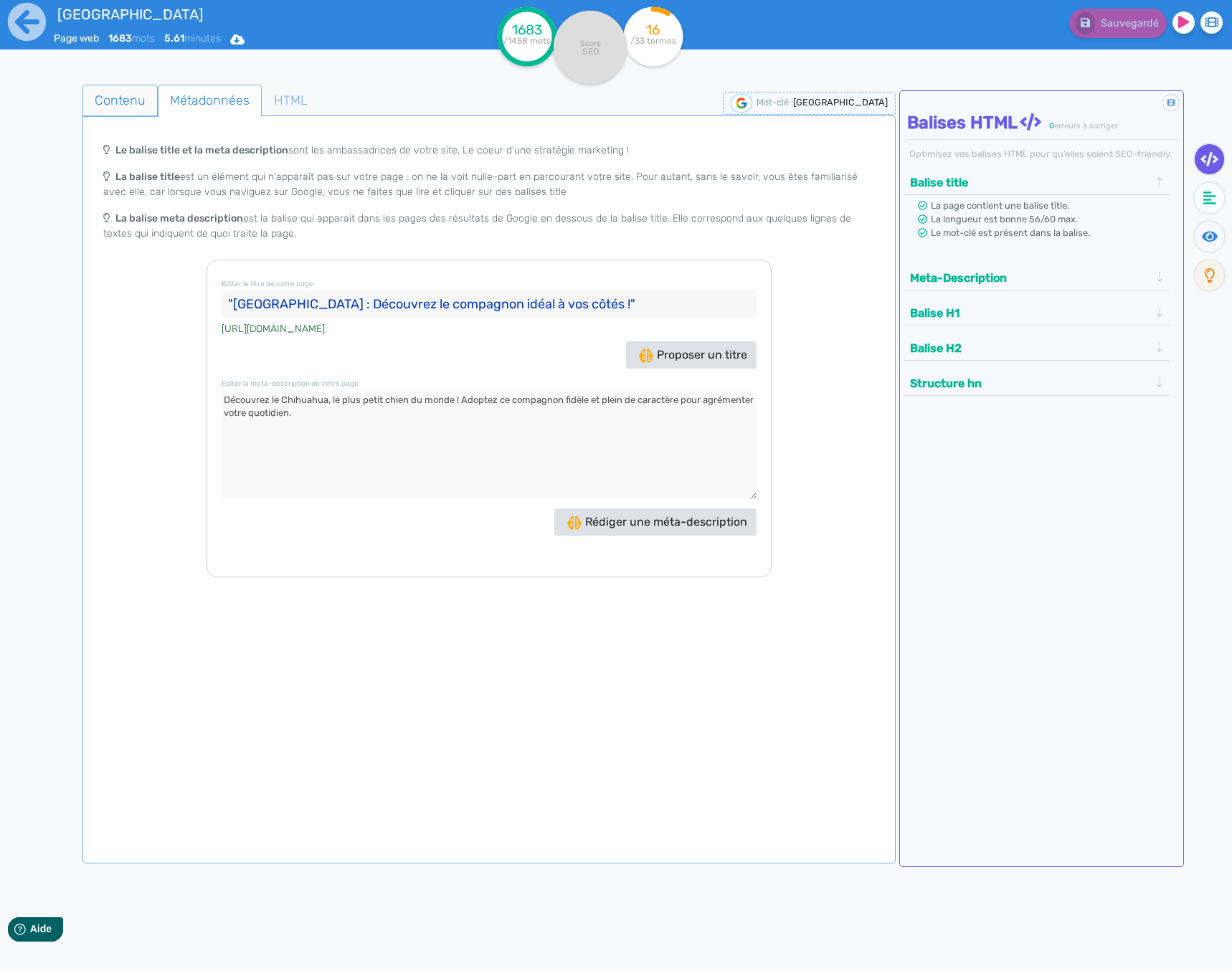
click at [119, 92] on span "Contenu" at bounding box center [120, 100] width 74 height 39
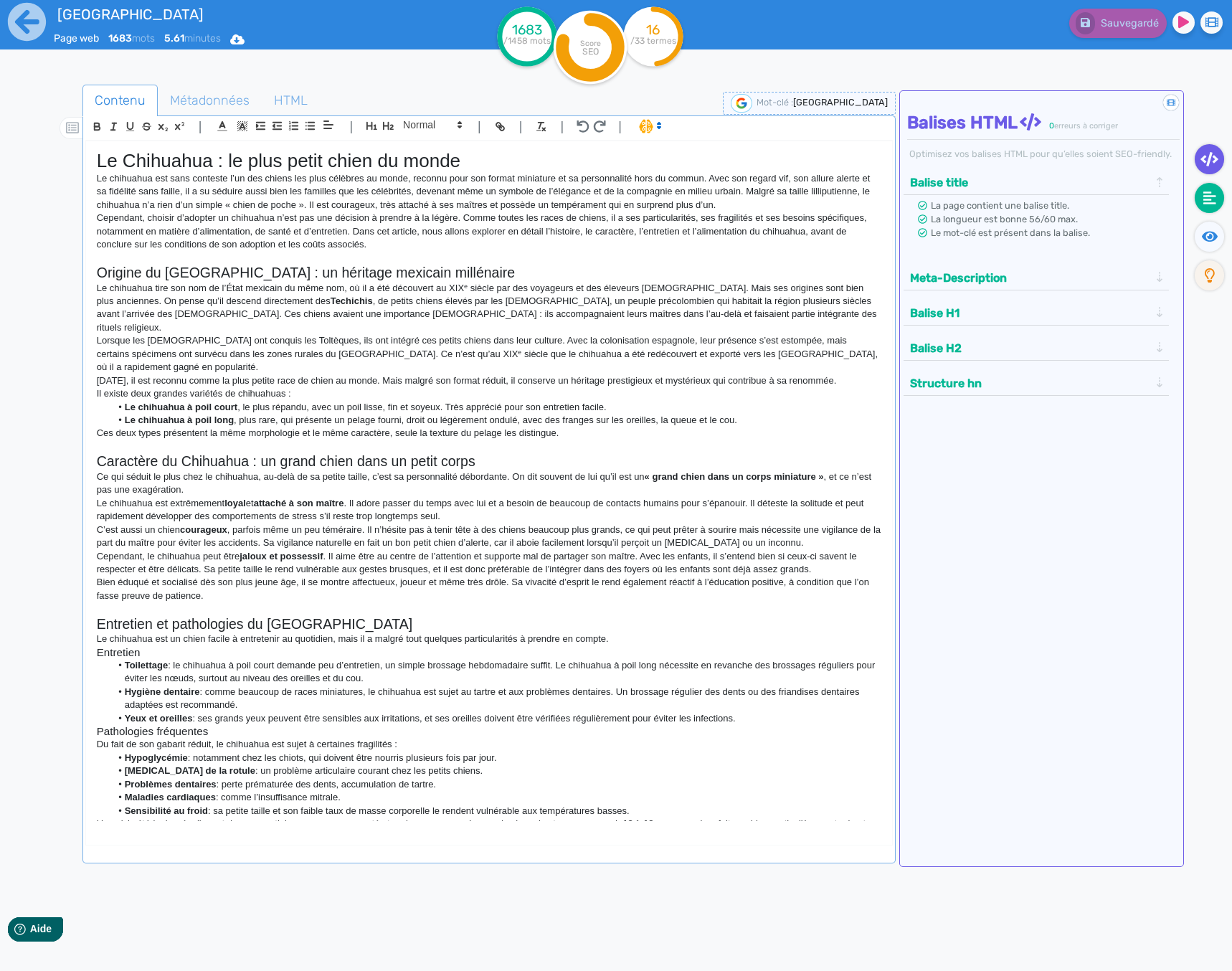
click at [1219, 199] on fa-icon at bounding box center [1209, 197] width 30 height 30
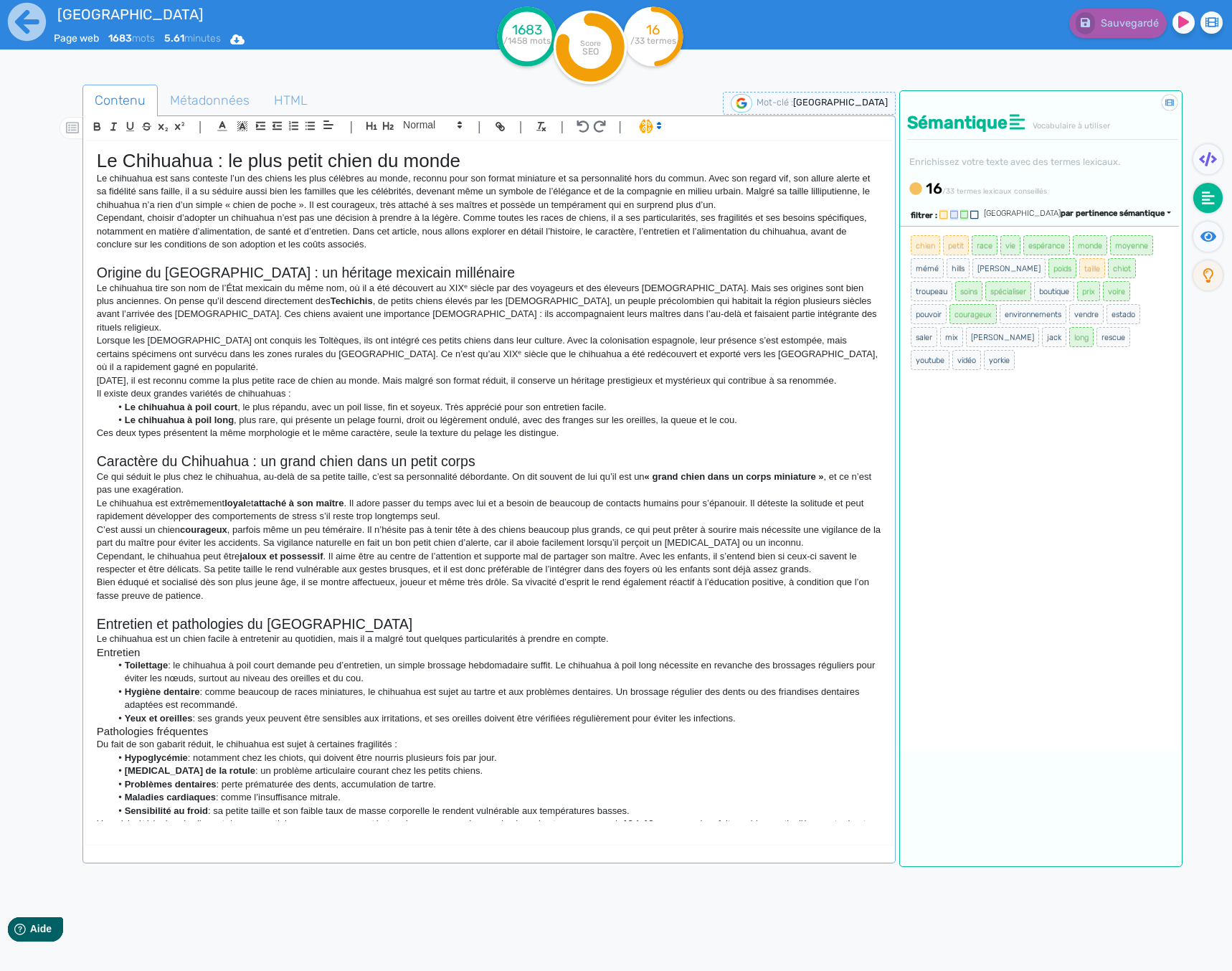
click at [1109, 211] on span "par pertinence sémantique" at bounding box center [1112, 213] width 104 height 9
click at [1104, 260] on link "par fréquence" at bounding box center [1044, 256] width 121 height 20
click at [1150, 218] on div "Trier par fréquence" at bounding box center [1102, 214] width 138 height 13
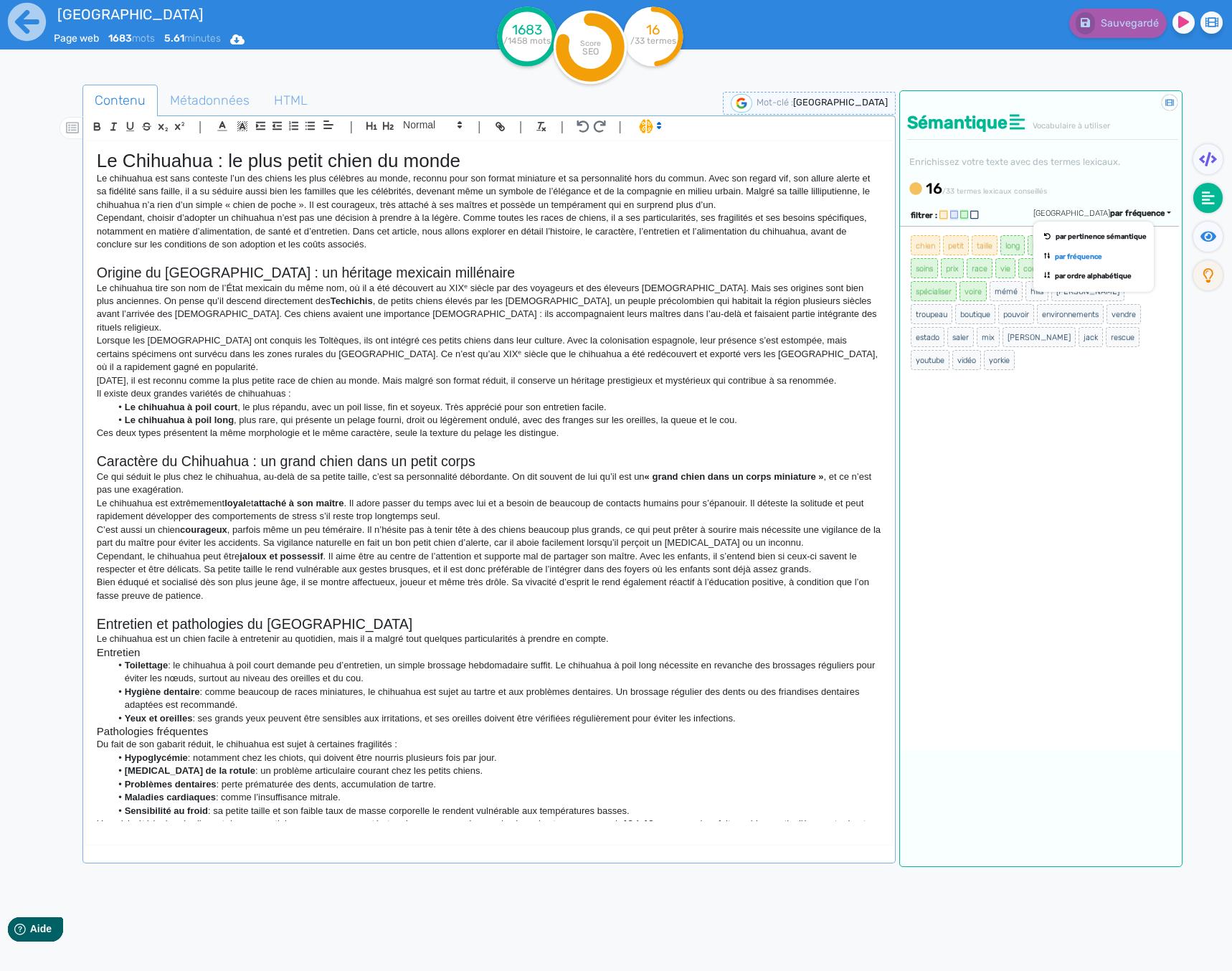
click at [1111, 188] on div "16 /33 termes lexicaux conseillés" at bounding box center [1042, 189] width 271 height 22
click at [1057, 391] on div "chien petit taille long monde moyenne chiot soins prix race vie courageux espér…" at bounding box center [1039, 488] width 279 height 524
click at [209, 109] on span "Métadonnées" at bounding box center [210, 100] width 103 height 39
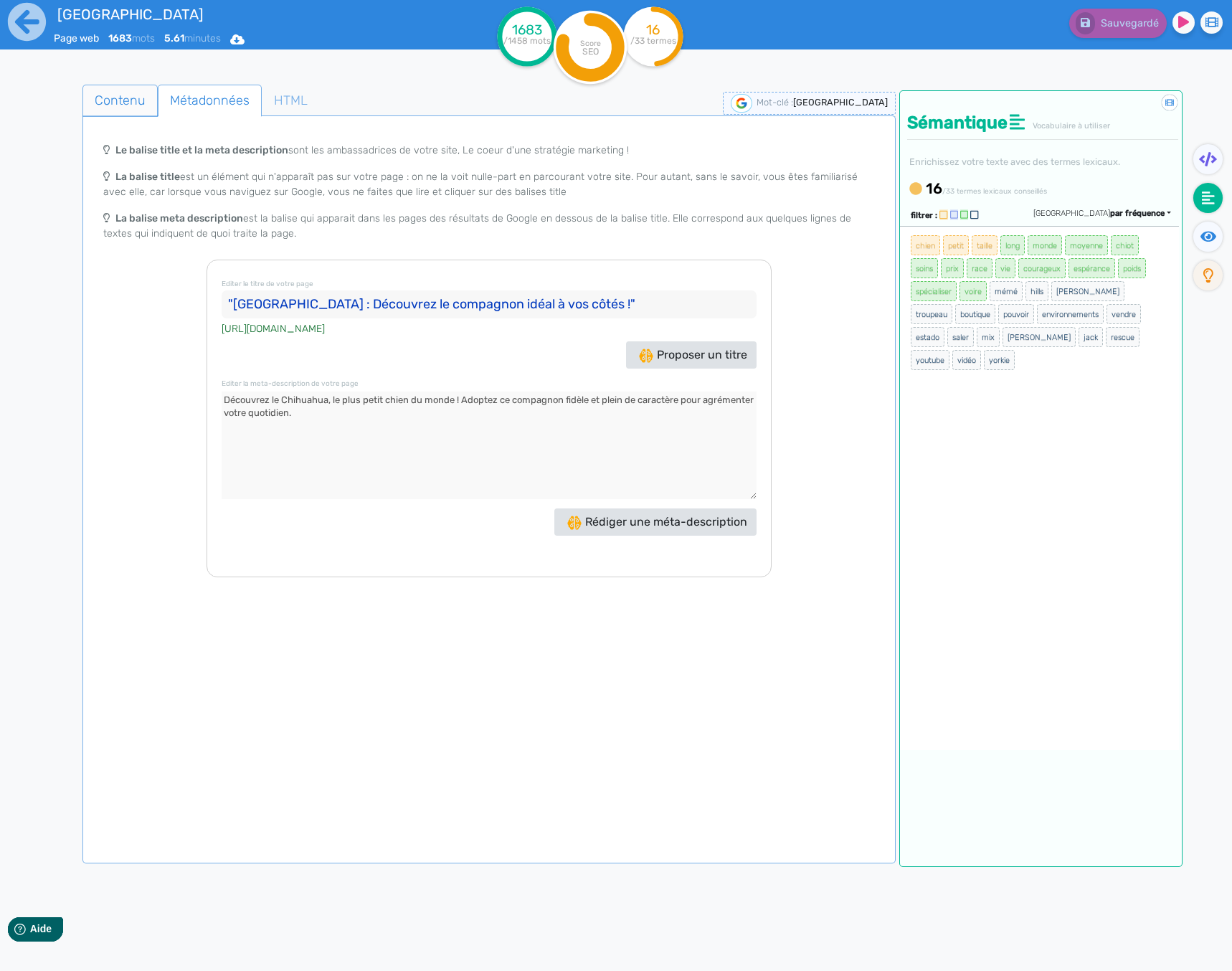
click at [139, 100] on span "Contenu" at bounding box center [120, 100] width 74 height 39
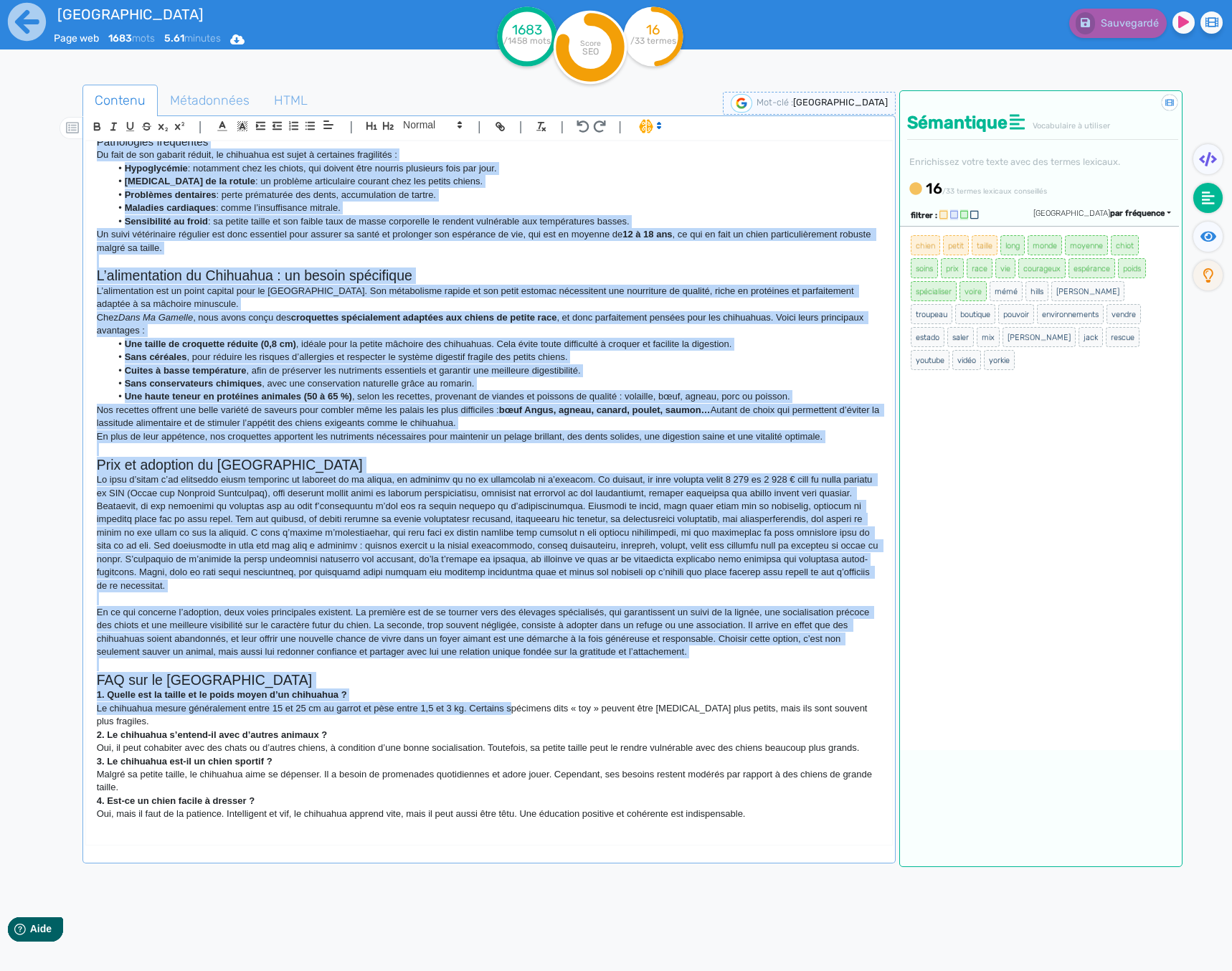
scroll to position [598, 0]
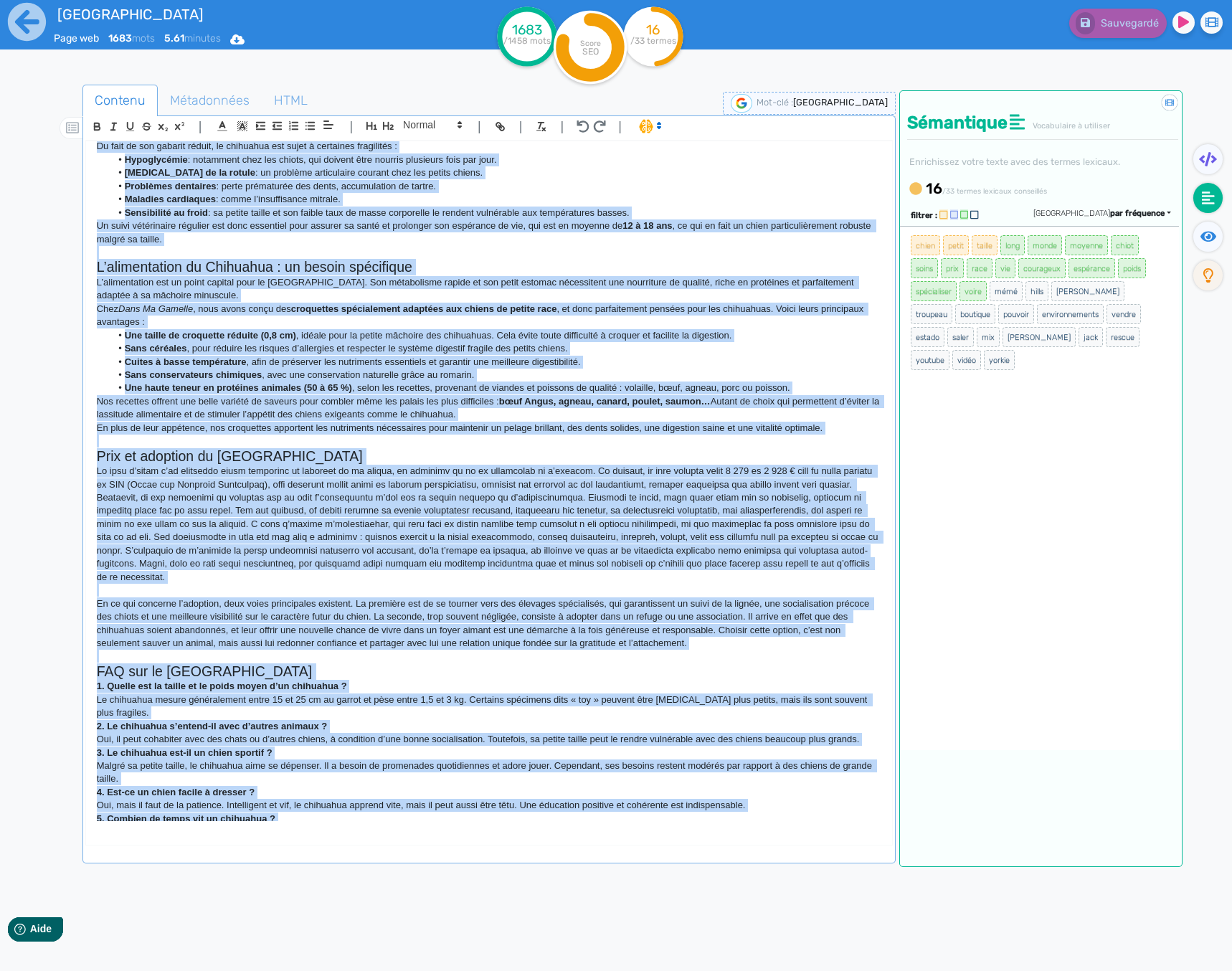
drag, startPoint x: 100, startPoint y: 160, endPoint x: 806, endPoint y: 808, distance: 958.3
click at [806, 808] on div "Le Chihuahua : le plus petit chien du monde Le chihuahua est sans conteste l’un…" at bounding box center [490, 481] width 806 height 679
copy div "Lo Ipsumdolo : si amet conse adipi el seddo Ei temporinc utl etdo magnaali e’ad…"
